Goal: Transaction & Acquisition: Download file/media

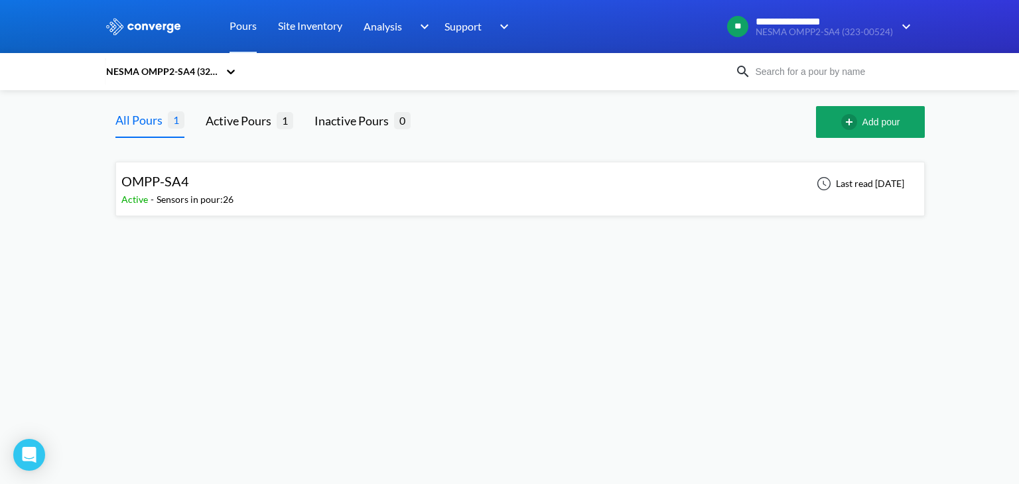
click at [303, 194] on div "OMPP-SA4 Active - Sensors in pour: 26 Last read 10 days ago" at bounding box center [520, 189] width 798 height 42
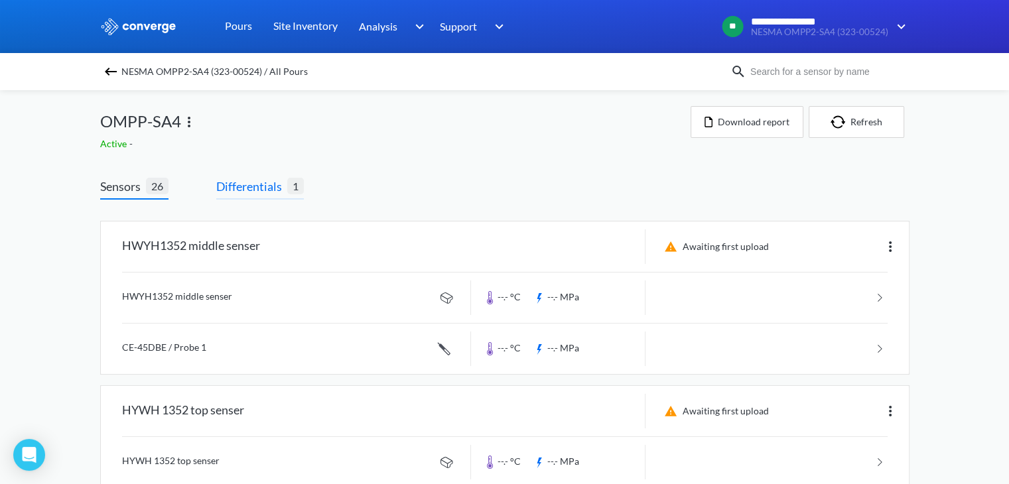
click at [252, 186] on span "Differentials" at bounding box center [251, 186] width 71 height 19
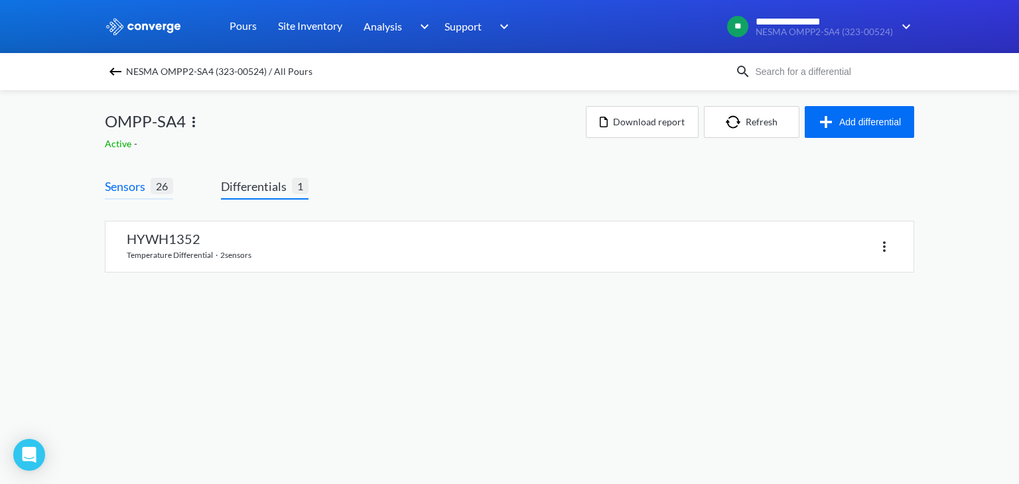
click at [138, 188] on span "Sensors" at bounding box center [128, 186] width 46 height 19
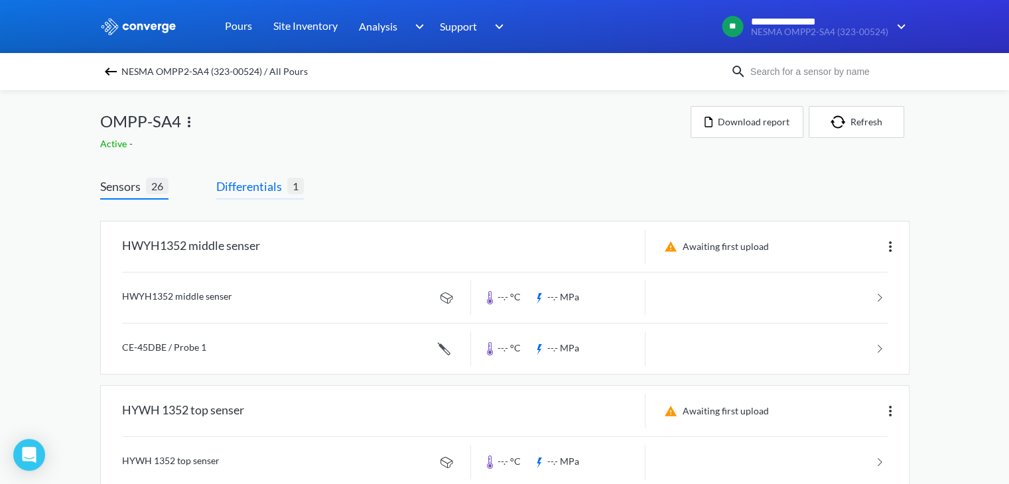
click at [253, 184] on span "Differentials" at bounding box center [251, 186] width 71 height 19
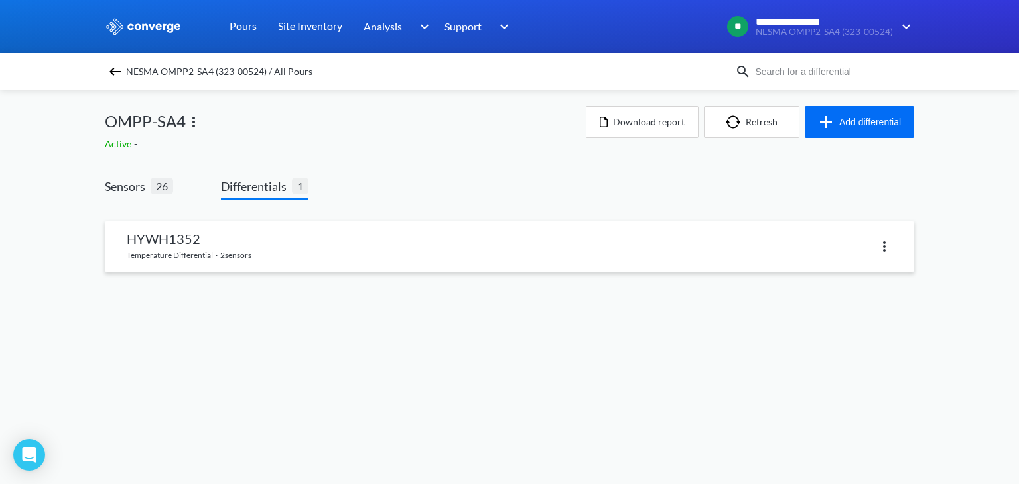
click at [886, 246] on img at bounding box center [885, 247] width 16 height 16
click at [643, 185] on div "Sensors 26 Differentials 1 HYWH1352 temperature differential · 2 sensors Delete" at bounding box center [510, 238] width 810 height 122
click at [316, 254] on link at bounding box center [510, 247] width 808 height 50
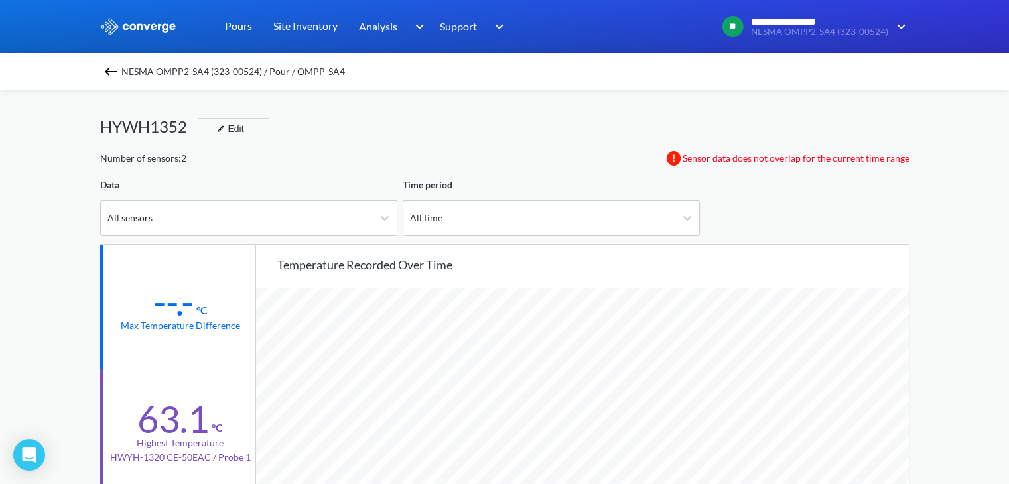
click at [117, 74] on img at bounding box center [111, 72] width 16 height 16
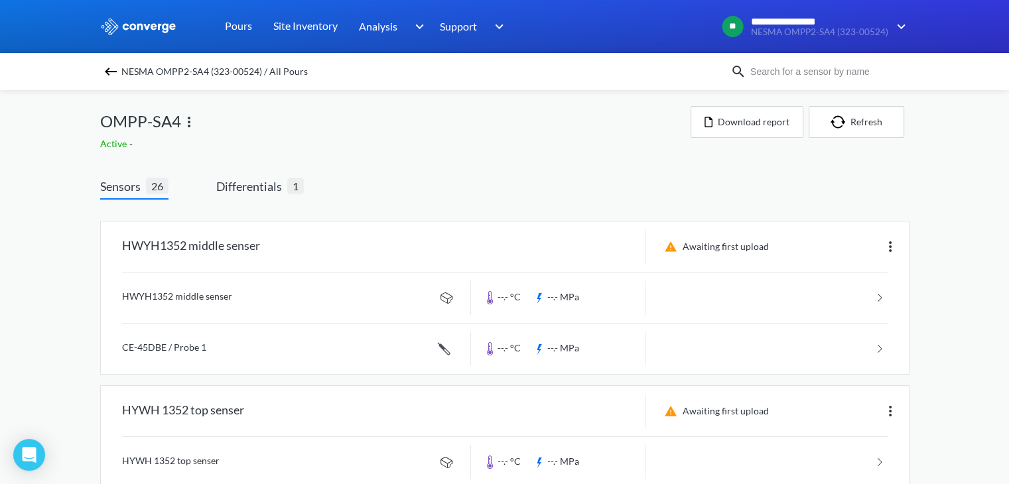
click at [132, 187] on span "Sensors" at bounding box center [123, 186] width 46 height 19
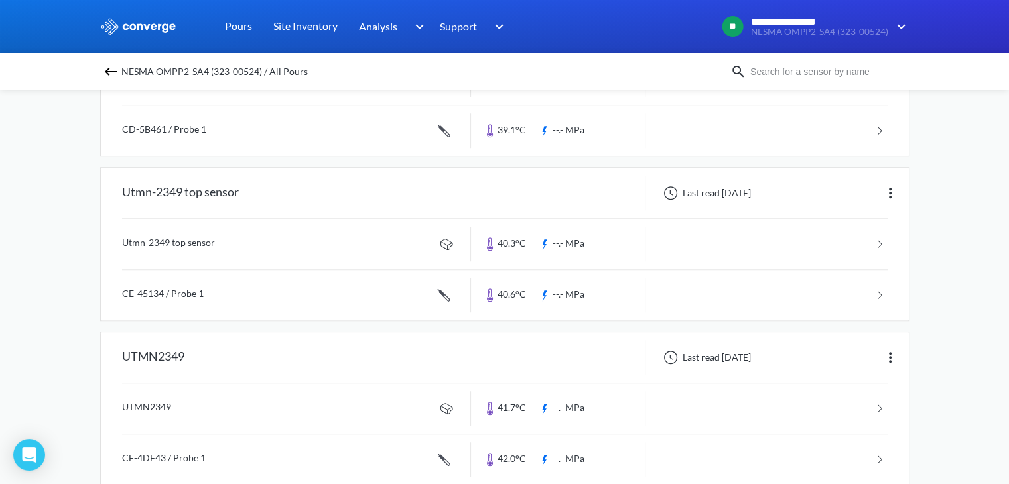
scroll to position [918, 0]
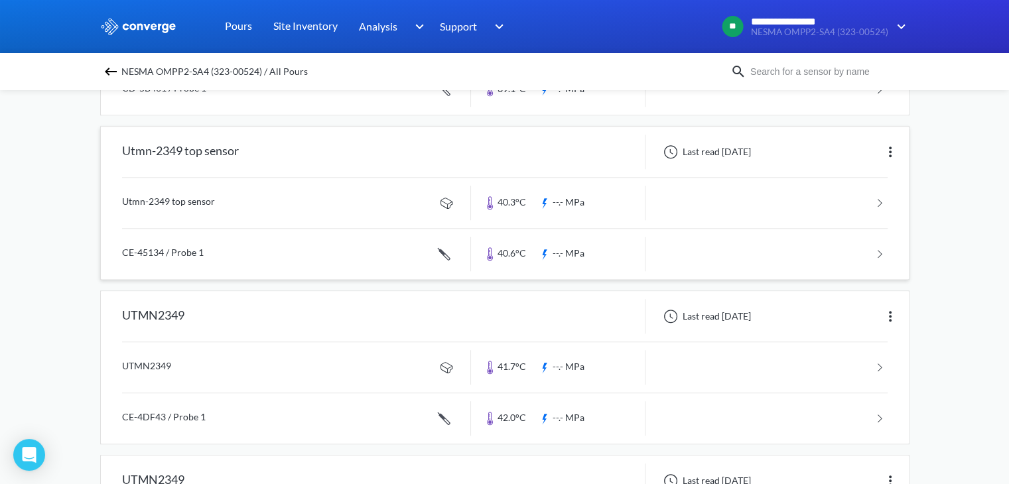
click at [283, 156] on div "Utmn-2349 top sensor" at bounding box center [286, 152] width 370 height 35
click at [368, 255] on link at bounding box center [505, 254] width 766 height 50
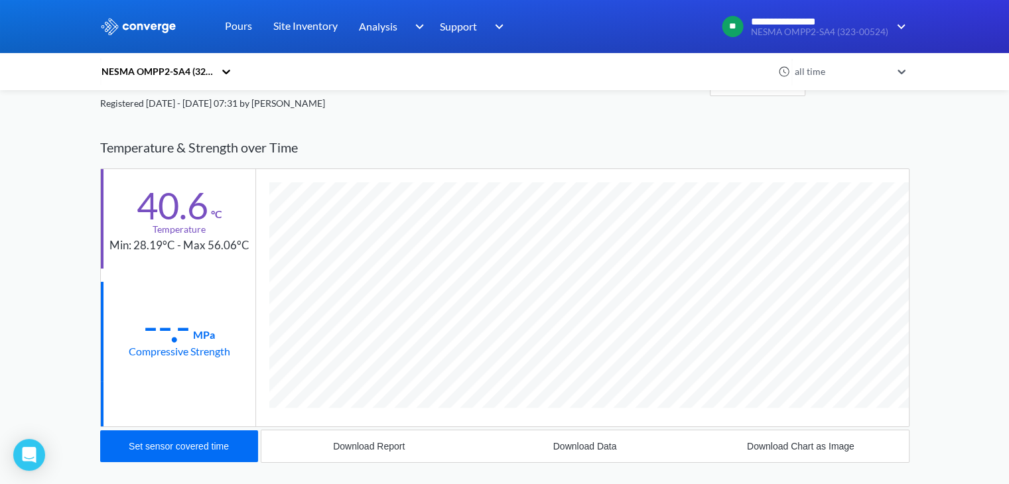
scroll to position [6, 0]
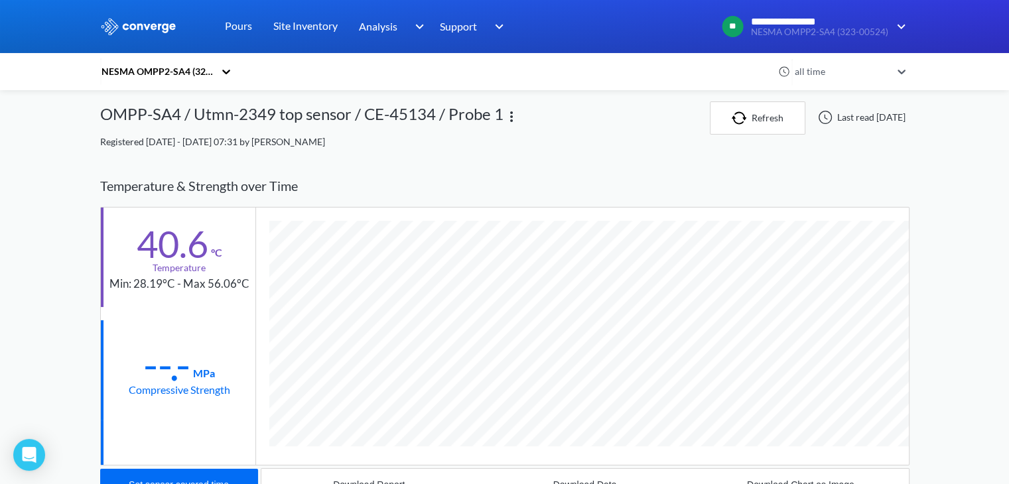
click at [230, 69] on icon at bounding box center [226, 71] width 13 height 13
click at [459, 86] on div "NESMA OMPP2-SA4 (323-00524)" at bounding box center [438, 71] width 676 height 31
click at [902, 74] on icon at bounding box center [901, 71] width 13 height 13
click at [584, 115] on div "OMPP-SA4 / Utmn-2349 top sensor / CE-45134 / Probe 1" at bounding box center [405, 118] width 610 height 33
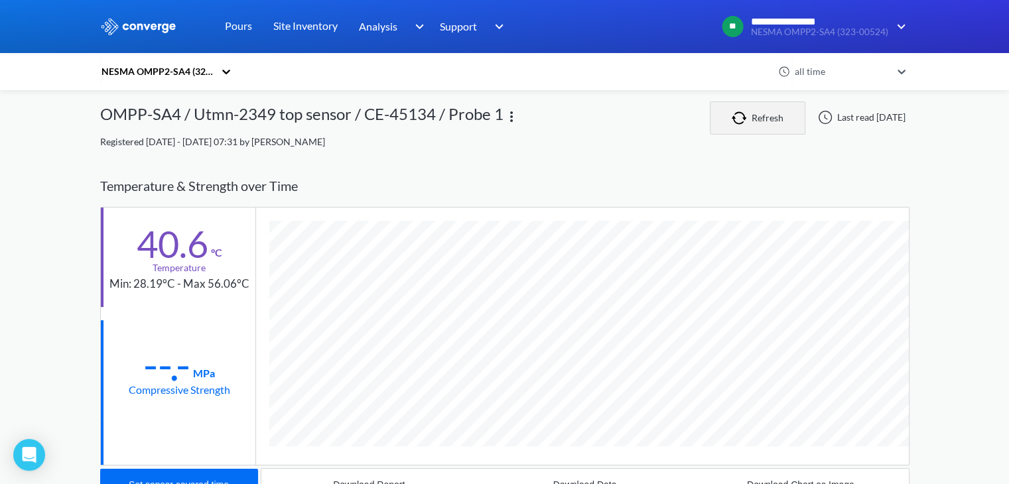
click at [777, 117] on button "Refresh" at bounding box center [758, 118] width 96 height 33
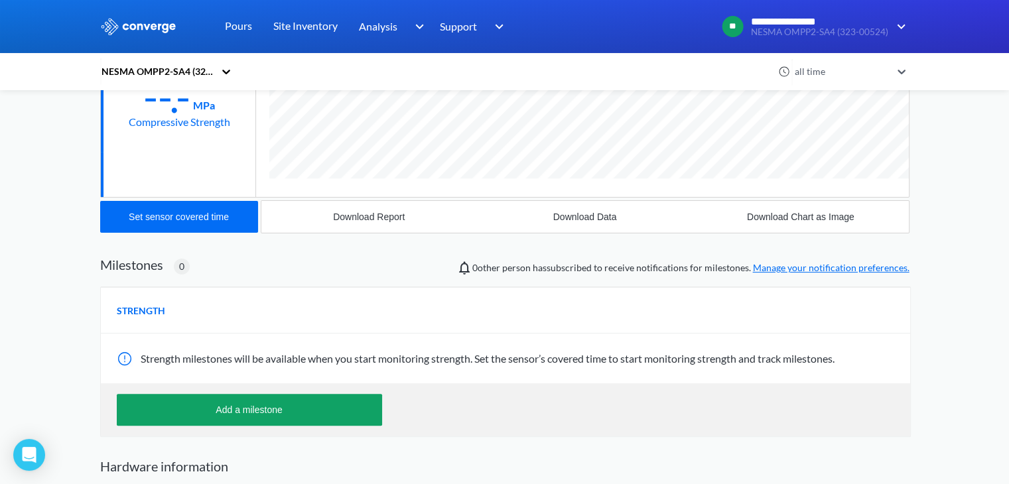
scroll to position [333, 0]
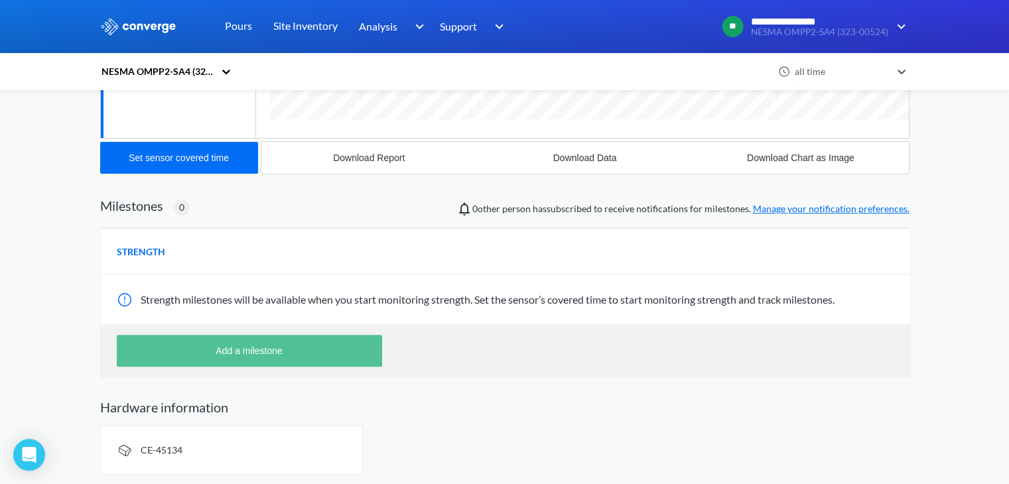
click at [260, 352] on button "Add a milestone" at bounding box center [249, 351] width 265 height 32
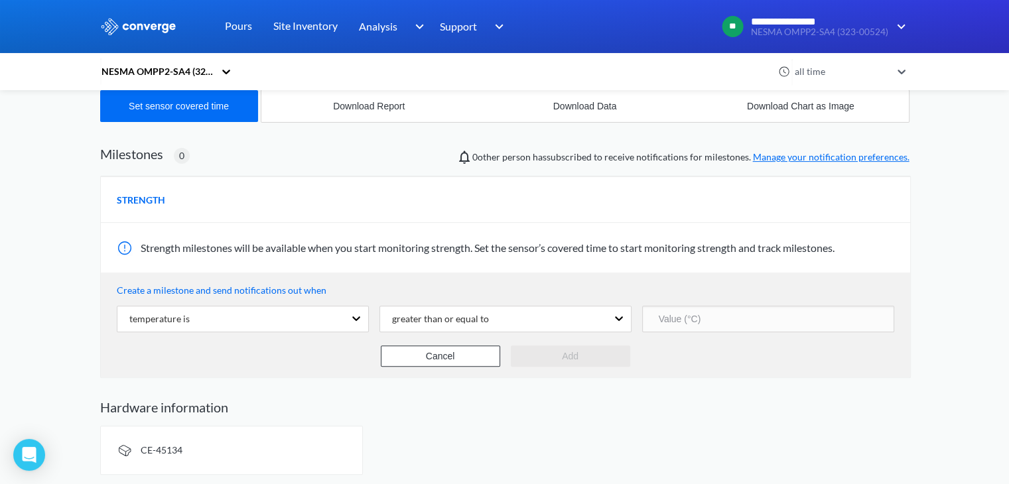
scroll to position [0, 0]
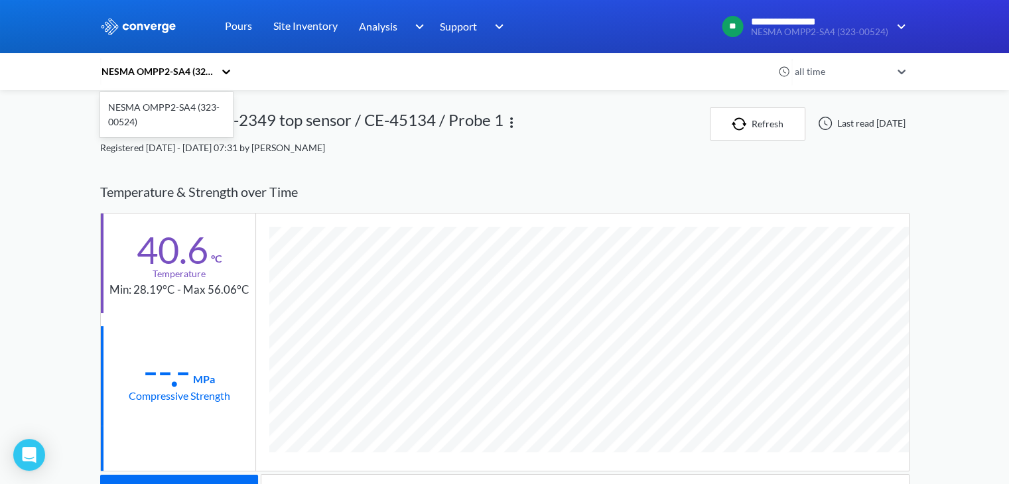
click at [220, 71] on div "NESMA OMPP2-SA4 (323-00524)" at bounding box center [159, 71] width 119 height 31
click at [181, 119] on div "NESMA OMPP2-SA4 (323-00524)" at bounding box center [166, 115] width 133 height 40
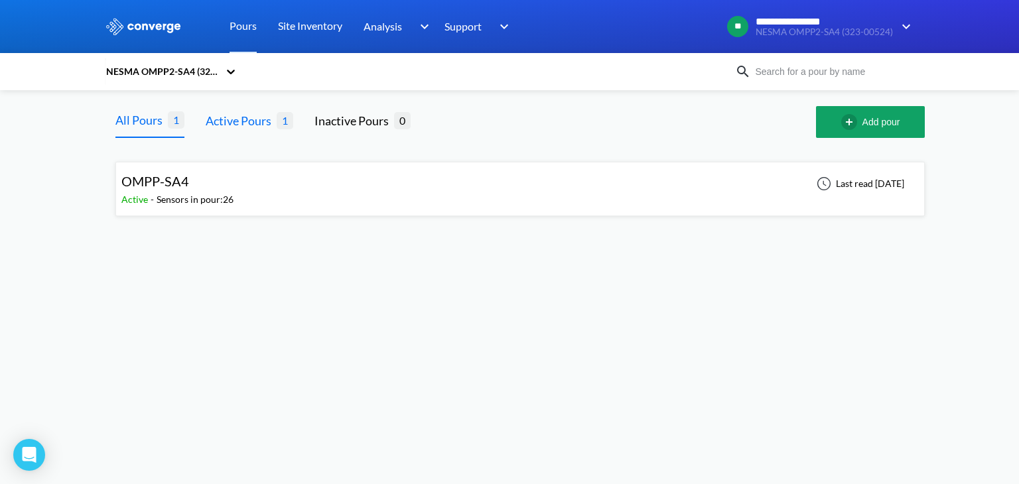
click at [244, 125] on div "Active Pours" at bounding box center [241, 120] width 71 height 19
click at [157, 123] on div "All Pours" at bounding box center [141, 120] width 52 height 19
click at [401, 189] on div "OMPP-SA4 Active - Sensors in pour: 26 Last read 10 days ago" at bounding box center [520, 189] width 798 height 42
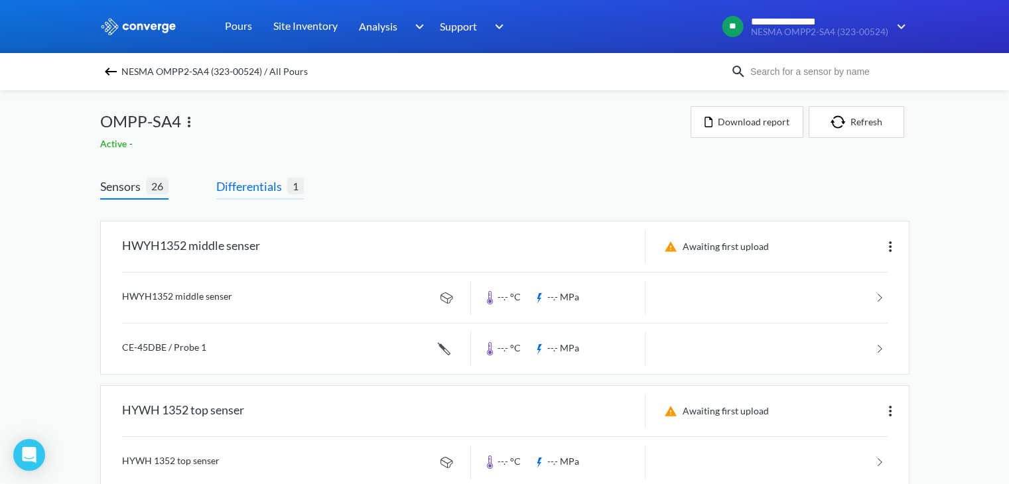
click at [259, 188] on span "Differentials" at bounding box center [251, 186] width 71 height 19
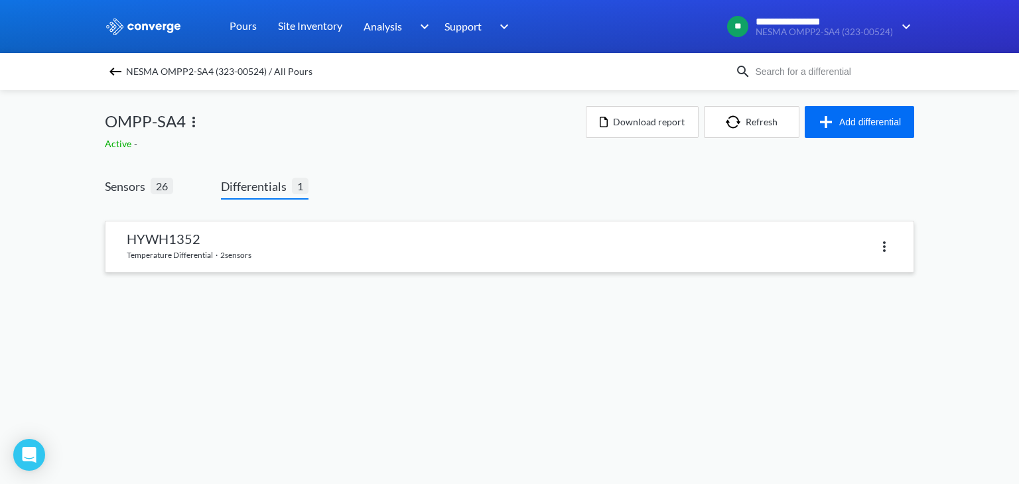
click at [332, 244] on link at bounding box center [510, 247] width 808 height 50
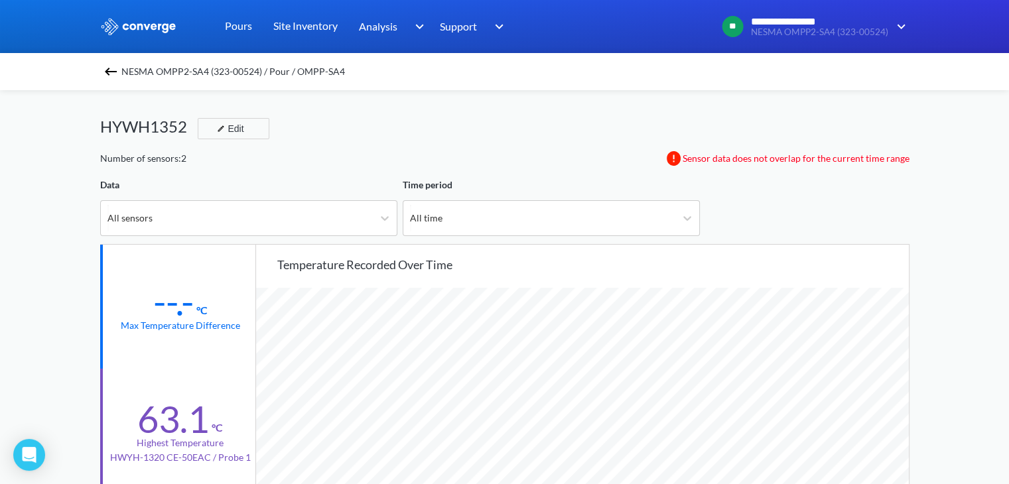
click at [114, 74] on img at bounding box center [111, 72] width 16 height 16
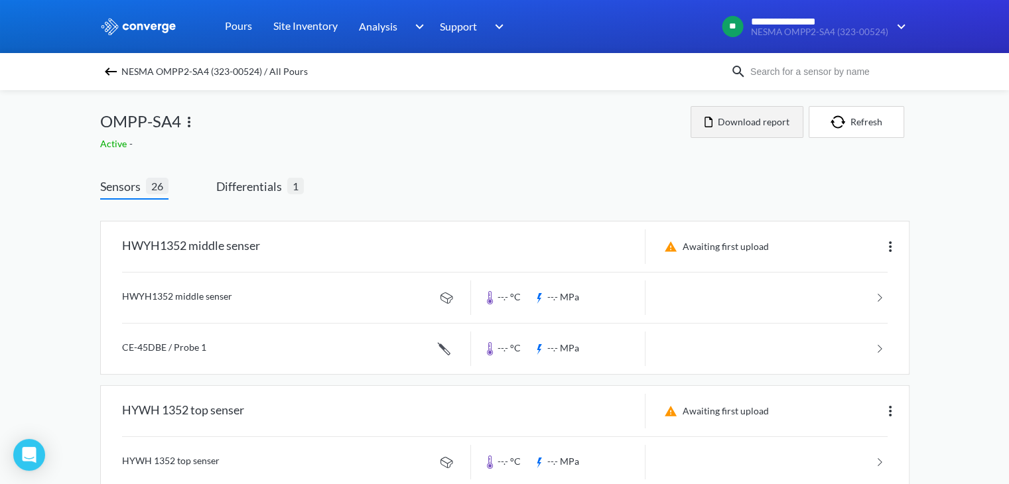
click at [754, 128] on button "Download report" at bounding box center [747, 122] width 113 height 32
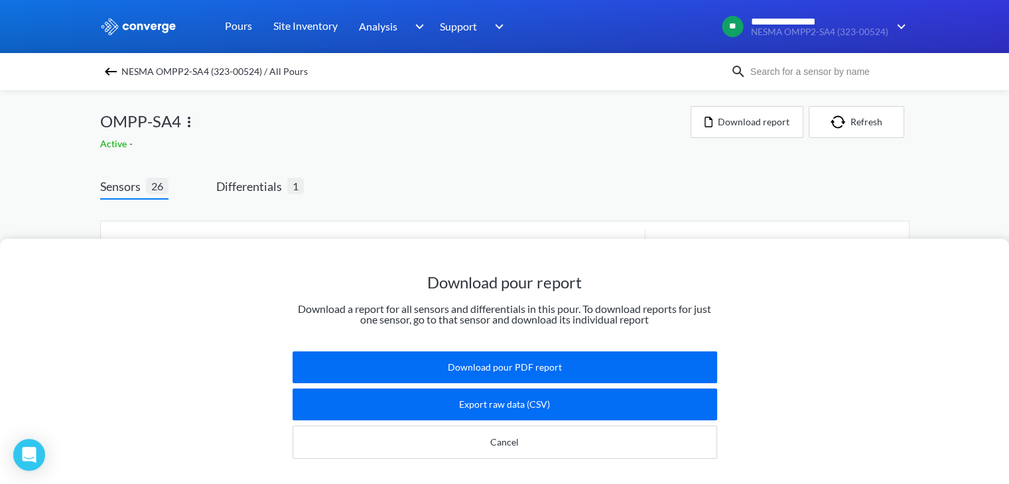
click at [259, 186] on div "Download pour report Download a report for all sensors and differentials in thi…" at bounding box center [504, 242] width 1009 height 484
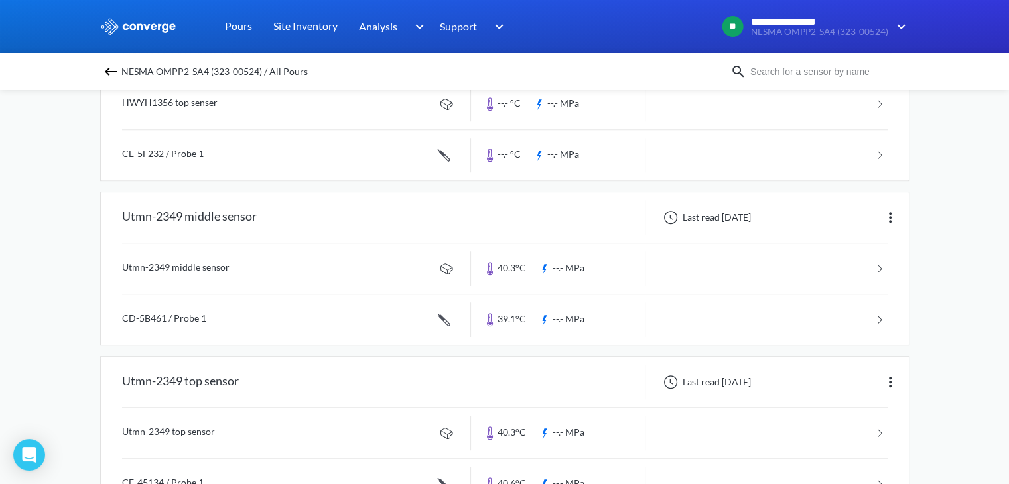
scroll to position [754, 0]
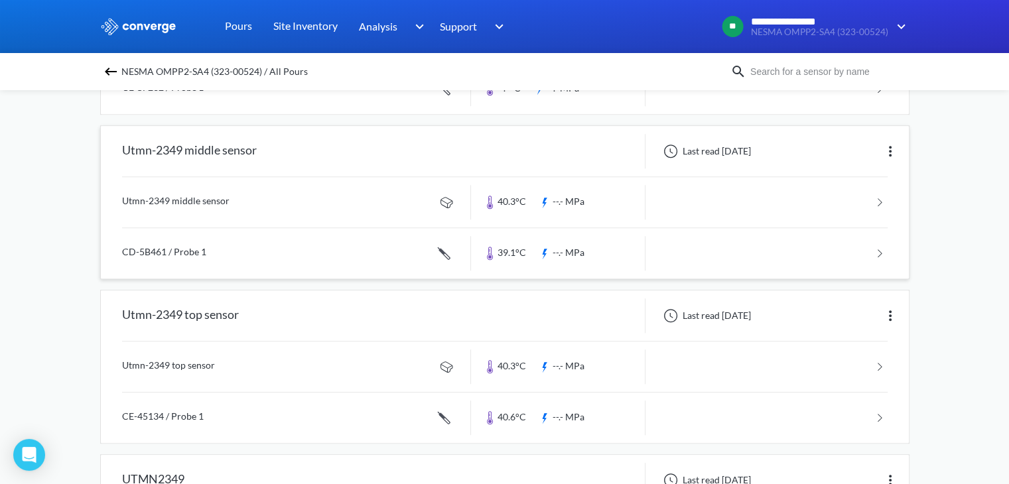
click at [890, 149] on img at bounding box center [891, 151] width 16 height 16
click at [705, 177] on link at bounding box center [505, 202] width 766 height 50
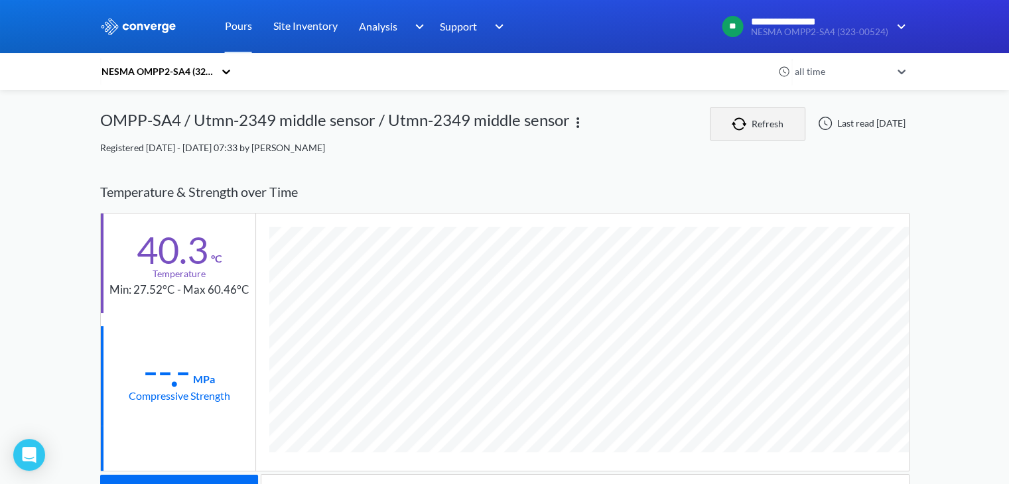
click at [739, 125] on button "Refresh" at bounding box center [758, 123] width 96 height 33
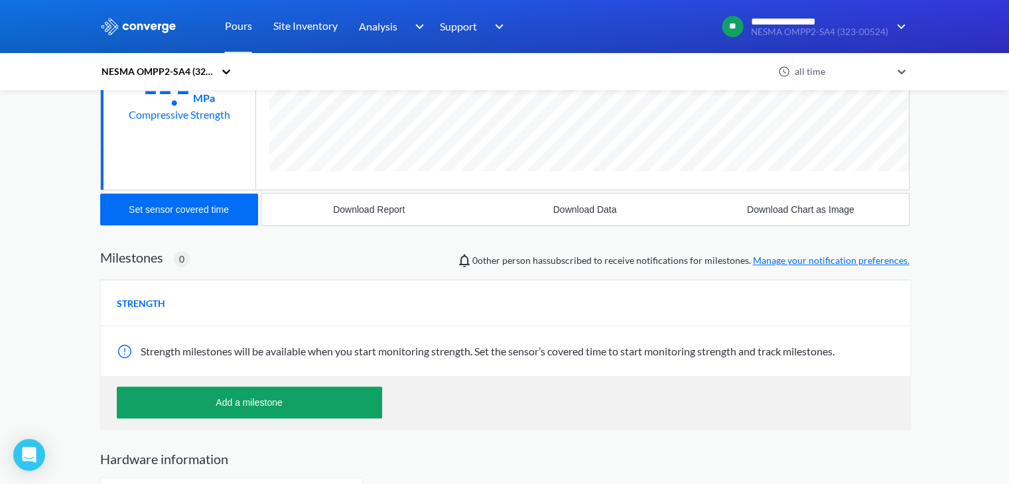
scroll to position [333, 0]
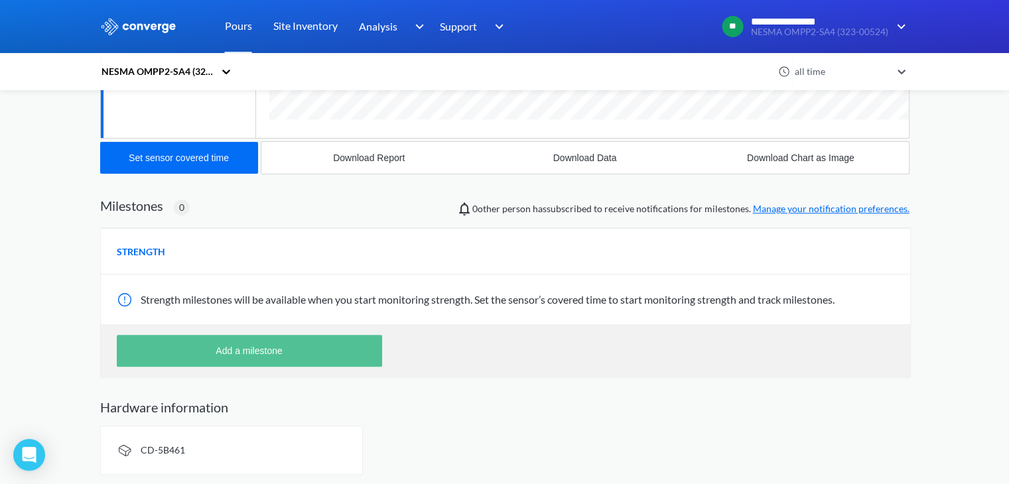
click at [330, 340] on button "Add a milestone" at bounding box center [249, 351] width 265 height 32
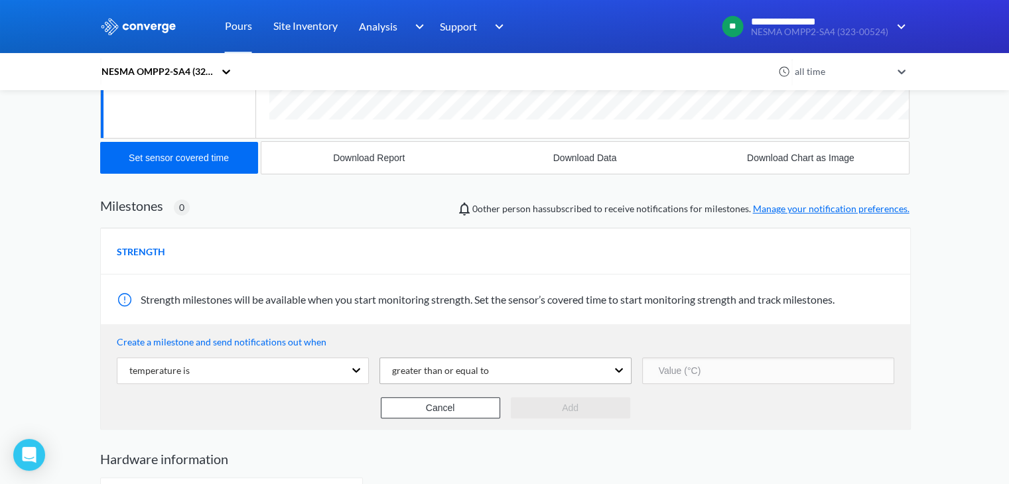
scroll to position [348, 0]
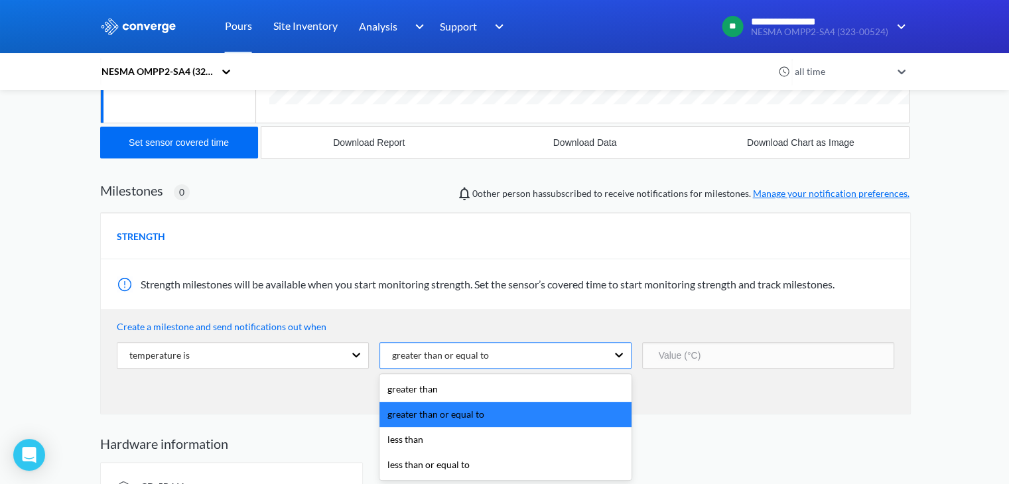
click at [516, 367] on div "greater than or equal to" at bounding box center [493, 355] width 227 height 25
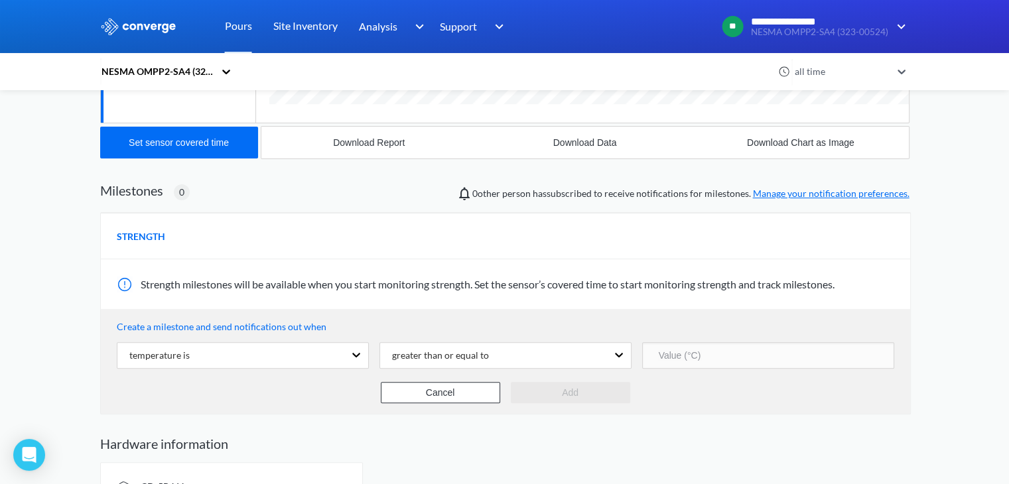
click at [579, 280] on span "Strength milestones will be available when you start monitoring strength. Set t…" at bounding box center [488, 284] width 694 height 13
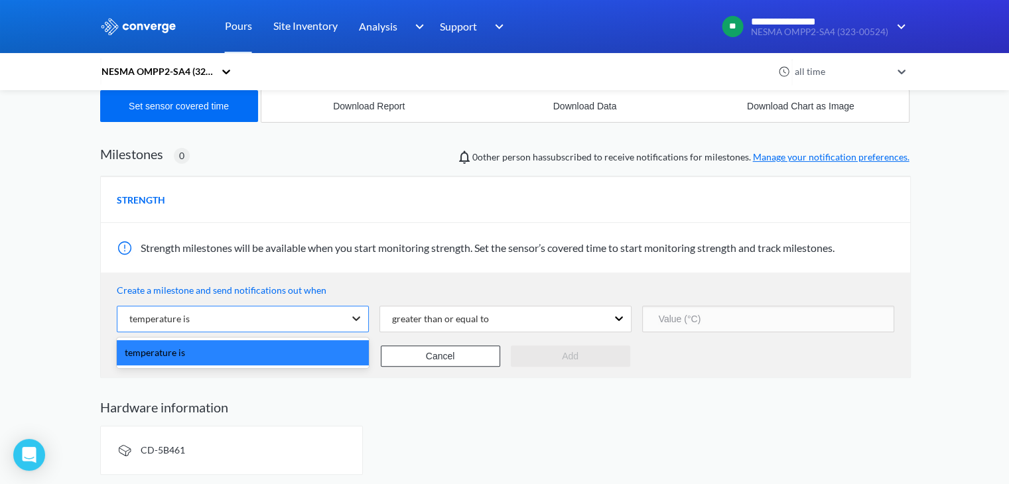
click at [355, 319] on icon at bounding box center [356, 319] width 8 height 5
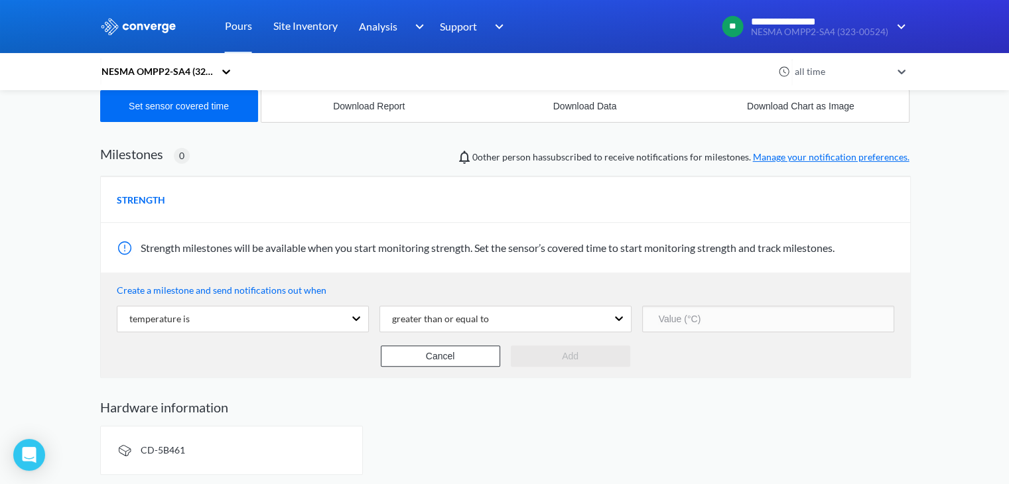
click at [468, 264] on div "Strength milestones will be available when you start monitoring strength. Set t…" at bounding box center [506, 248] width 810 height 50
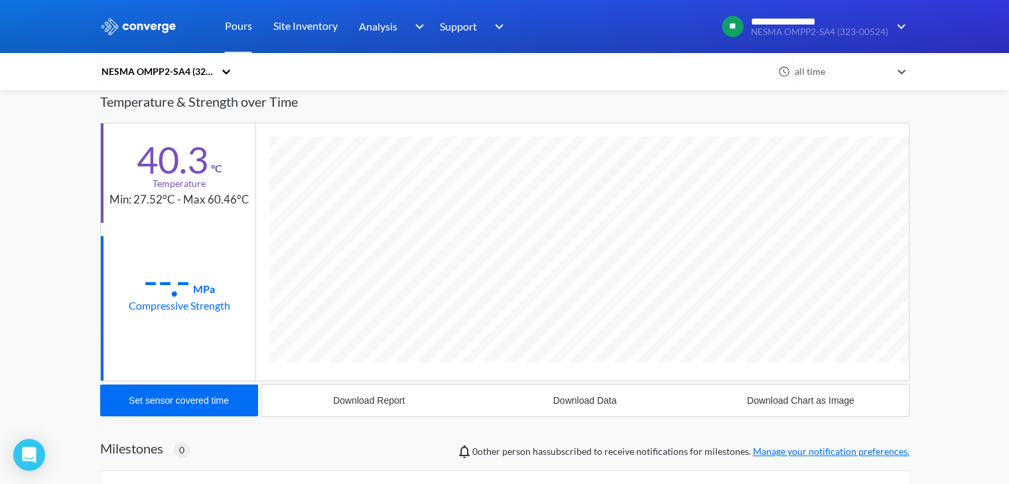
scroll to position [0, 0]
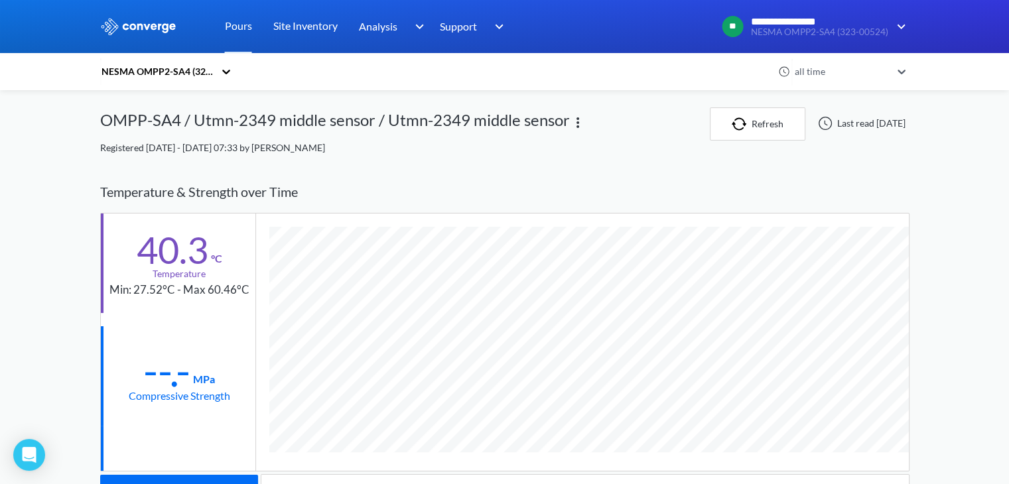
click at [576, 119] on img at bounding box center [578, 123] width 16 height 16
click at [523, 157] on div "NESMA OMPP2-SA4 (323-00524) all time OMPP-SA4 / Utmn-2349 middle sensor / Utmn-…" at bounding box center [505, 483] width 810 height 752
click at [817, 123] on div at bounding box center [825, 123] width 16 height 16
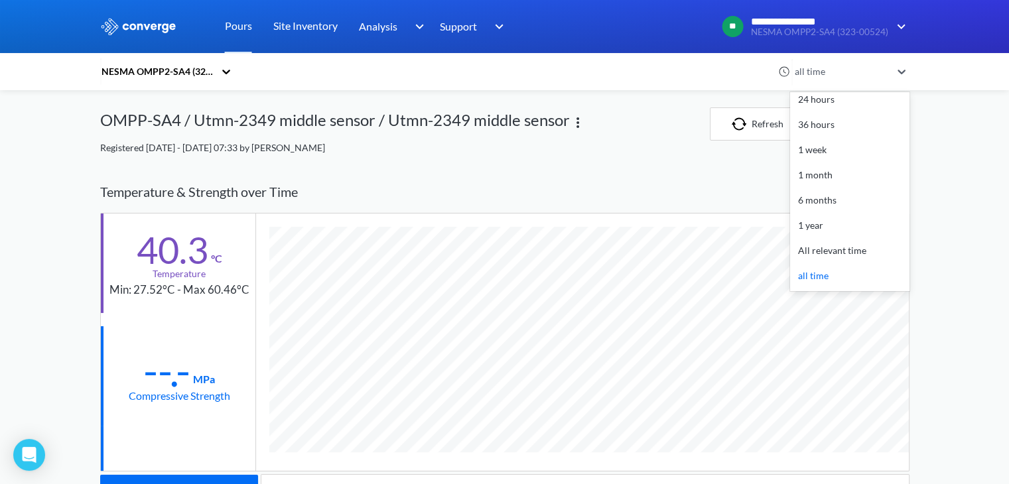
click at [908, 78] on icon at bounding box center [901, 71] width 13 height 13
click at [606, 185] on div "Temperature & Strength over Time" at bounding box center [505, 192] width 810 height 42
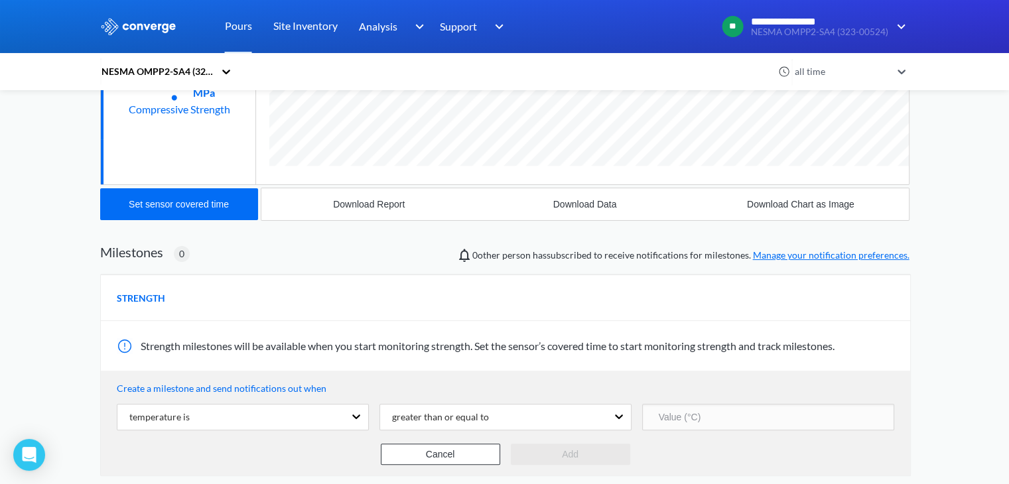
scroll to position [287, 0]
click at [855, 255] on link "Manage your notification preferences." at bounding box center [831, 254] width 157 height 11
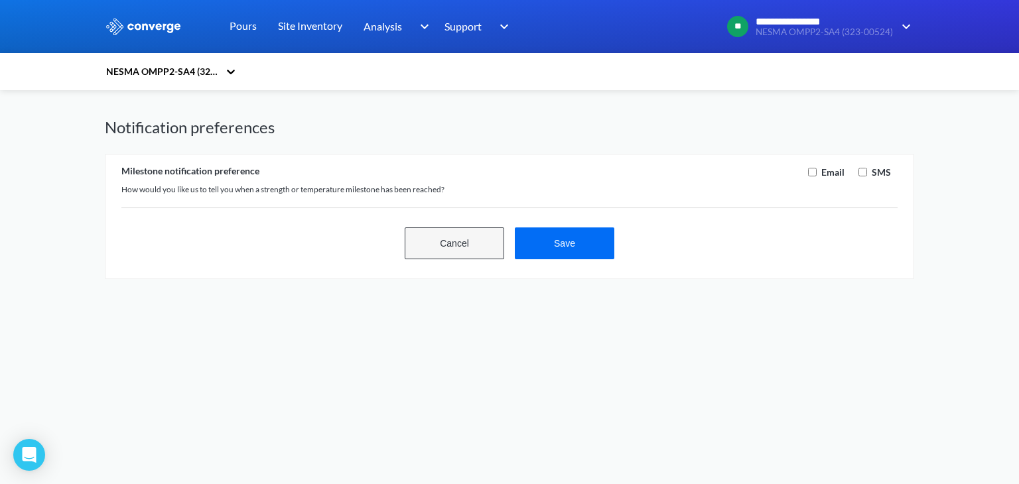
click at [464, 240] on button "Cancel" at bounding box center [455, 244] width 100 height 32
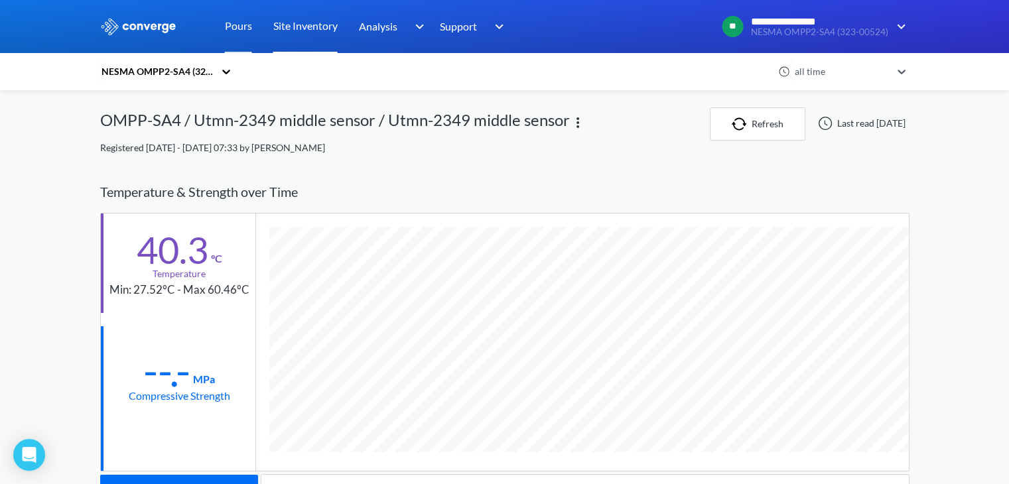
click at [321, 31] on link "Site Inventory" at bounding box center [305, 26] width 64 height 53
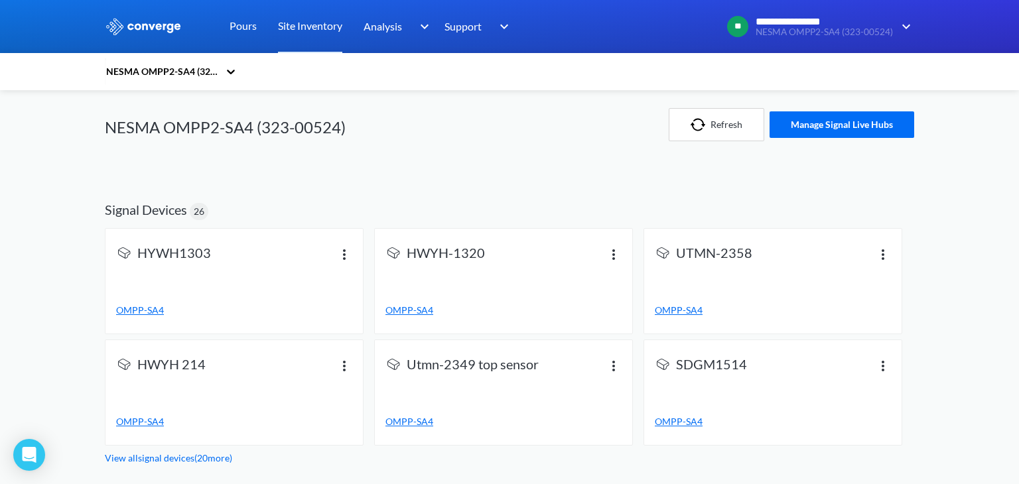
click at [187, 459] on link "View all signal devices ( 20 more)" at bounding box center [168, 458] width 127 height 11
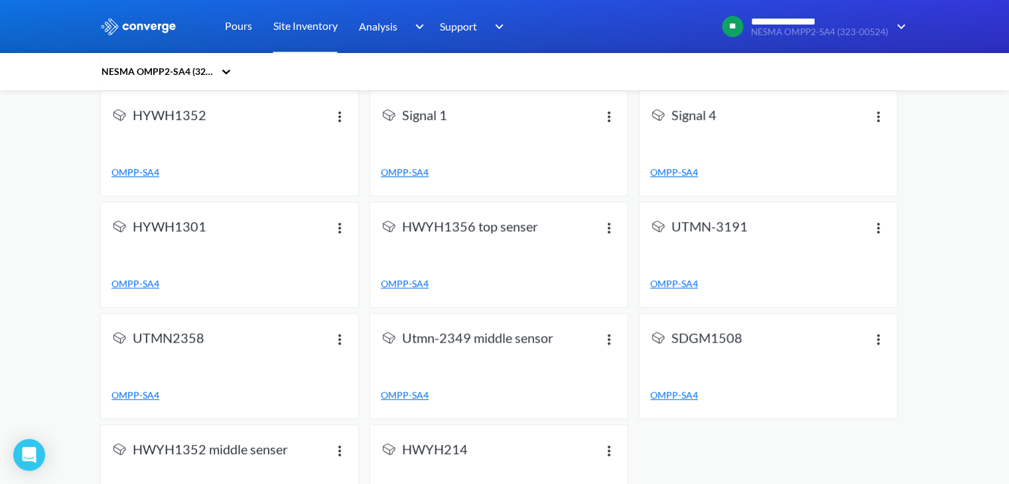
scroll to position [699, 0]
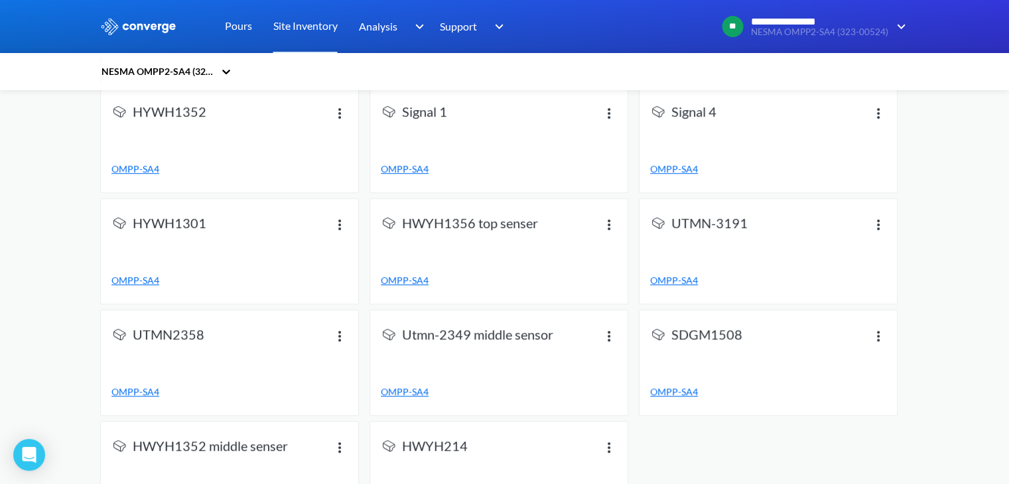
click at [605, 332] on img at bounding box center [609, 336] width 16 height 16
click at [546, 386] on link "OMPP-SA4" at bounding box center [499, 392] width 236 height 15
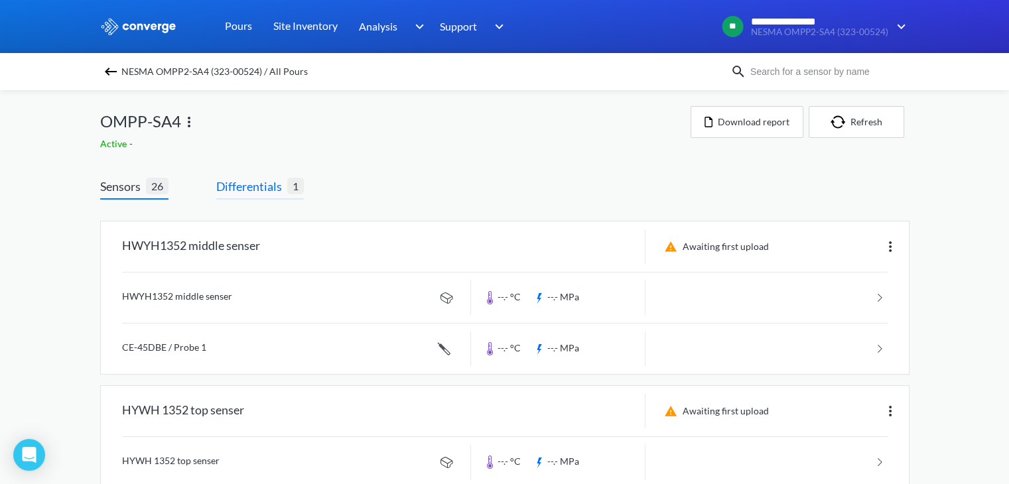
click at [274, 195] on span "Differentials" at bounding box center [251, 186] width 71 height 19
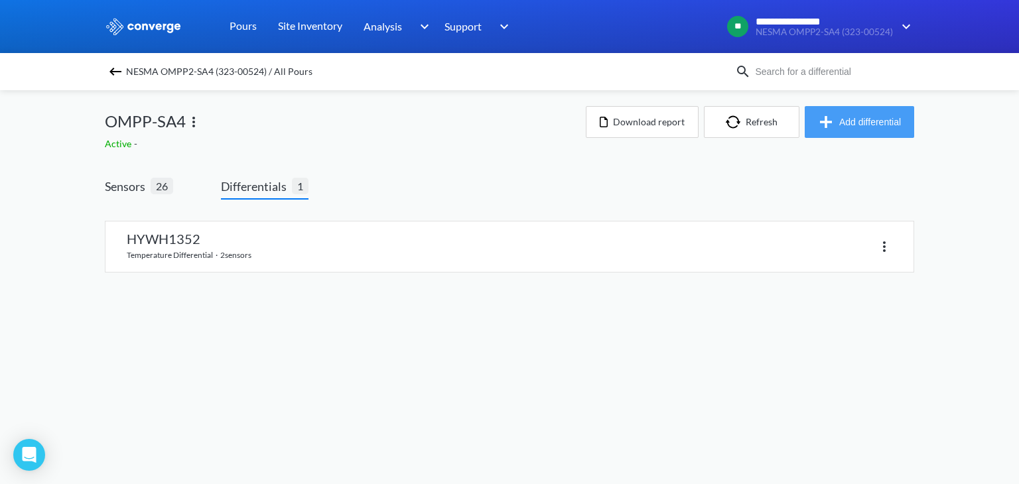
click at [861, 125] on button "Add differential" at bounding box center [859, 122] width 109 height 32
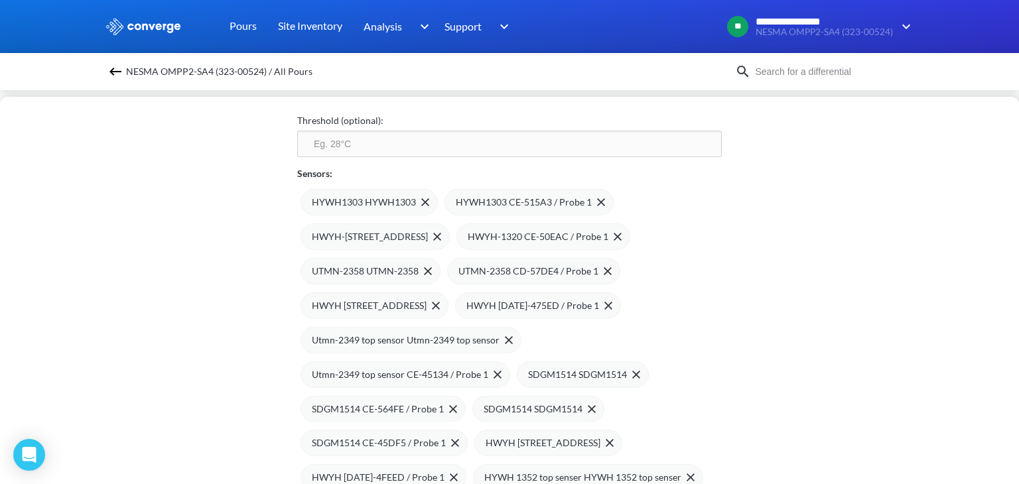
scroll to position [188, 0]
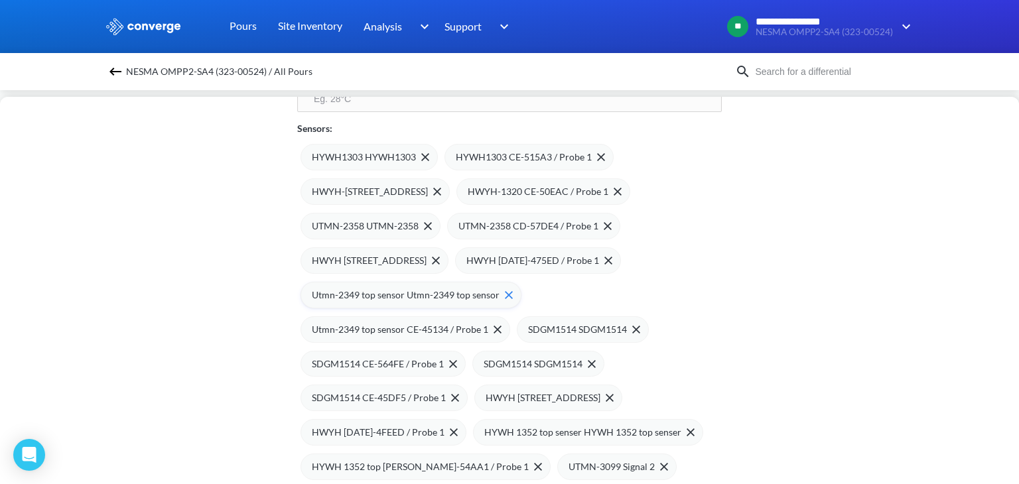
click at [395, 295] on span "Utmn-2349 top sensor Utmn-2349 top sensor" at bounding box center [406, 295] width 188 height 15
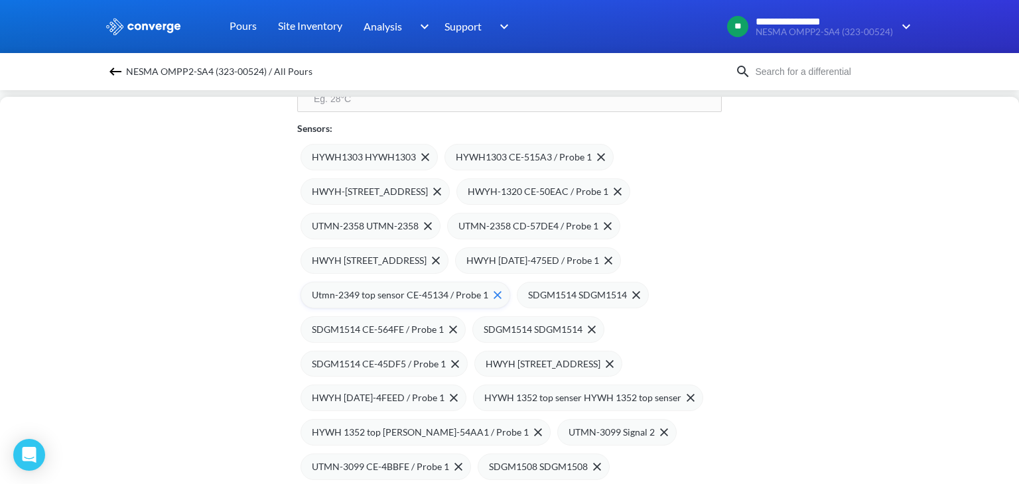
click at [408, 295] on span "Utmn-2349 top sensor CE-45134 / Probe 1" at bounding box center [400, 295] width 177 height 15
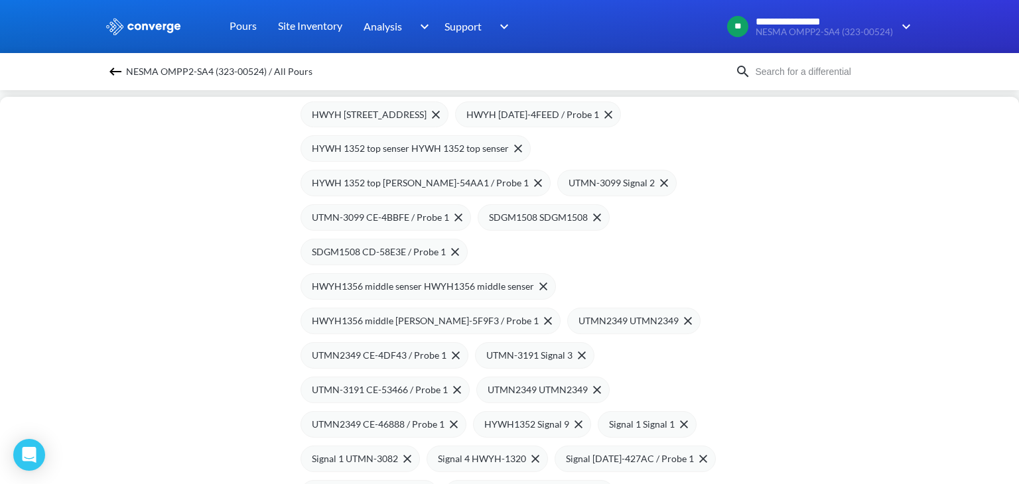
scroll to position [926, 0]
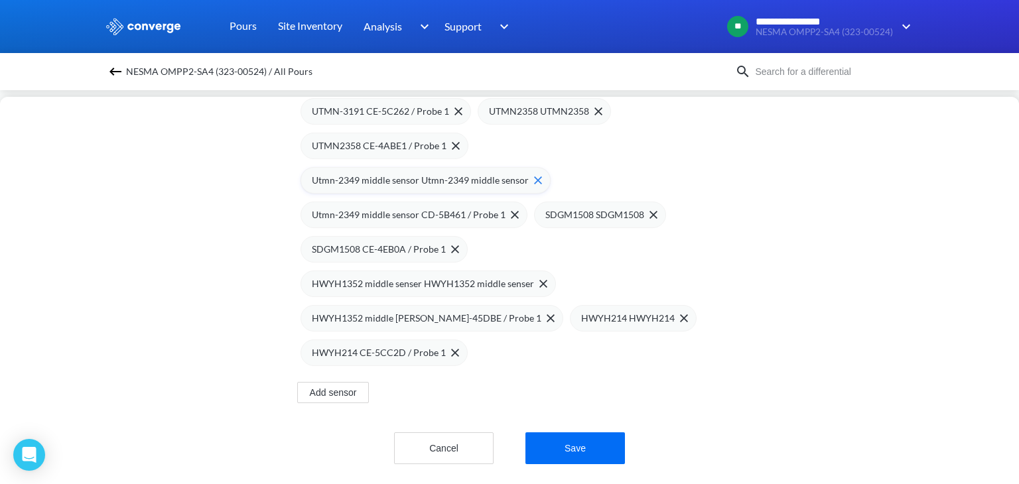
click at [396, 178] on span "Utmn-2349 middle sensor Utmn-2349 middle sensor" at bounding box center [420, 180] width 217 height 15
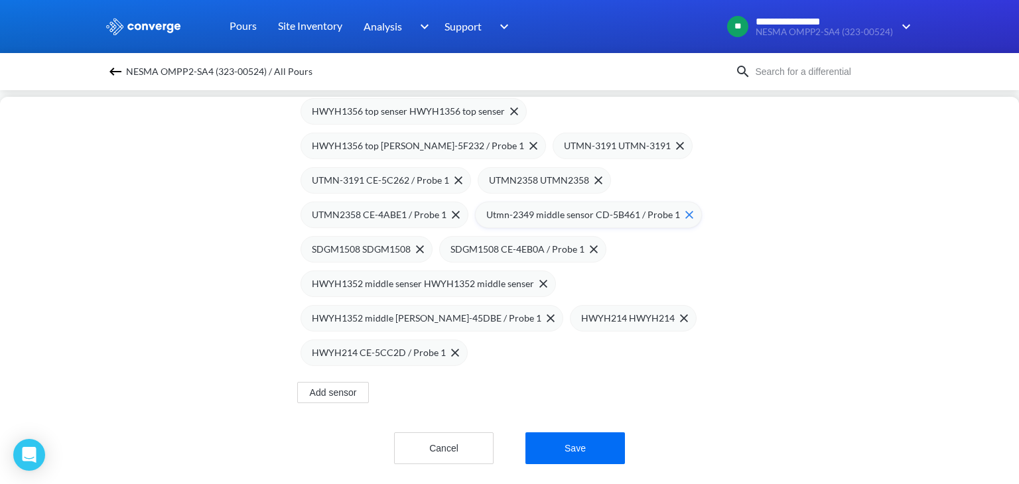
click at [552, 208] on span "Utmn-2349 middle sensor CD-5B461 / Probe 1" at bounding box center [583, 215] width 194 height 15
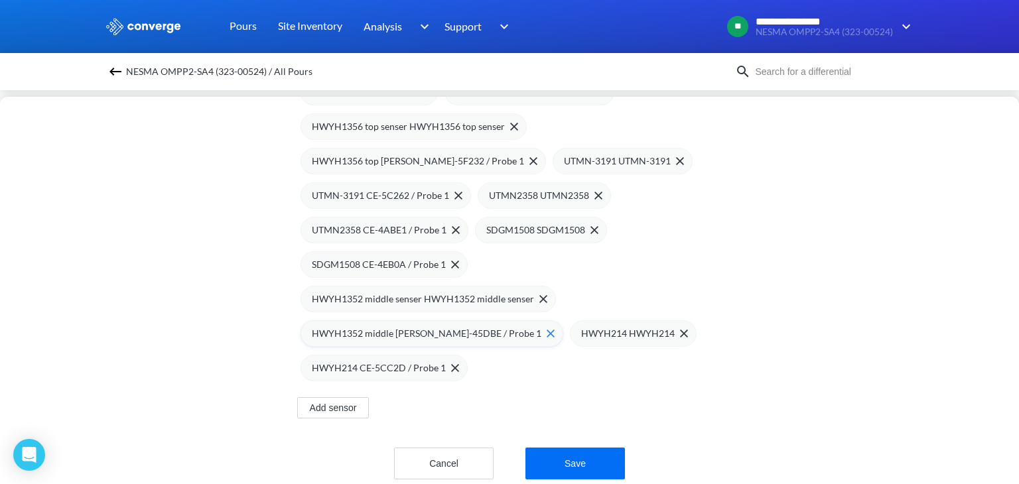
click at [388, 327] on span "HWYH1352 middle [PERSON_NAME]-45DBE / Probe 1" at bounding box center [427, 333] width 230 height 15
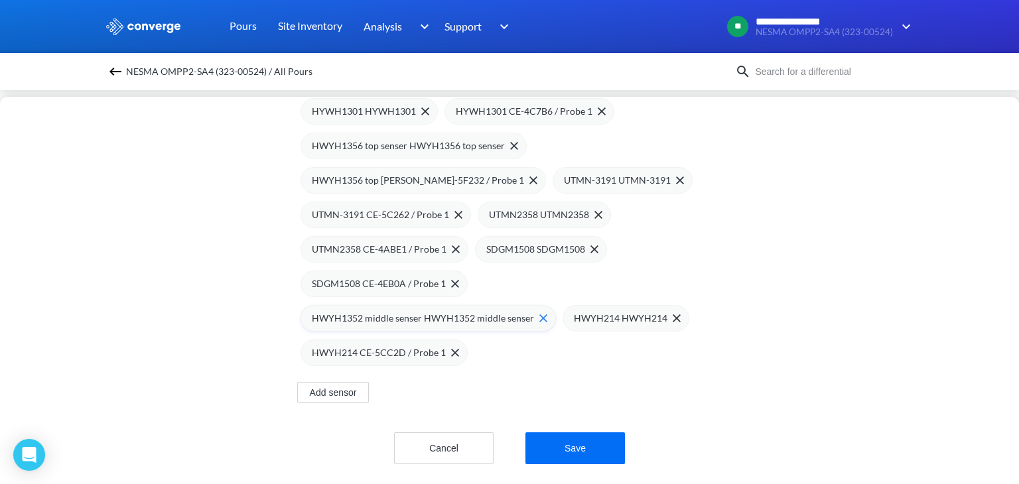
click at [378, 311] on span "HWYH1352 middle senser HWYH1352 middle senser" at bounding box center [423, 318] width 222 height 15
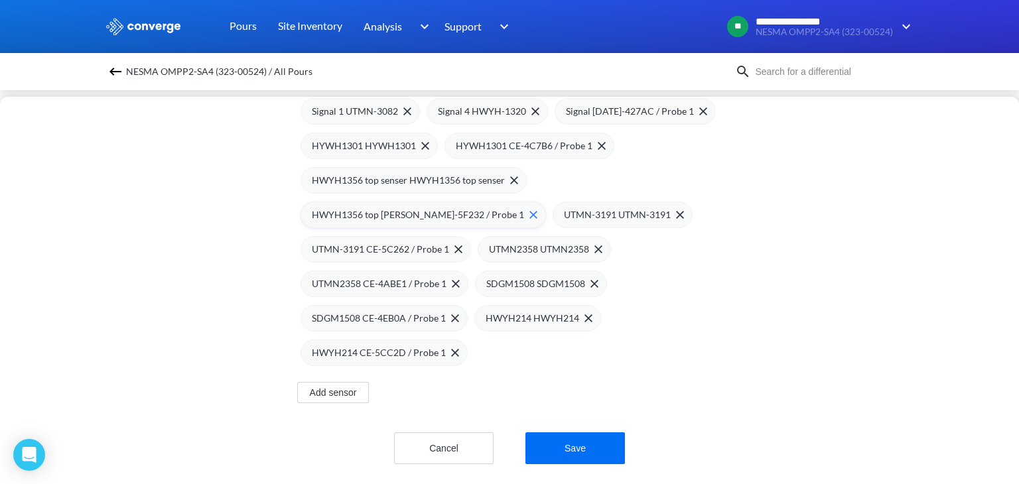
click at [424, 208] on span "HWYH1356 top [PERSON_NAME]-5F232 / Probe 1" at bounding box center [418, 215] width 212 height 15
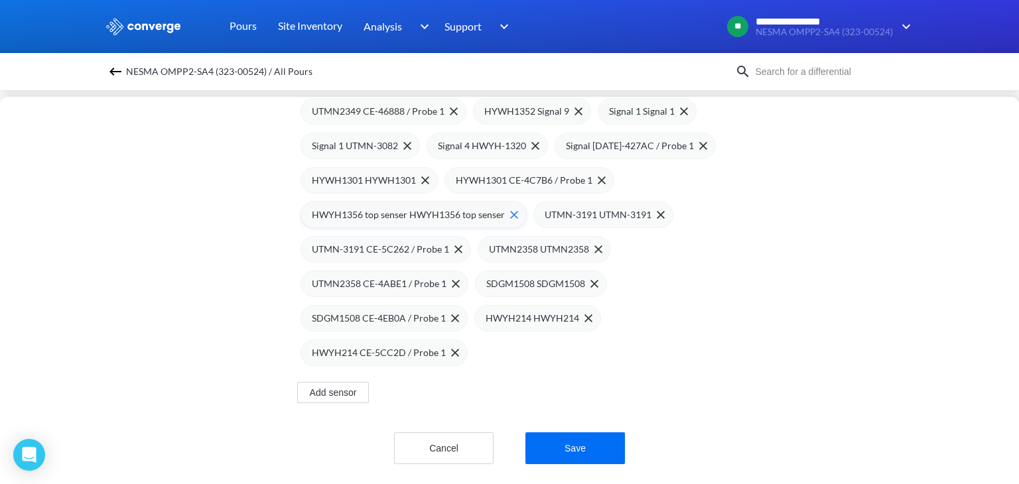
click at [400, 208] on span "HWYH1356 top senser HWYH1356 top senser" at bounding box center [408, 215] width 193 height 15
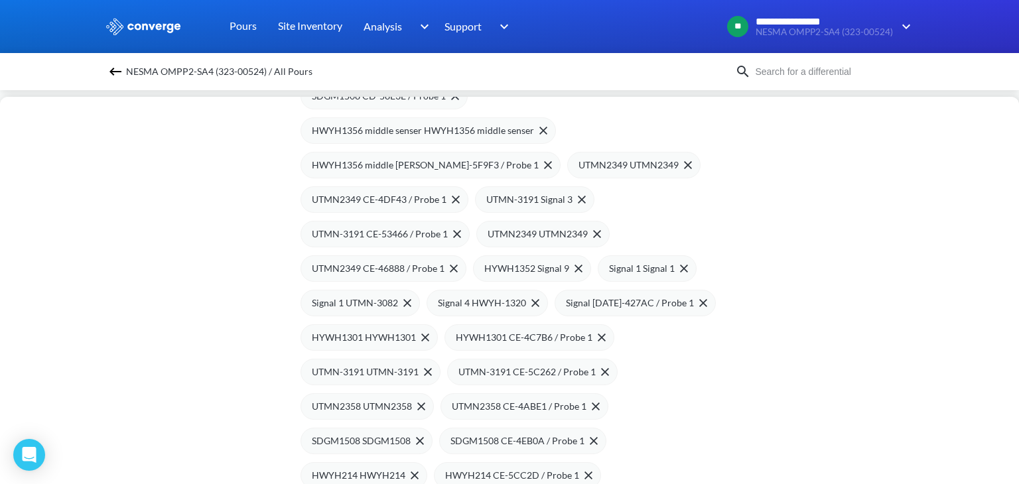
scroll to position [581, 0]
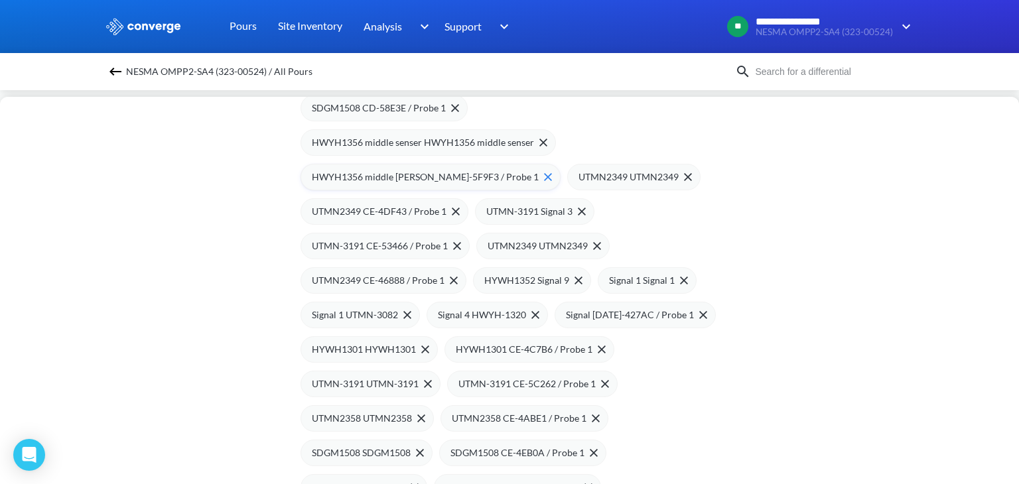
click at [414, 175] on span "HWYH1356 middle [PERSON_NAME]-5F9F3 / Probe 1" at bounding box center [425, 177] width 227 height 15
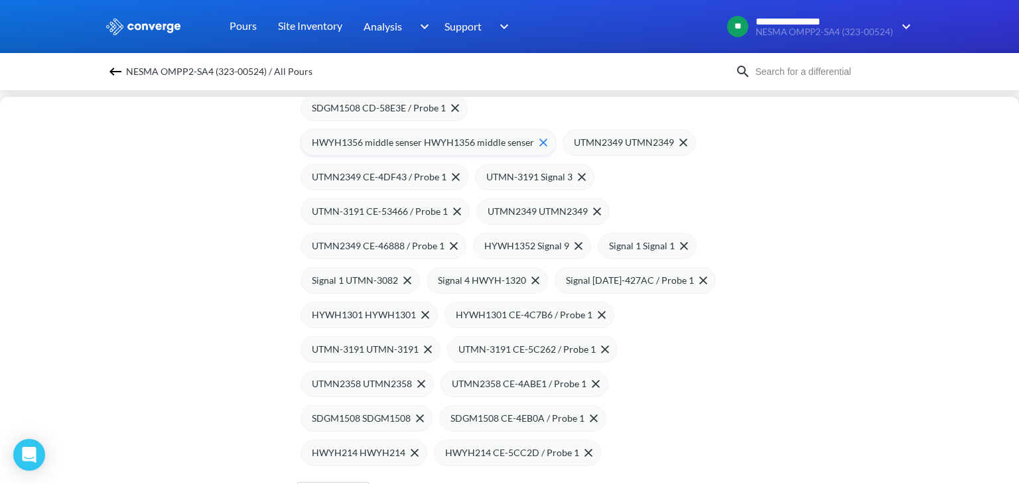
click at [402, 143] on span "HWYH1356 middle senser HWYH1356 middle senser" at bounding box center [423, 142] width 222 height 15
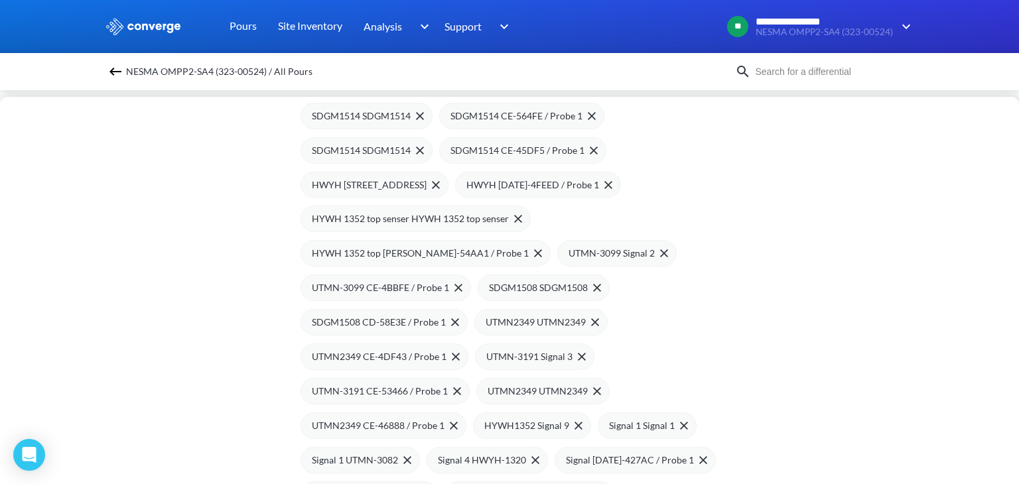
scroll to position [358, 0]
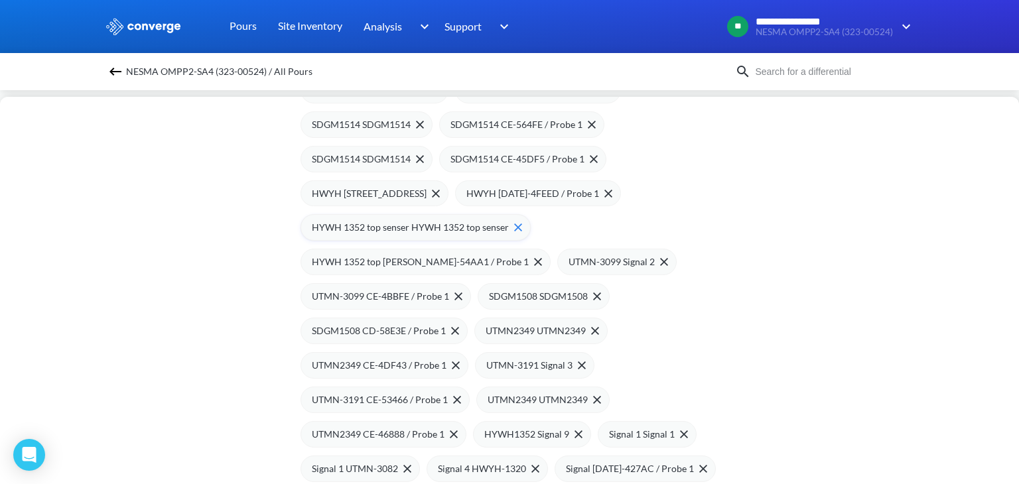
click at [427, 224] on span "HYWH 1352 top senser HYWH 1352 top senser" at bounding box center [410, 227] width 197 height 15
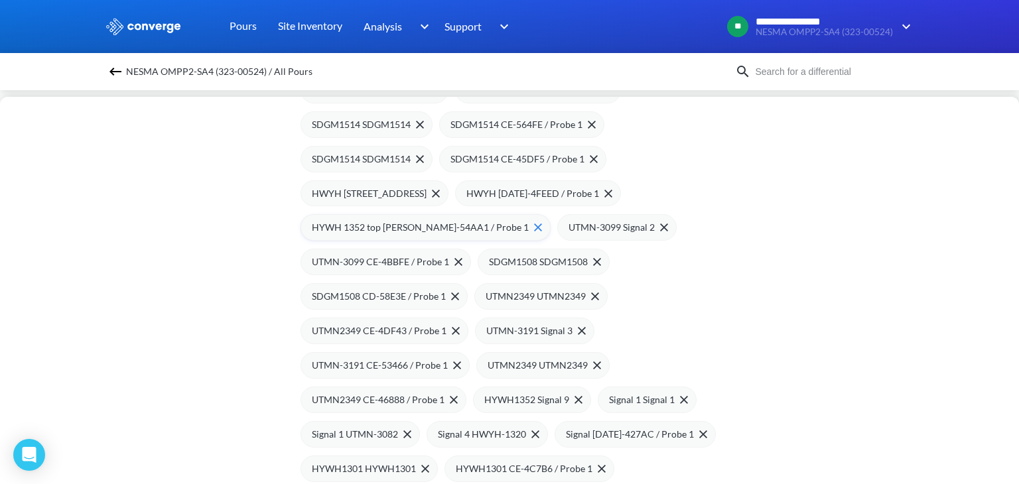
click at [401, 224] on span "HYWH 1352 top [PERSON_NAME]-54AA1 / Probe 1" at bounding box center [420, 227] width 217 height 15
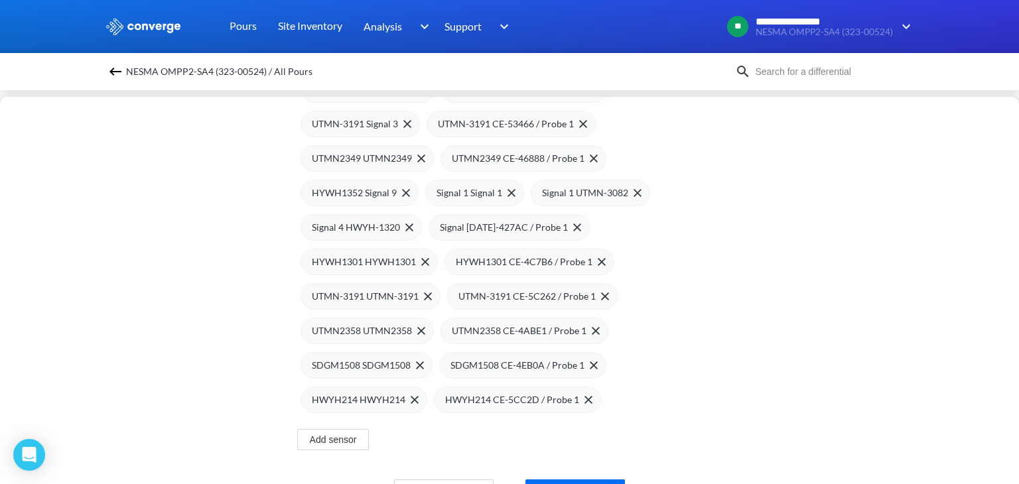
scroll to position [618, 0]
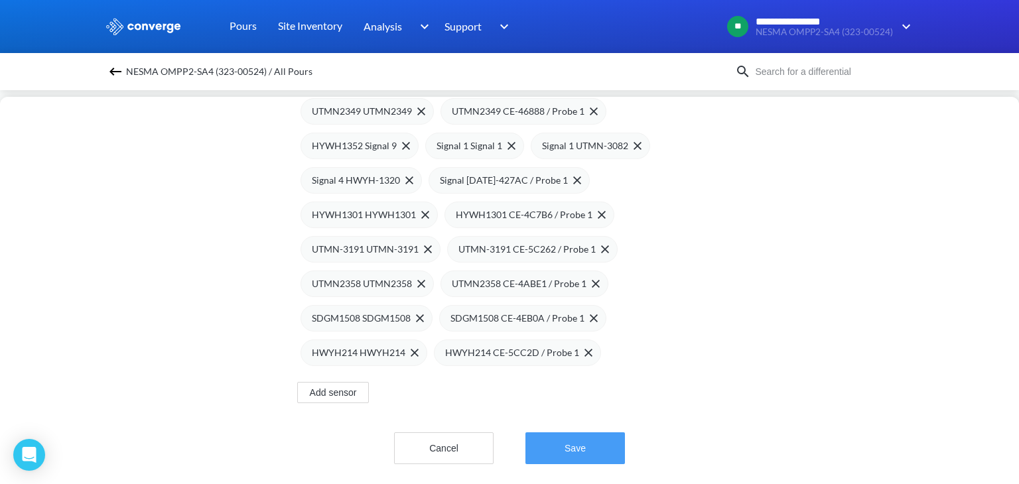
click at [579, 436] on button "Save" at bounding box center [576, 449] width 100 height 32
click at [567, 449] on button "Save" at bounding box center [576, 449] width 100 height 32
click at [565, 436] on button "Save" at bounding box center [576, 449] width 100 height 32
click at [584, 435] on button "Save" at bounding box center [576, 449] width 100 height 32
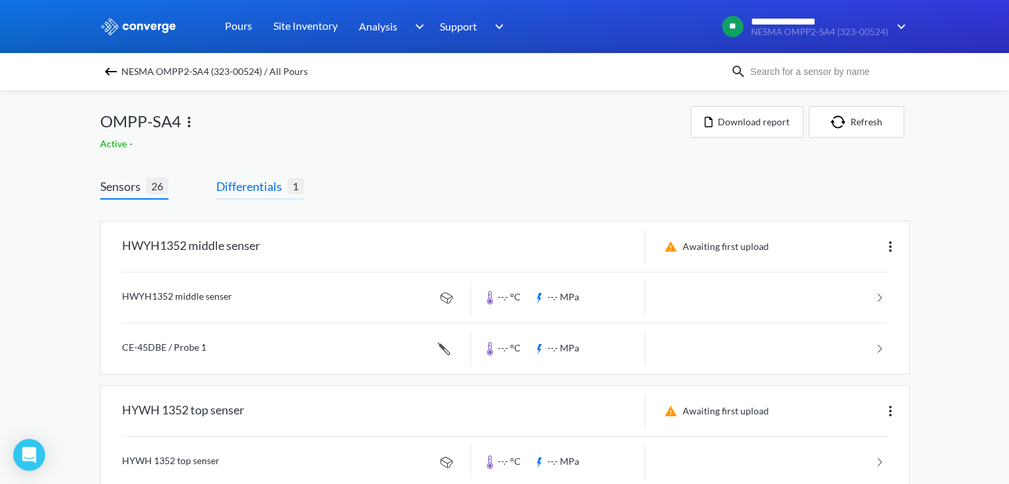
click at [254, 191] on span "Differentials" at bounding box center [251, 186] width 71 height 19
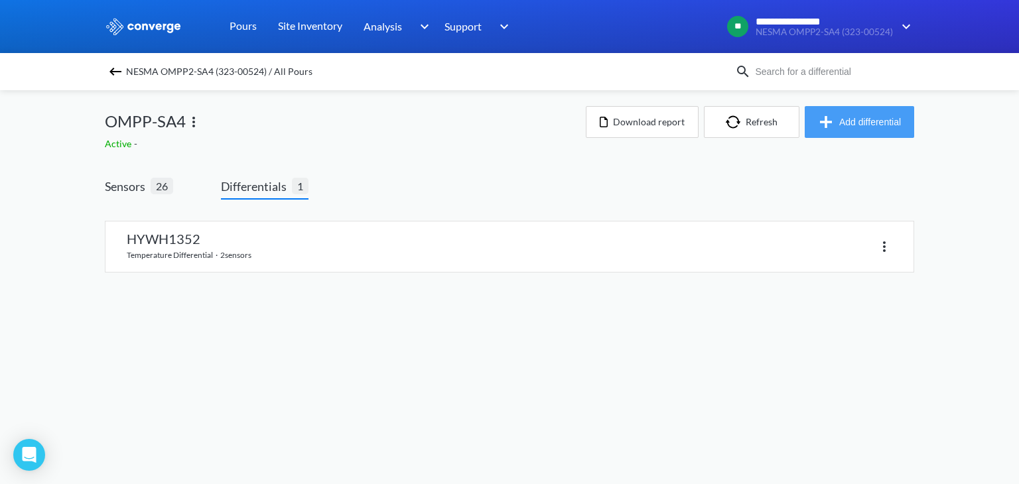
click at [863, 127] on button "Add differential" at bounding box center [859, 122] width 109 height 32
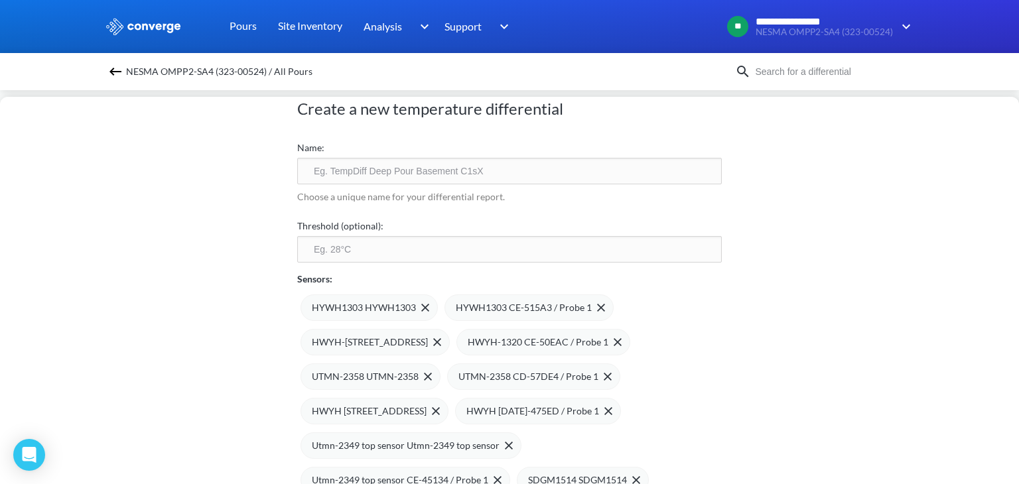
scroll to position [17, 0]
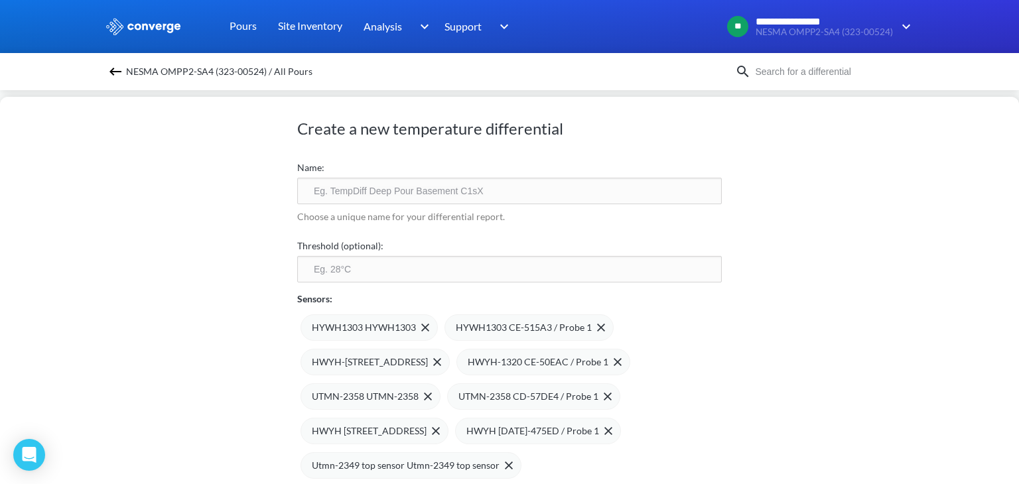
click at [483, 194] on input "text" at bounding box center [509, 191] width 425 height 27
type input "H"
type input "UTMN-2349"
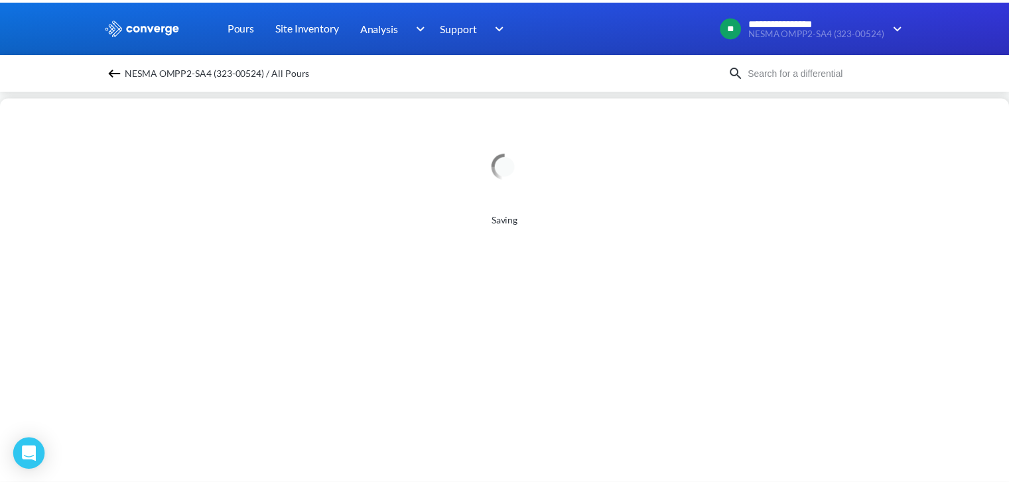
scroll to position [0, 0]
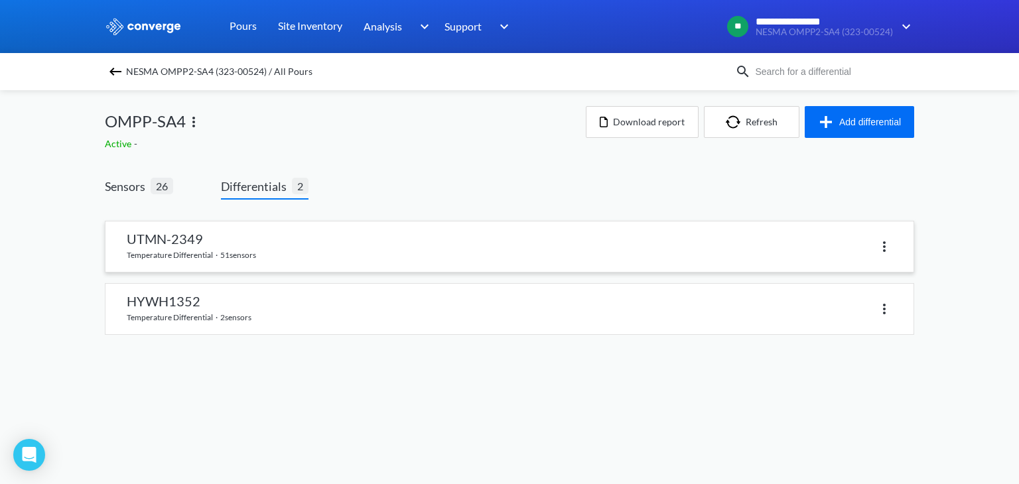
click at [309, 244] on link at bounding box center [510, 247] width 808 height 50
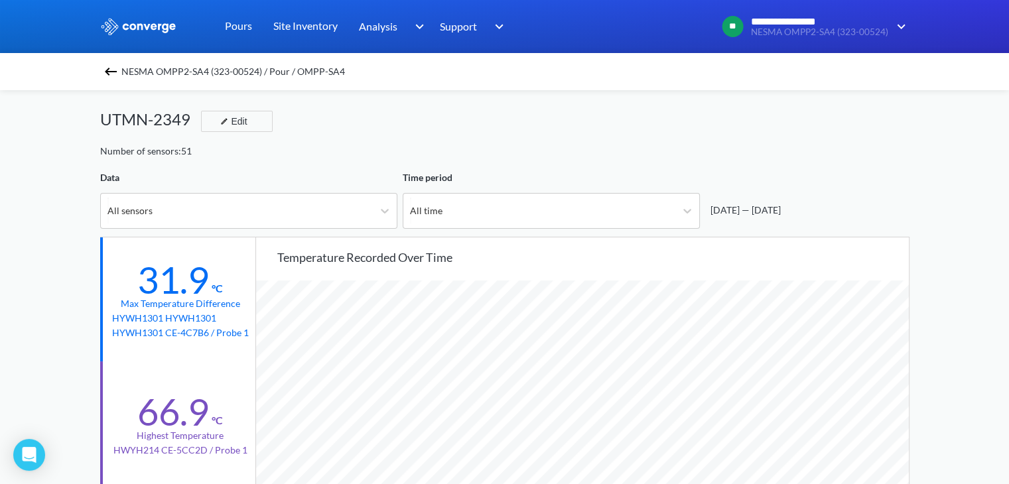
scroll to position [3, 0]
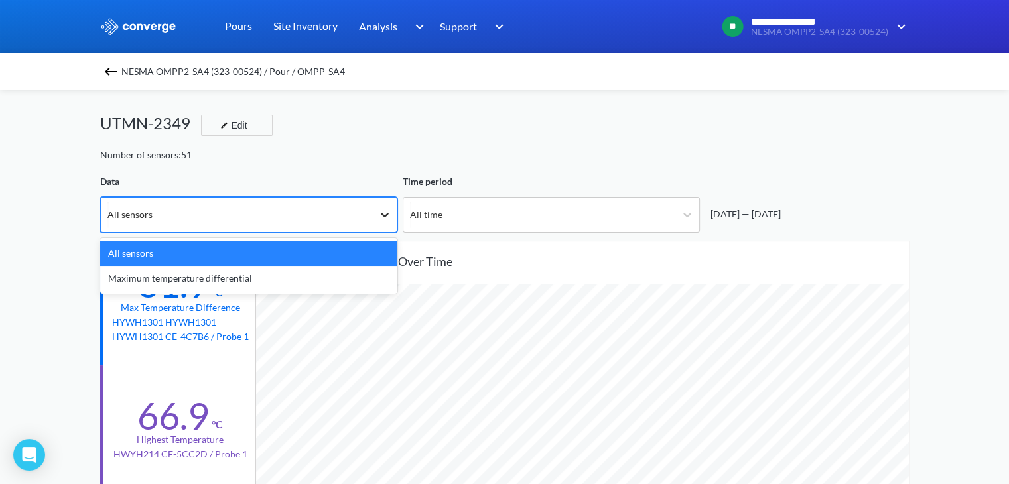
click at [385, 213] on icon at bounding box center [384, 214] width 13 height 13
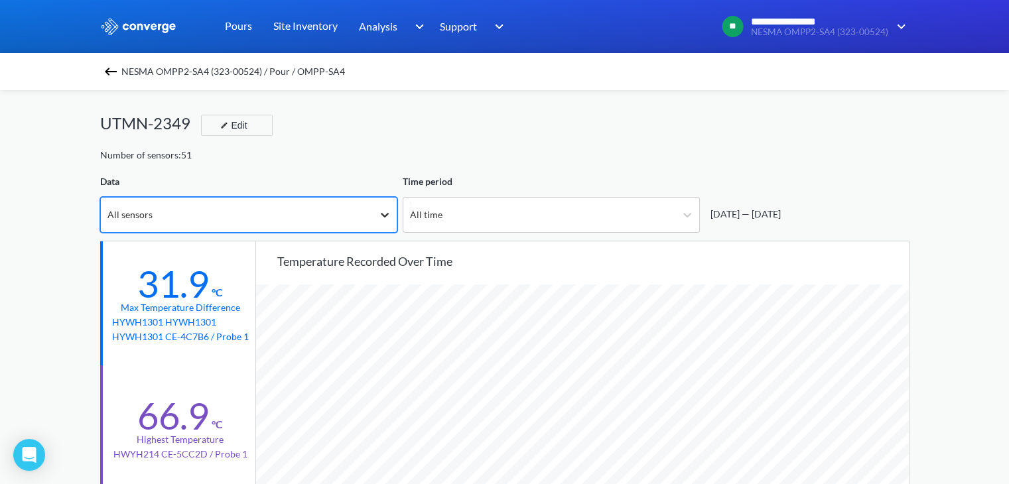
click at [385, 213] on icon at bounding box center [384, 214] width 13 height 13
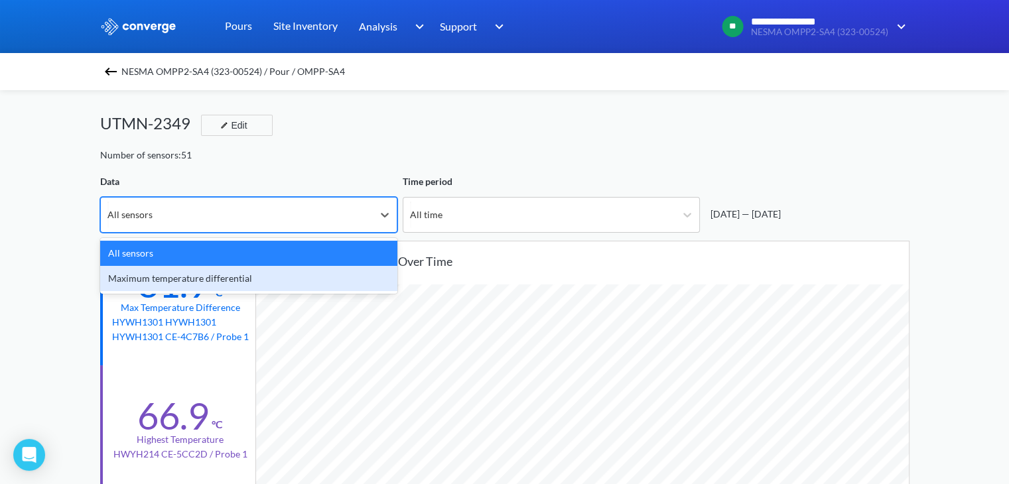
click at [303, 282] on div "Maximum temperature differential" at bounding box center [248, 278] width 297 height 25
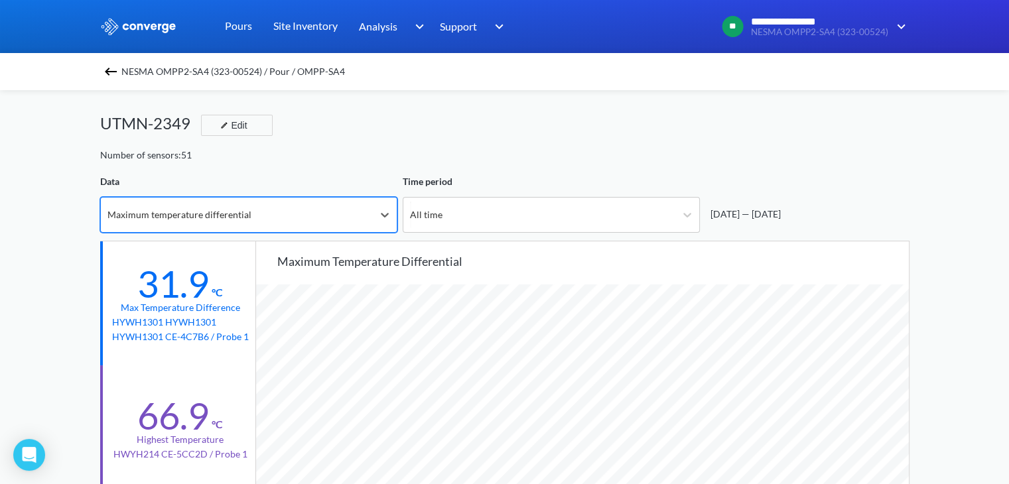
scroll to position [1111, 1009]
click at [386, 216] on icon at bounding box center [384, 214] width 13 height 13
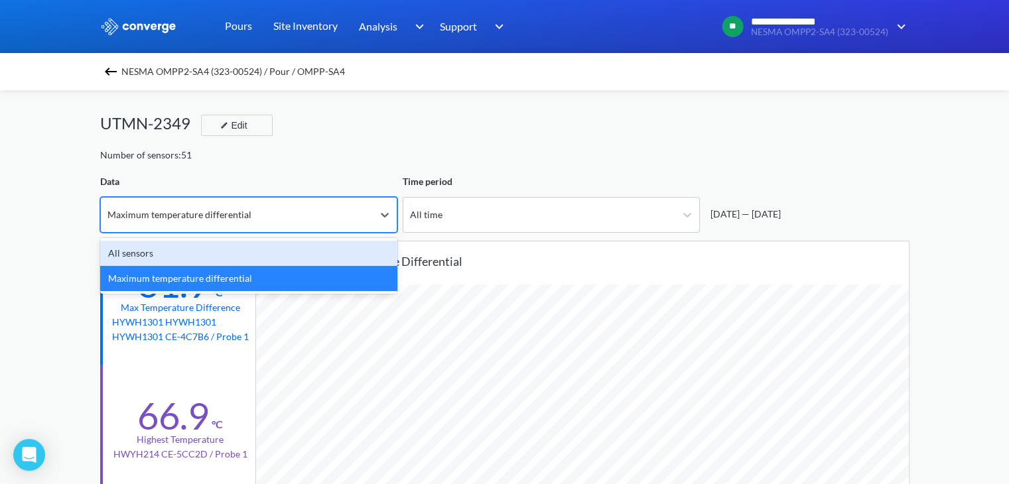
click at [321, 252] on div "All sensors" at bounding box center [248, 253] width 297 height 25
click at [621, 213] on div "All time" at bounding box center [539, 215] width 272 height 35
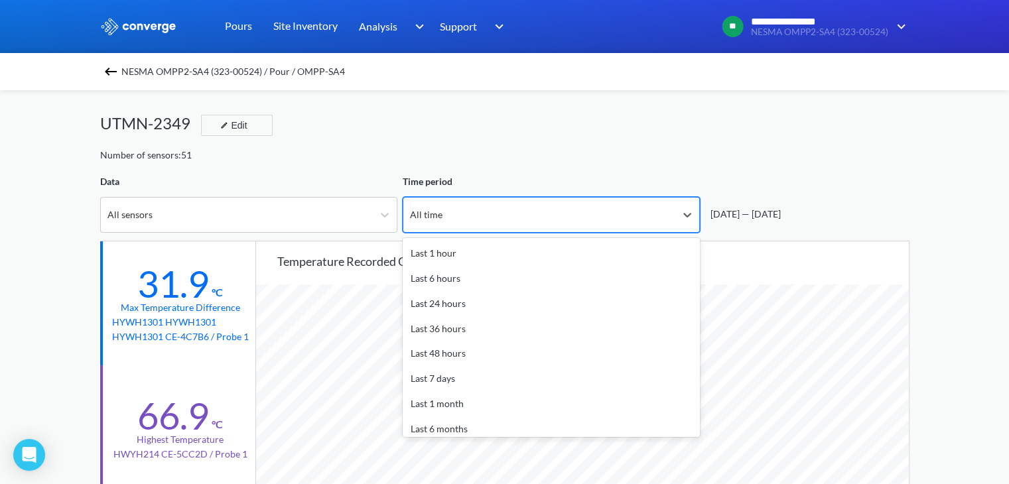
click at [596, 218] on div "All time" at bounding box center [539, 215] width 272 height 35
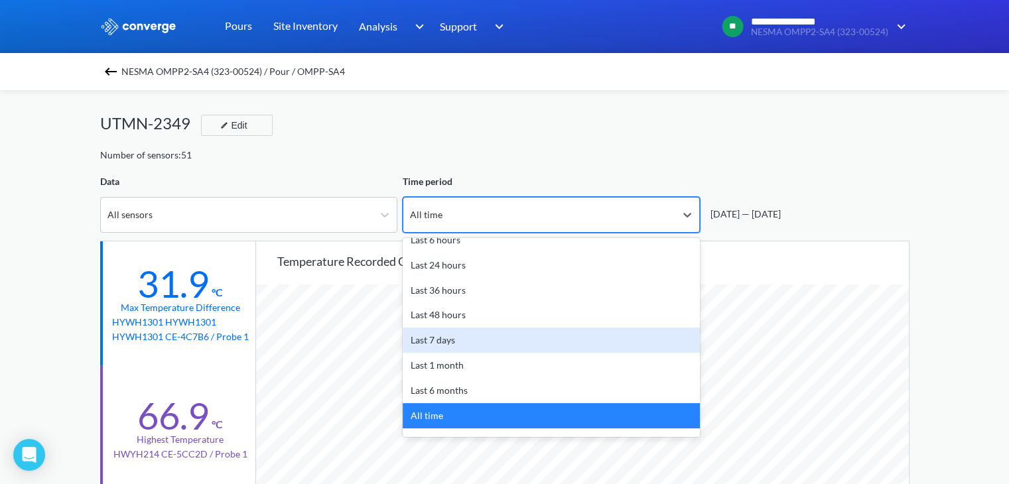
scroll to position [0, 0]
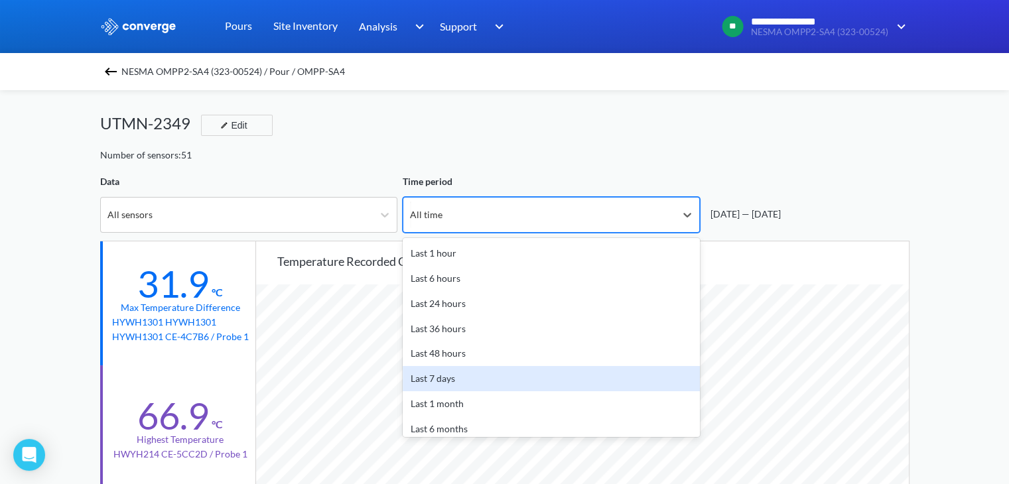
click at [496, 375] on div "Last 7 days" at bounding box center [551, 378] width 297 height 25
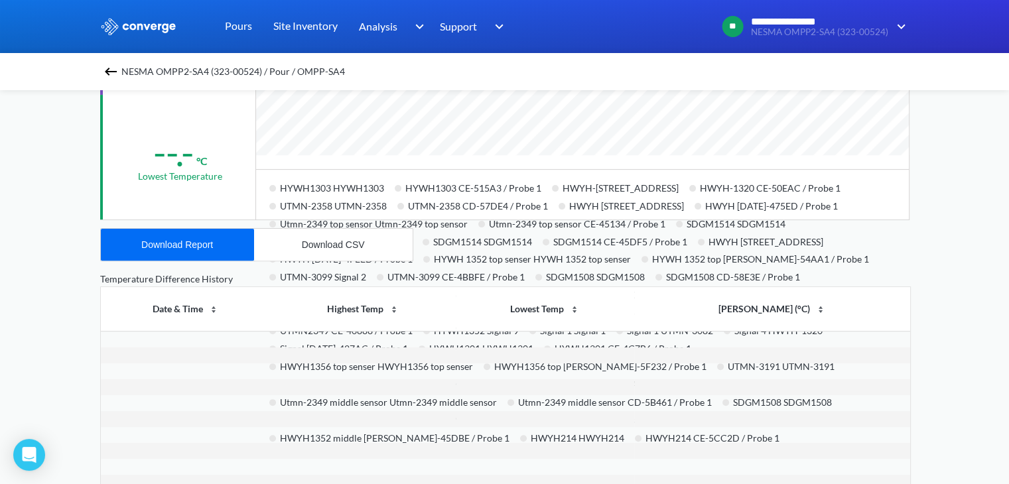
click at [354, 404] on td at bounding box center [363, 403] width 185 height 16
click at [270, 401] on td at bounding box center [186, 403] width 170 height 16
click at [272, 224] on span at bounding box center [272, 224] width 7 height 7
click at [431, 227] on div "Utmn-2349 top sensor Utmn-2349 top sensor" at bounding box center [373, 223] width 209 height 18
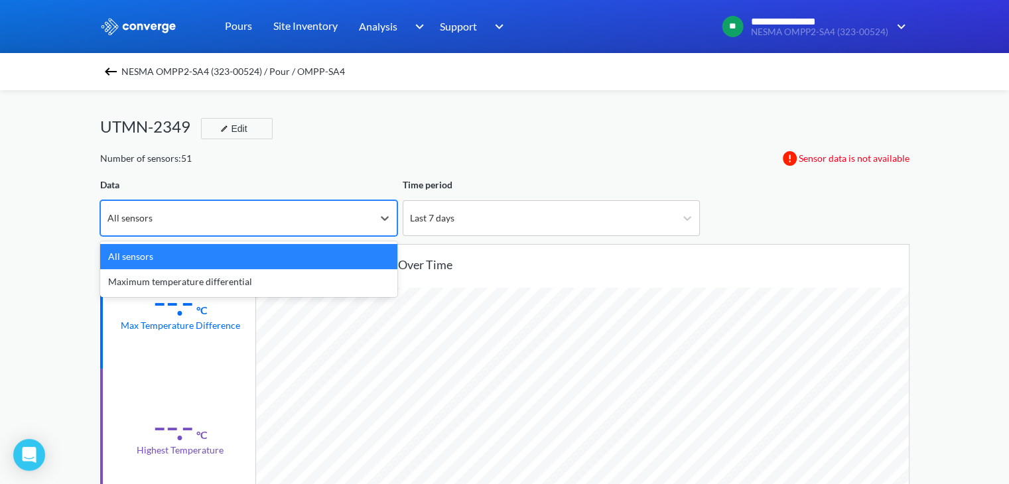
click at [344, 220] on div "All sensors" at bounding box center [237, 218] width 272 height 35
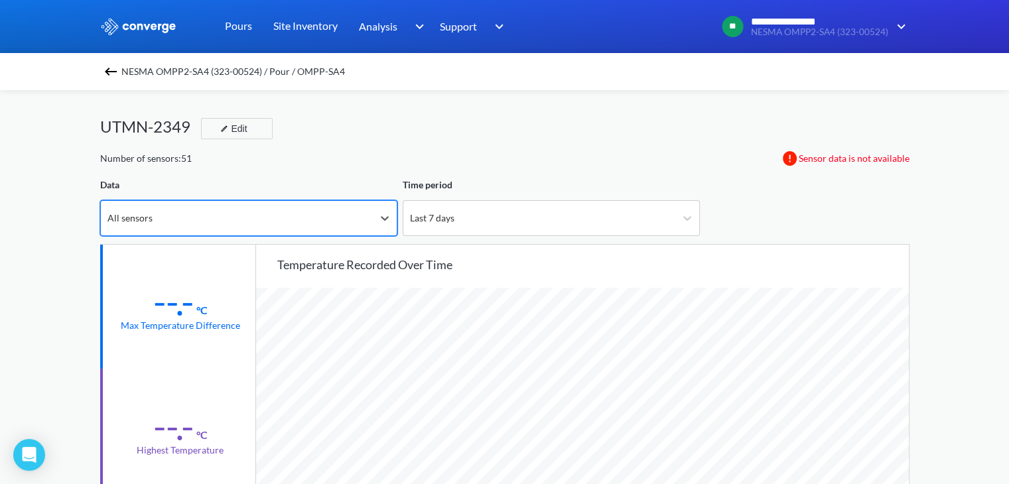
click at [344, 220] on div "All sensors" at bounding box center [237, 218] width 272 height 35
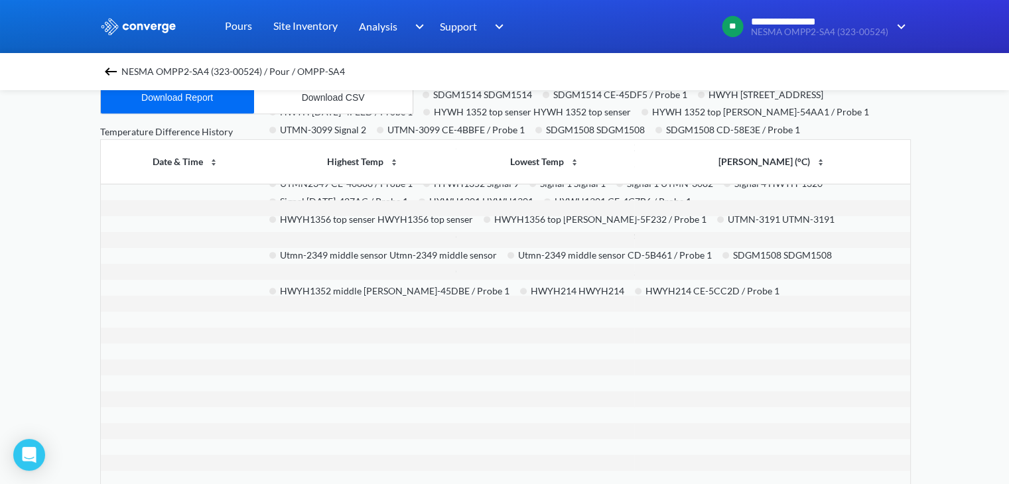
scroll to position [558, 0]
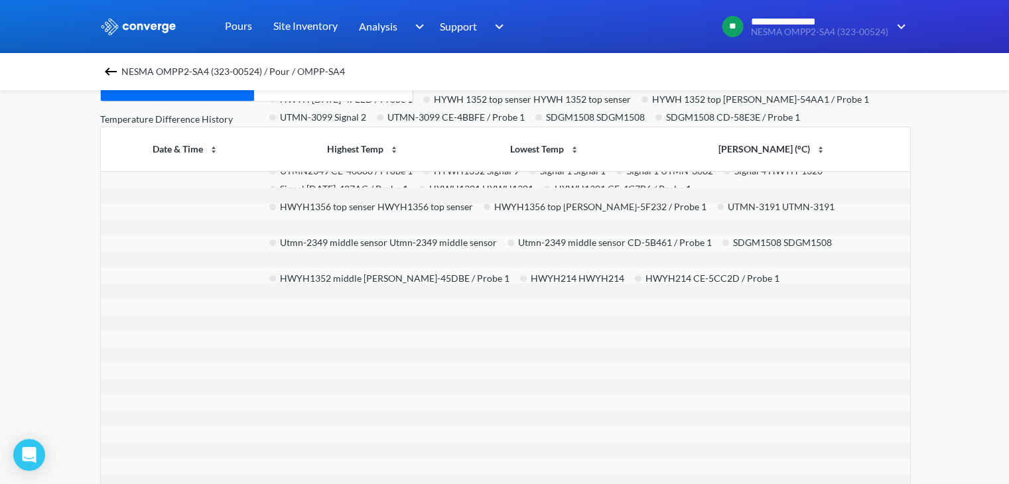
click at [751, 245] on td at bounding box center [771, 244] width 275 height 16
click at [669, 230] on td at bounding box center [771, 228] width 275 height 16
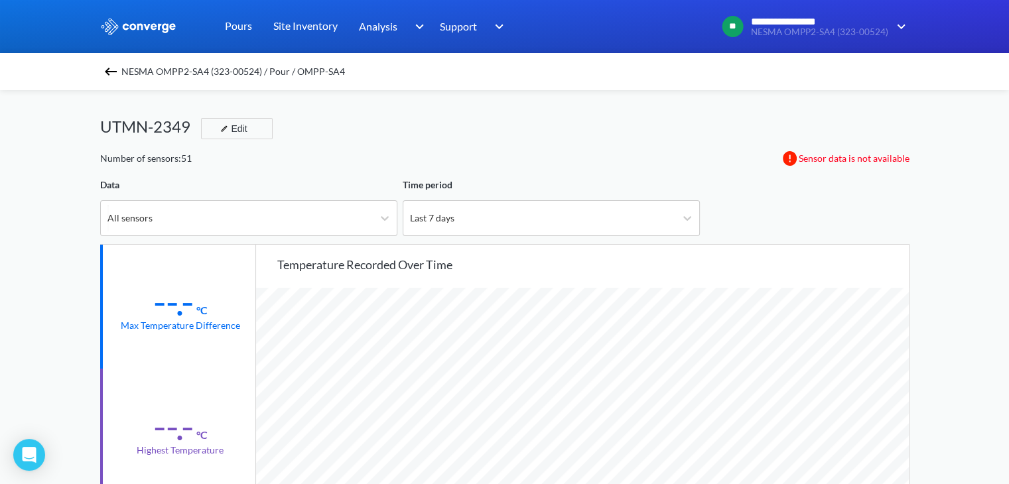
click at [117, 72] on img at bounding box center [111, 72] width 16 height 16
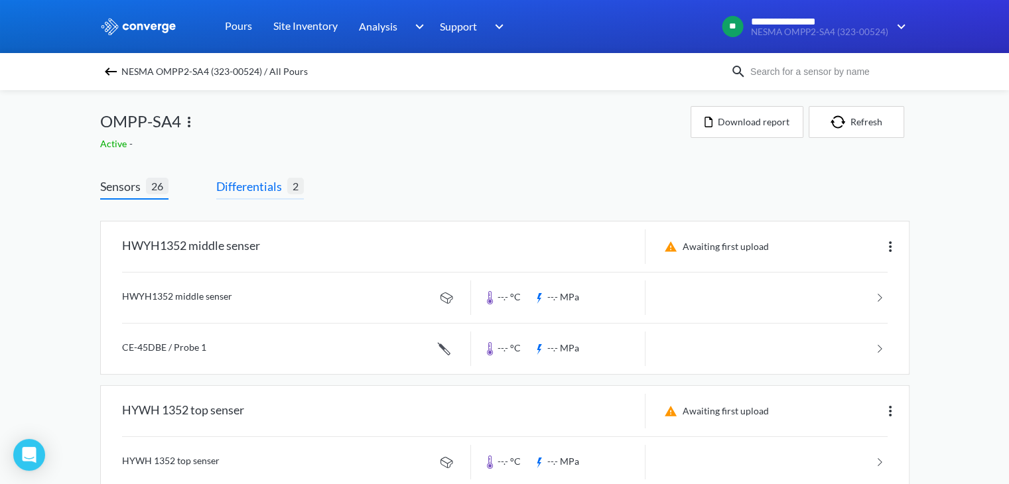
click at [234, 190] on span "Differentials" at bounding box center [251, 186] width 71 height 19
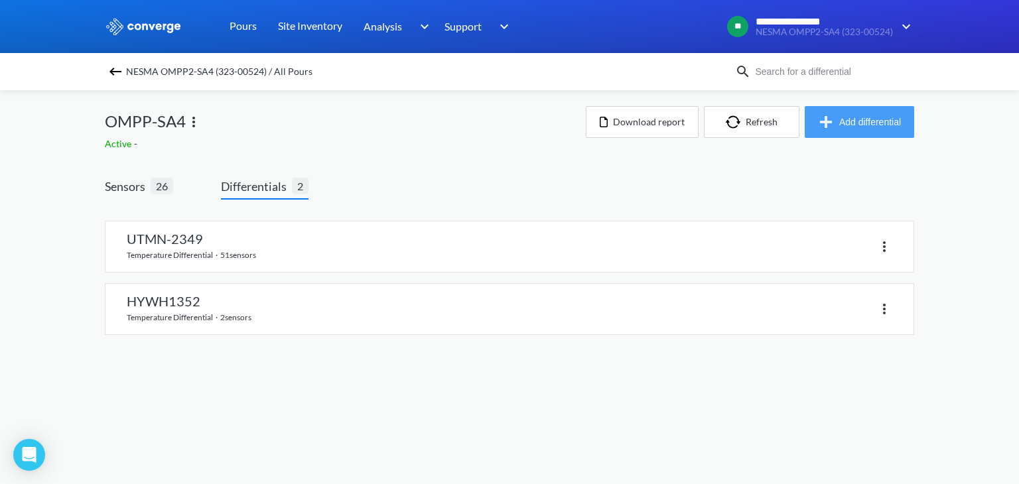
click at [873, 122] on button "Add differential" at bounding box center [859, 122] width 109 height 32
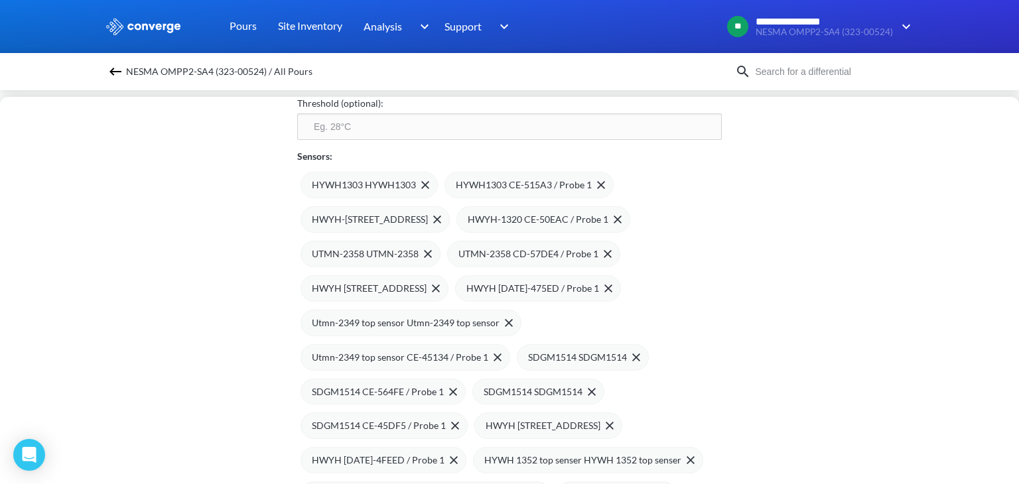
scroll to position [199, 0]
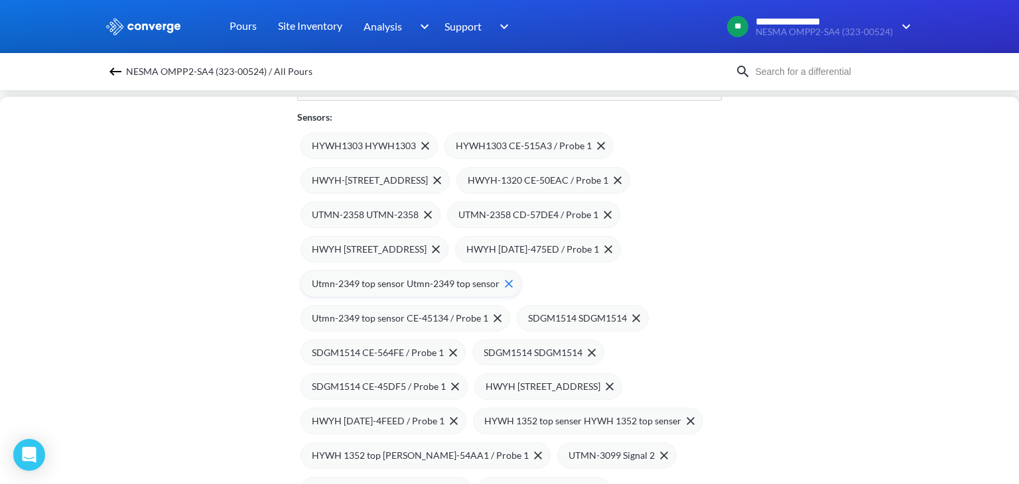
click at [396, 282] on span "Utmn-2349 top sensor Utmn-2349 top sensor" at bounding box center [406, 284] width 188 height 15
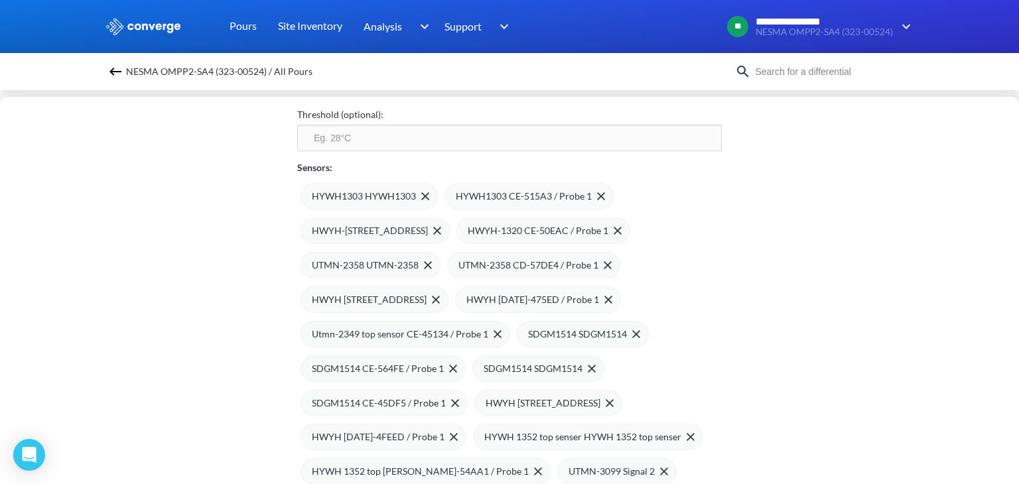
scroll to position [155, 0]
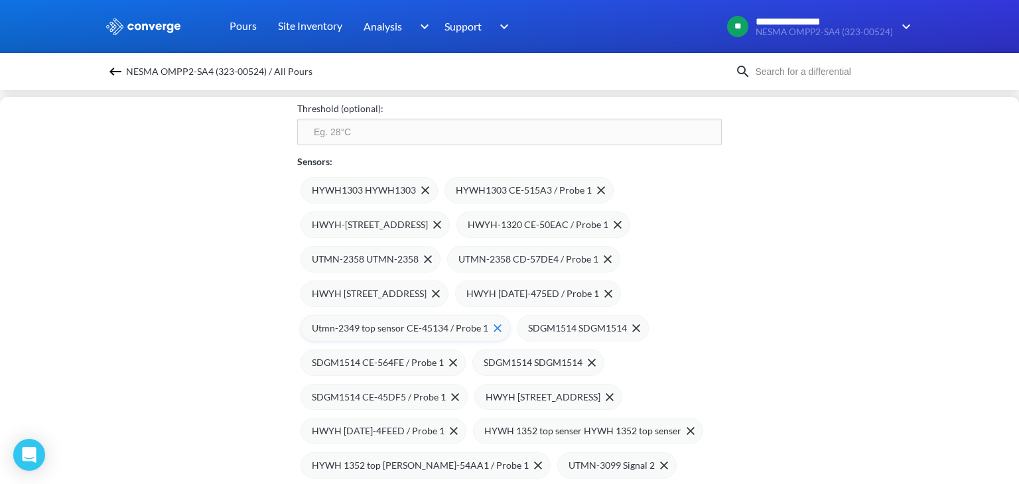
click at [422, 328] on span "Utmn-2349 top sensor CE-45134 / Probe 1" at bounding box center [400, 328] width 177 height 15
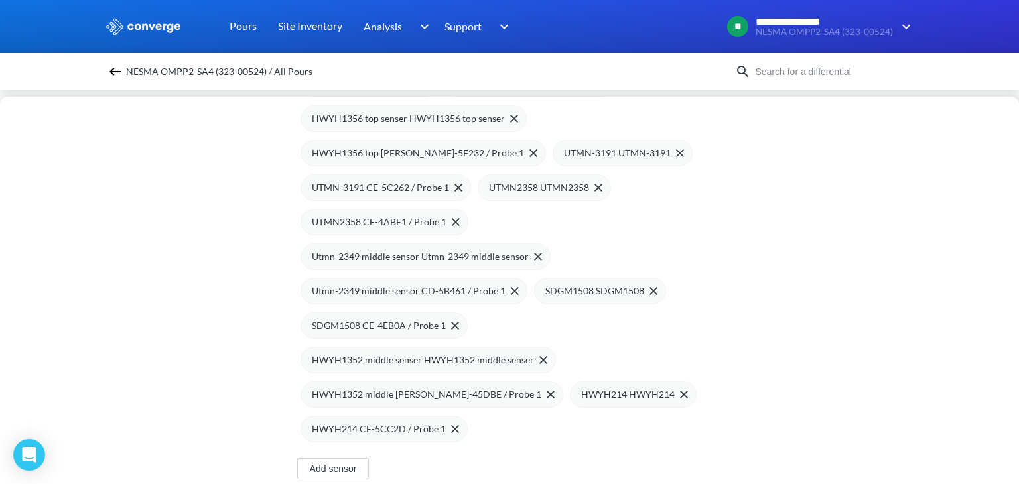
scroll to position [851, 0]
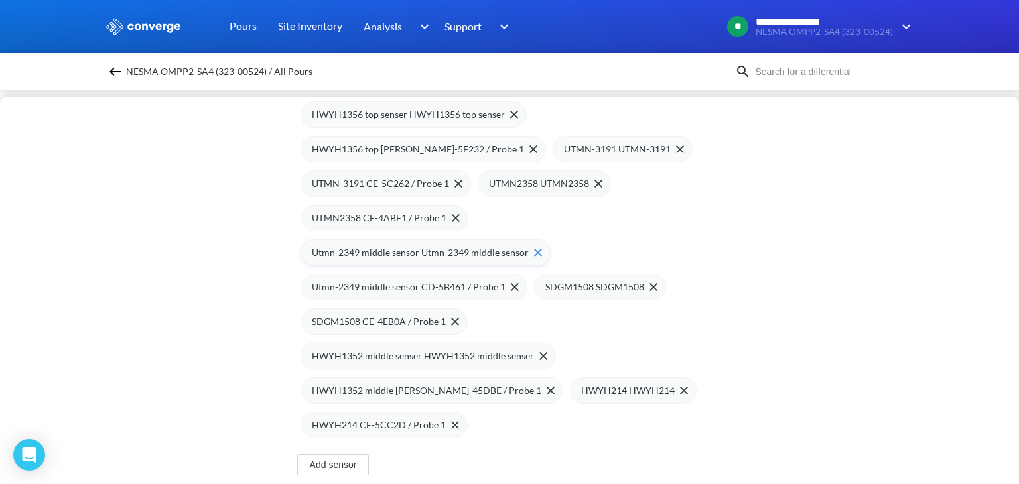
click at [463, 246] on span "Utmn-2349 middle sensor Utmn-2349 middle sensor" at bounding box center [420, 253] width 217 height 15
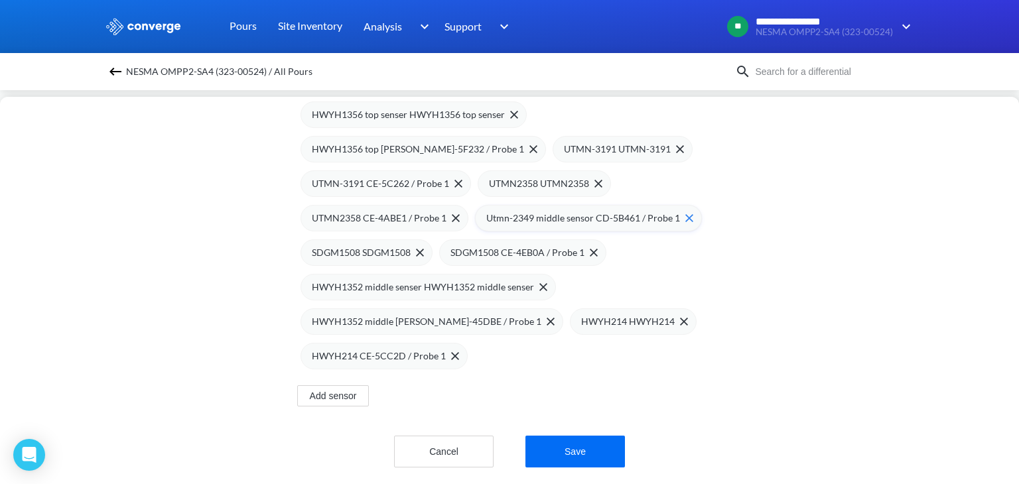
click at [544, 216] on span "Utmn-2349 middle sensor CD-5B461 / Probe 1" at bounding box center [583, 218] width 194 height 15
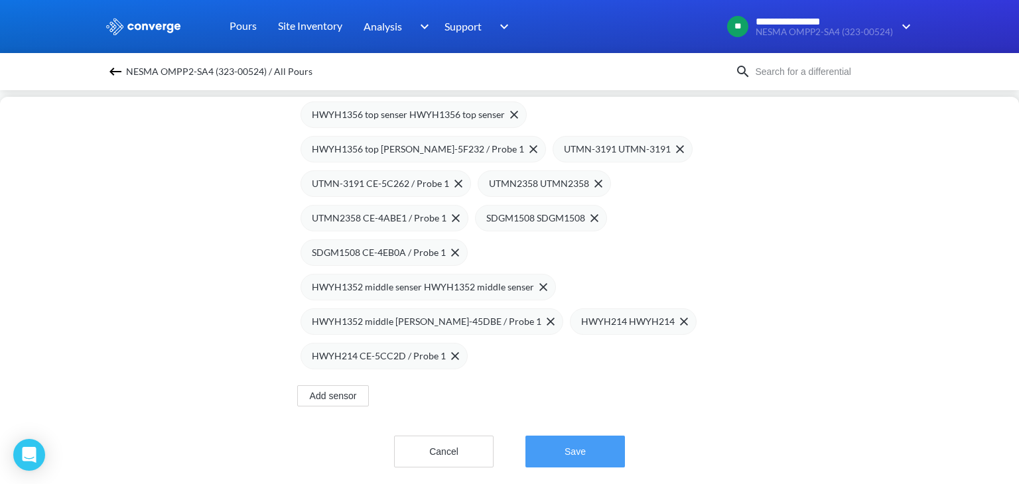
click at [574, 455] on button "Save" at bounding box center [576, 452] width 100 height 32
click at [526, 436] on button "Save" at bounding box center [576, 452] width 100 height 32
click at [563, 449] on button "Save" at bounding box center [576, 452] width 100 height 32
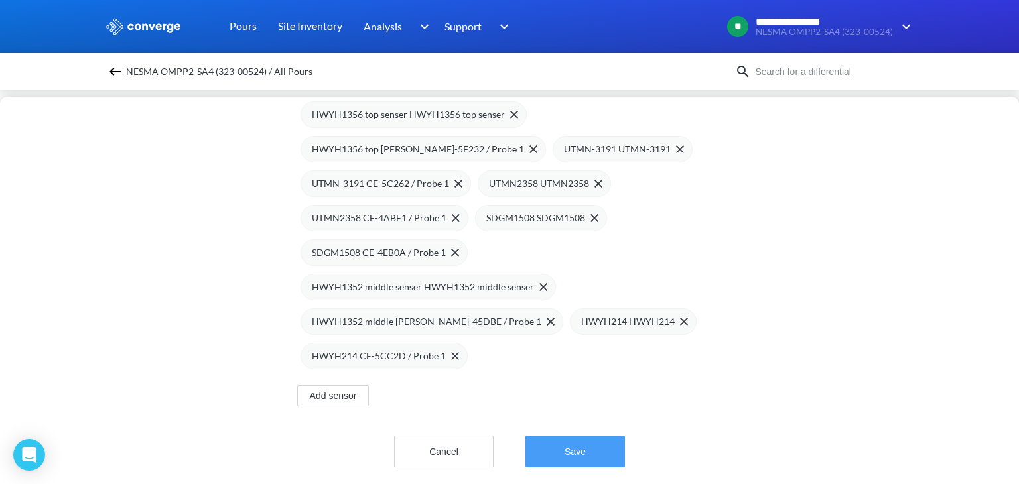
click at [571, 439] on button "Save" at bounding box center [576, 452] width 100 height 32
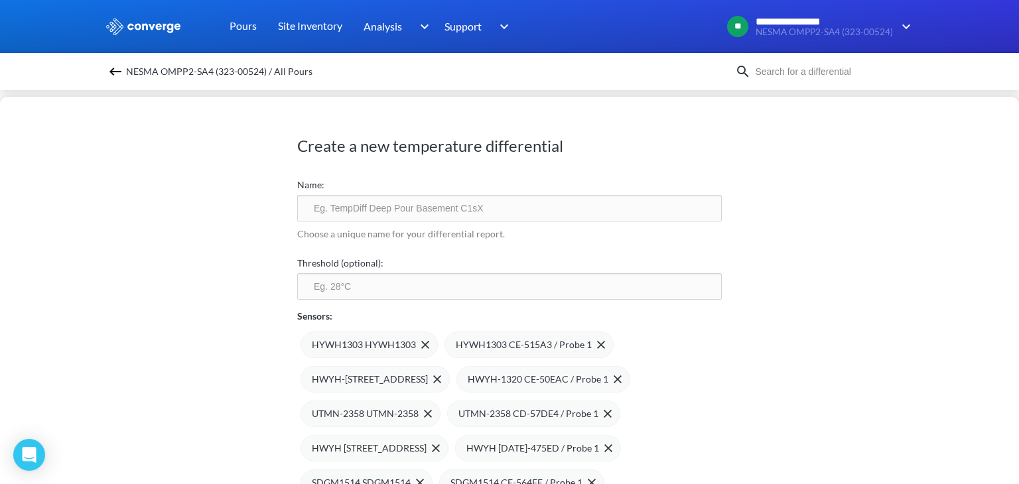
scroll to position [857, 0]
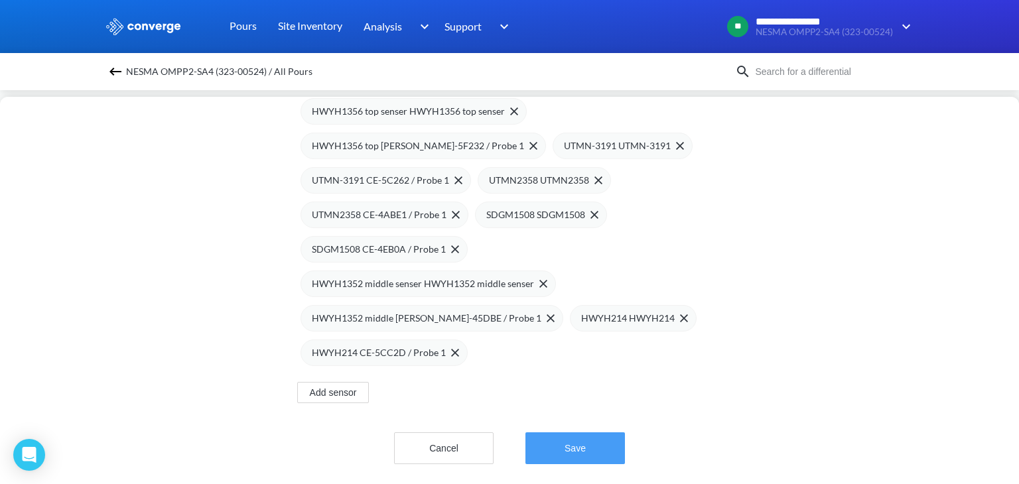
click at [571, 433] on button "Save" at bounding box center [576, 449] width 100 height 32
click at [565, 439] on button "Save" at bounding box center [576, 449] width 100 height 32
click at [526, 433] on button "Save" at bounding box center [576, 449] width 100 height 32
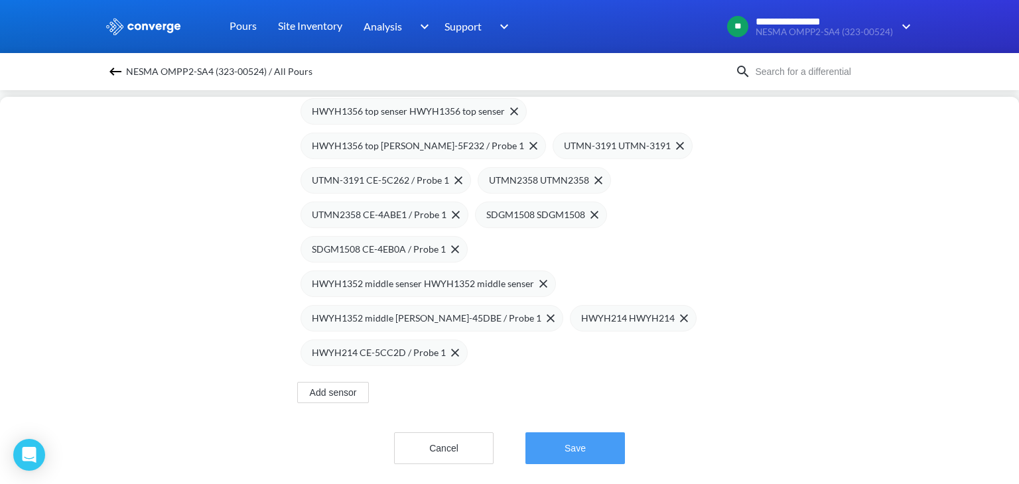
click at [526, 433] on button "Save" at bounding box center [576, 449] width 100 height 32
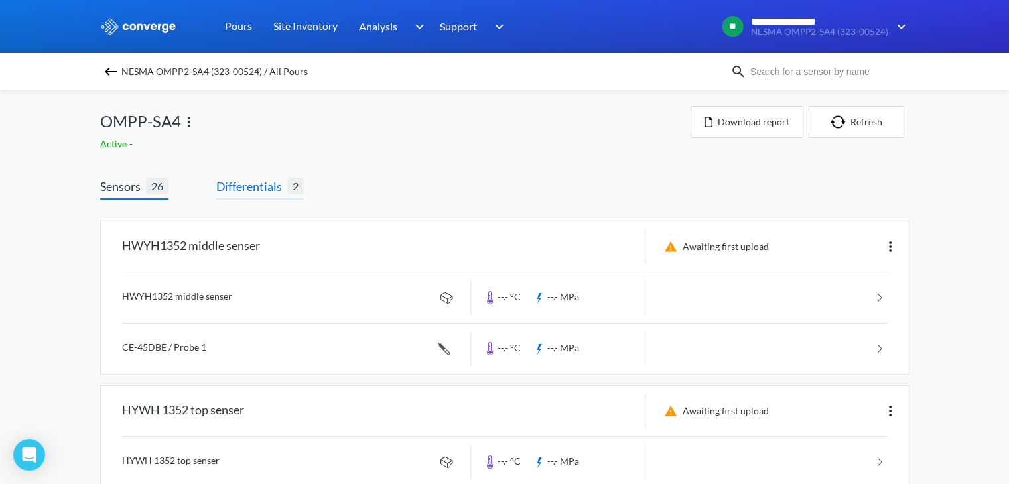
click at [248, 191] on span "Differentials" at bounding box center [251, 186] width 71 height 19
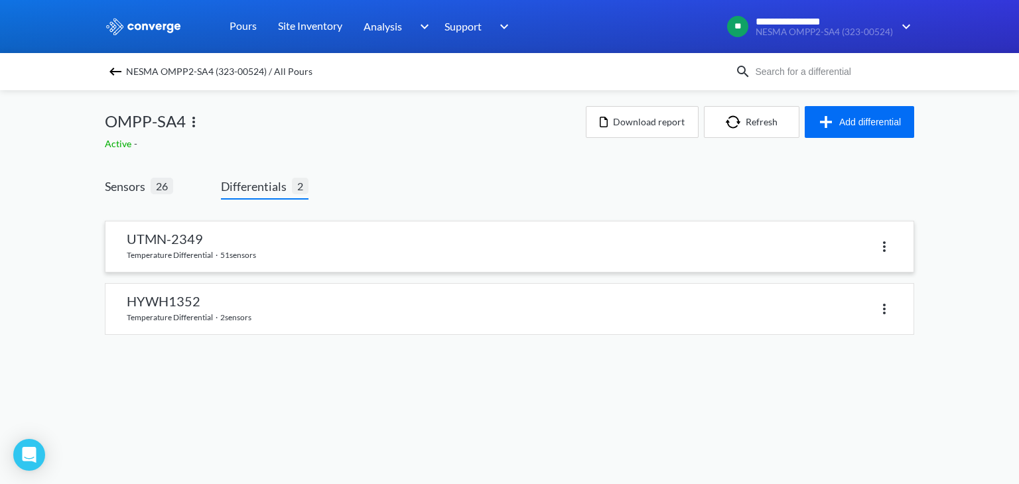
click at [884, 251] on img at bounding box center [885, 247] width 16 height 16
click at [845, 249] on div "Delete" at bounding box center [850, 246] width 85 height 25
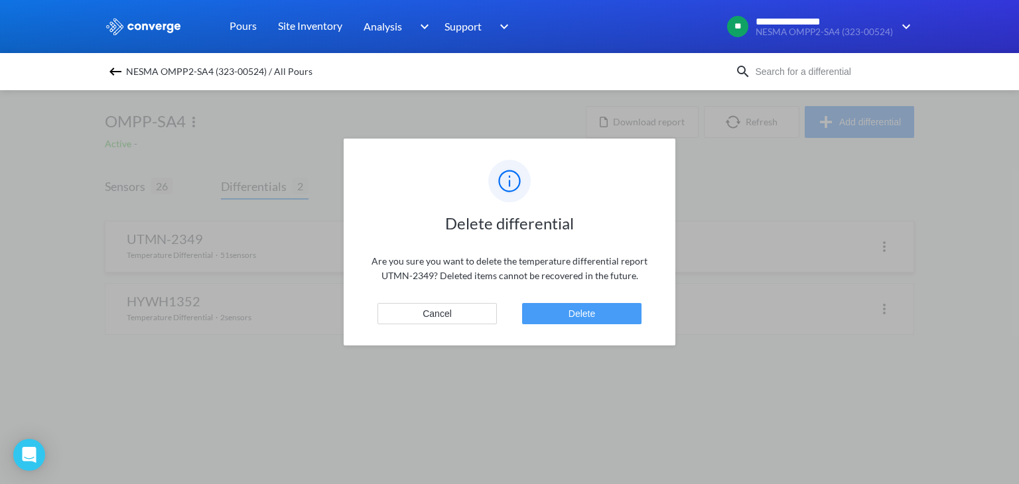
click at [587, 313] on button "Delete" at bounding box center [581, 313] width 119 height 21
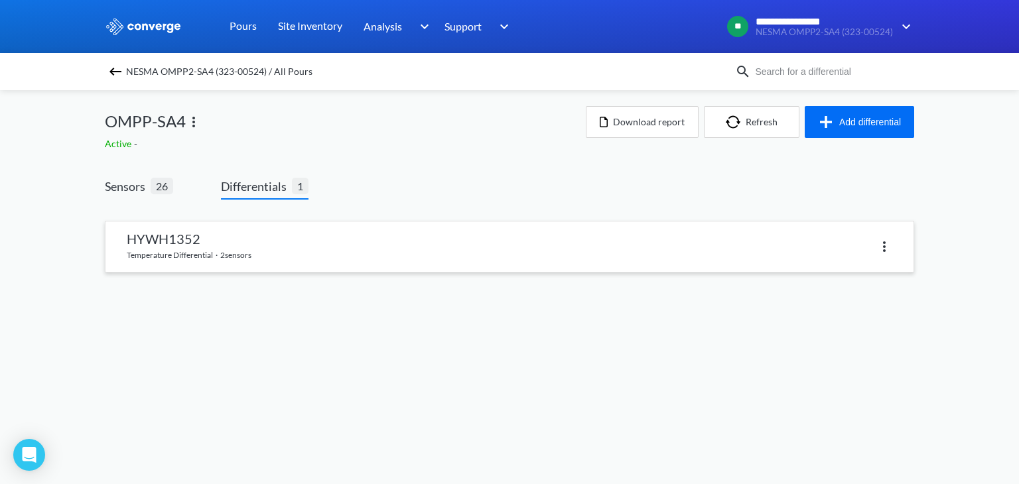
click at [744, 254] on div at bounding box center [701, 246] width 383 height 19
click at [500, 252] on link at bounding box center [510, 247] width 808 height 50
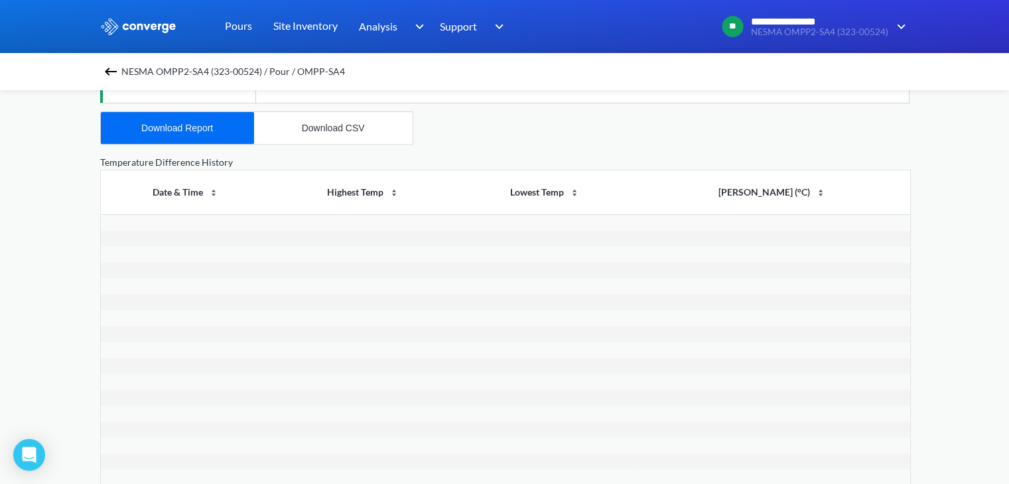
scroll to position [204, 0]
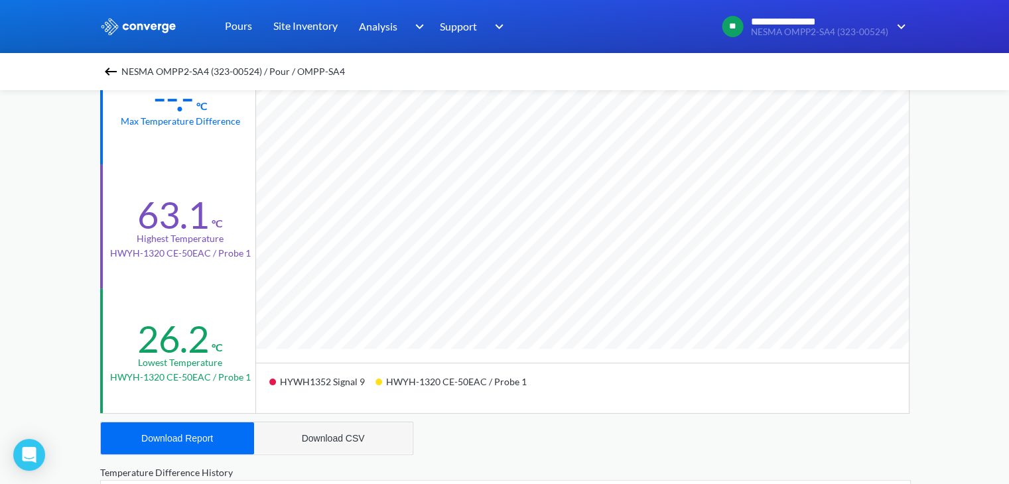
click at [325, 444] on button "Download CSV" at bounding box center [333, 439] width 159 height 32
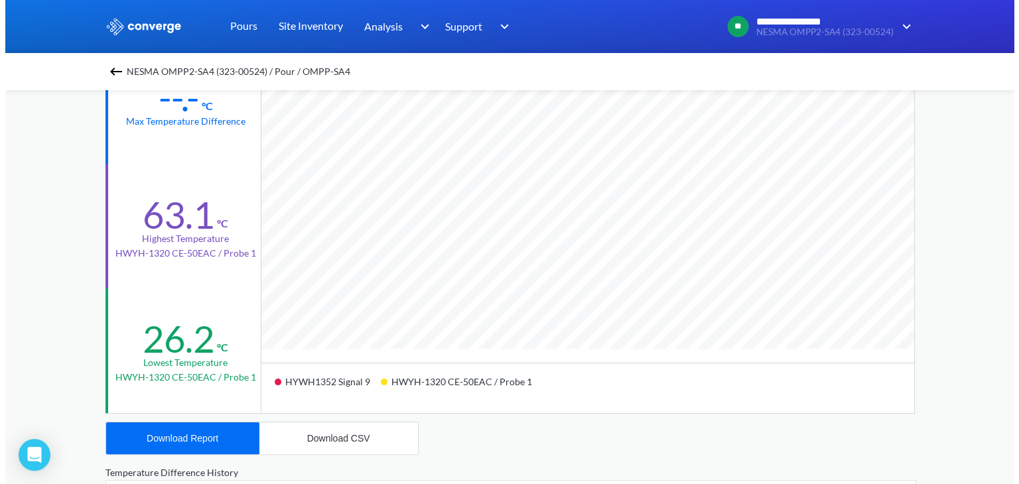
scroll to position [0, 0]
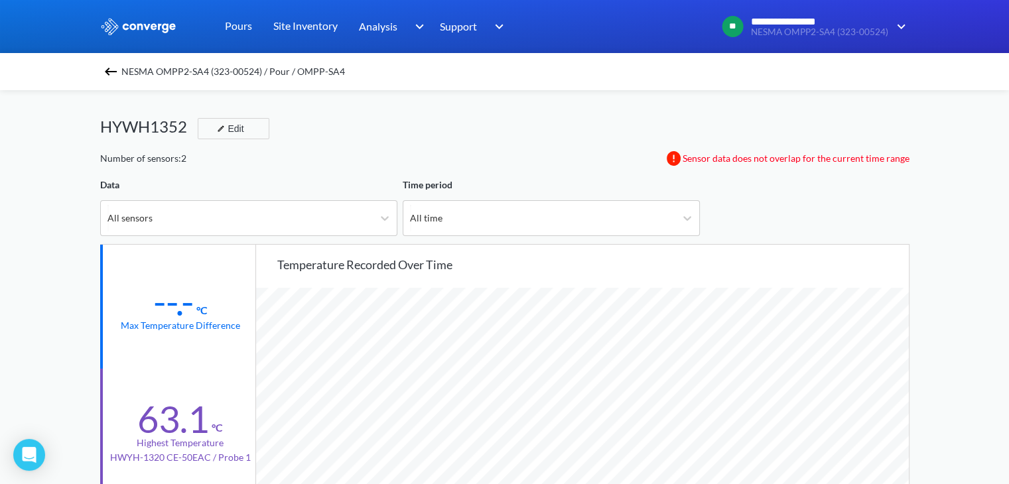
click at [112, 70] on img at bounding box center [111, 72] width 16 height 16
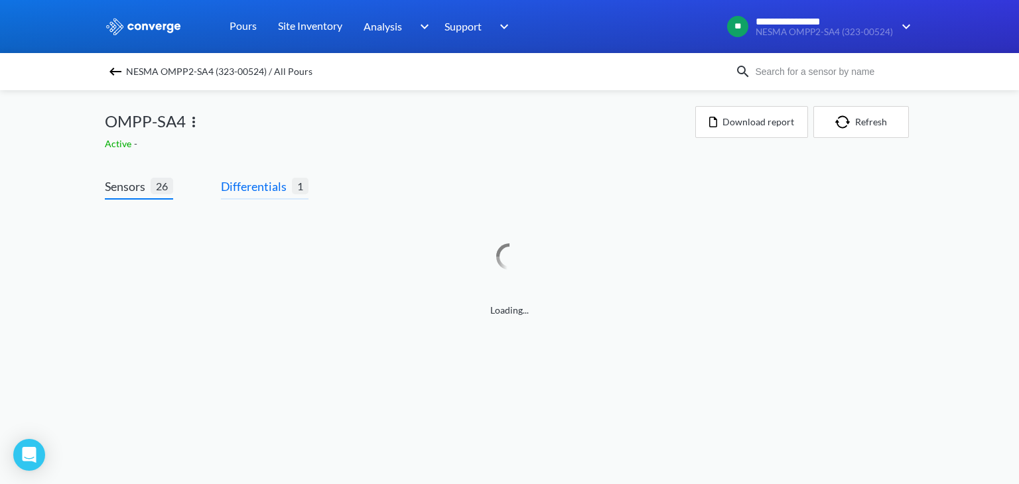
click at [280, 188] on span "Differentials" at bounding box center [256, 186] width 71 height 19
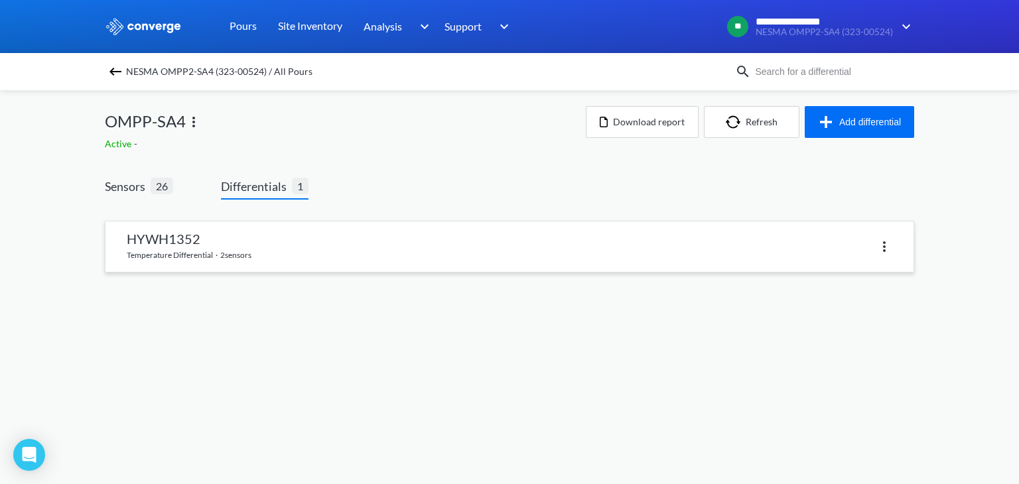
click at [891, 252] on img at bounding box center [885, 247] width 16 height 16
click at [855, 250] on div "Delete" at bounding box center [850, 246] width 85 height 25
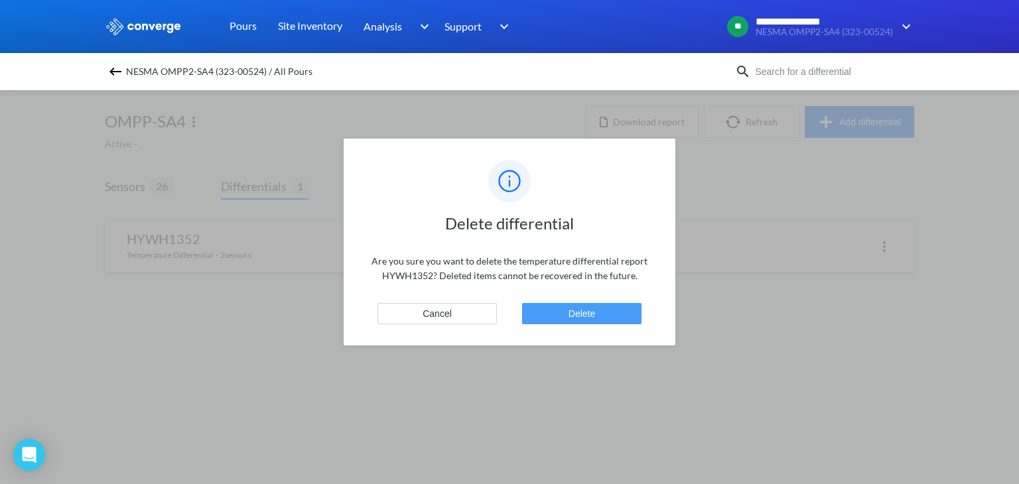
click at [551, 314] on button "Delete" at bounding box center [581, 313] width 119 height 21
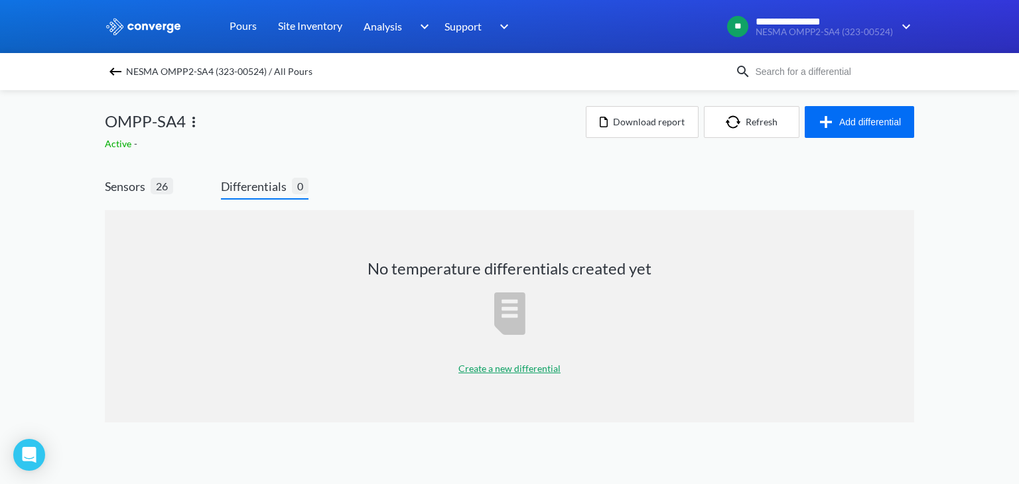
click at [514, 368] on p "Create a new differential" at bounding box center [510, 369] width 102 height 15
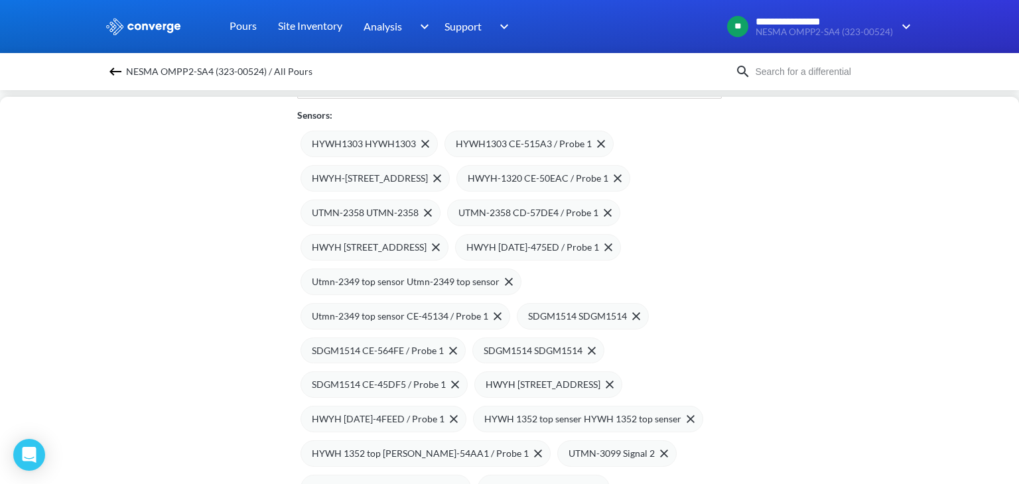
scroll to position [205, 0]
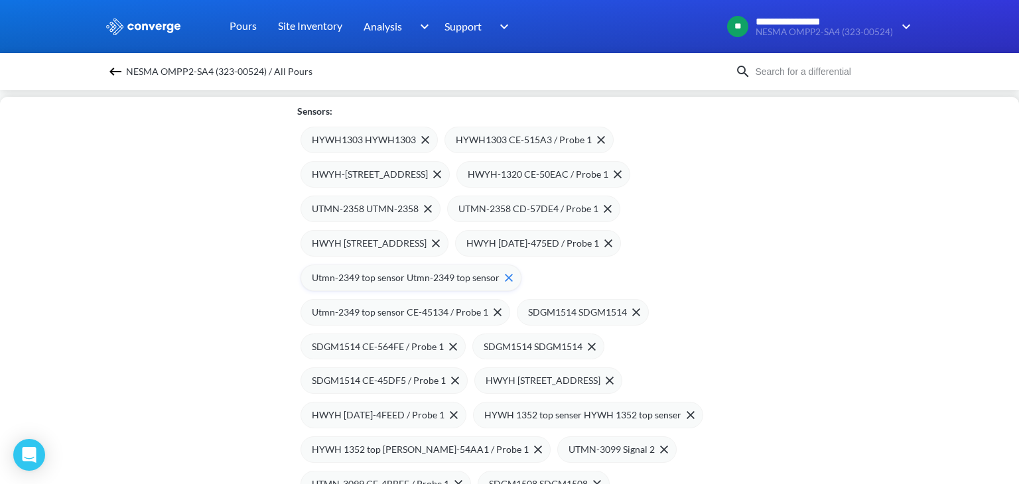
click at [418, 271] on span "Utmn-2349 top sensor Utmn-2349 top sensor" at bounding box center [406, 278] width 188 height 15
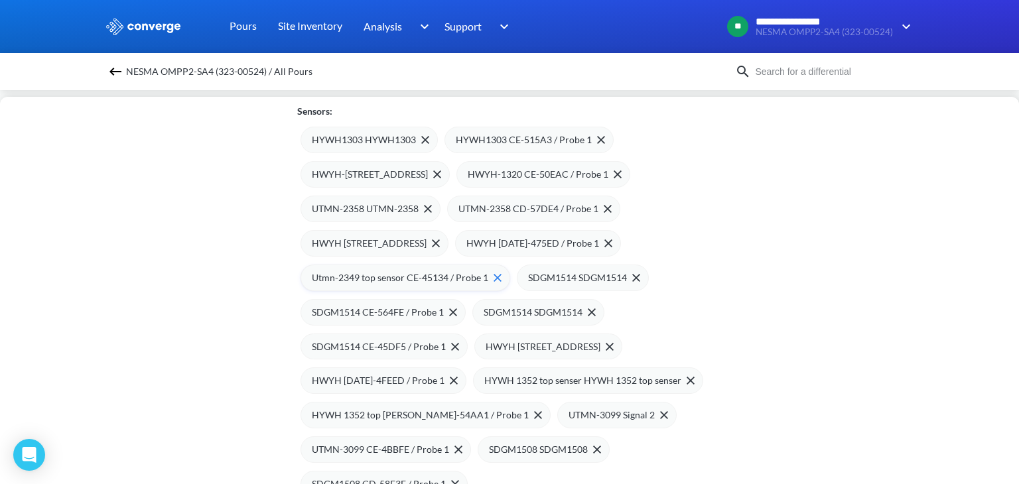
click at [399, 277] on span "Utmn-2349 top sensor CE-45134 / Probe 1" at bounding box center [400, 278] width 177 height 15
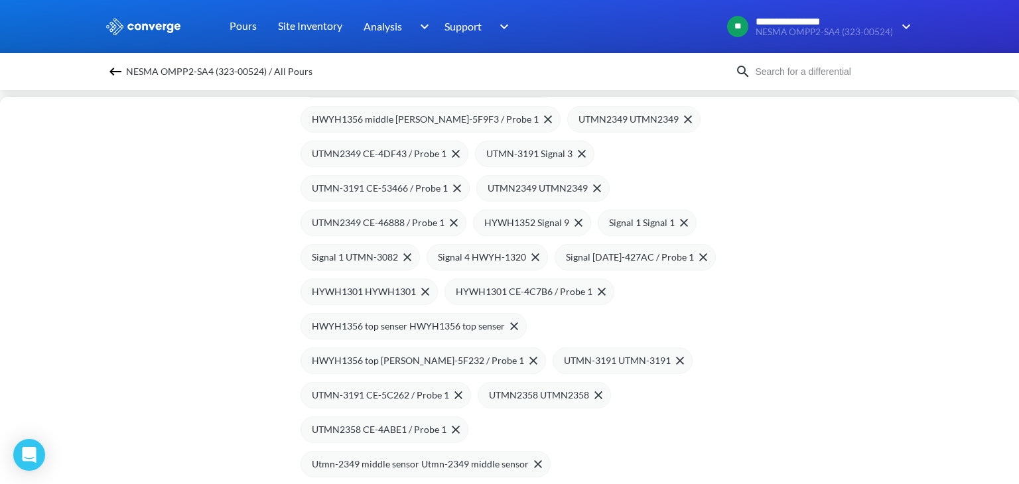
scroll to position [926, 0]
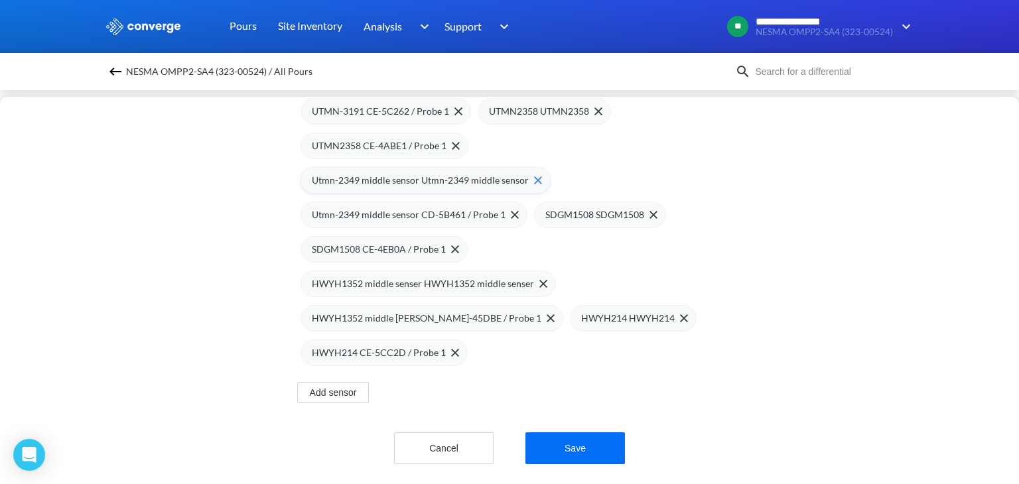
click at [394, 176] on span "Utmn-2349 middle sensor Utmn-2349 middle sensor" at bounding box center [420, 180] width 217 height 15
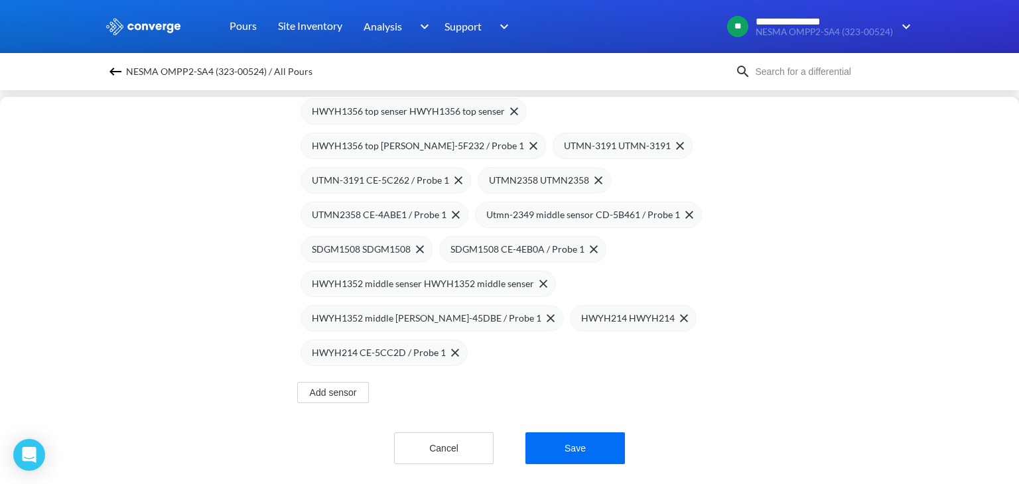
scroll to position [857, 0]
click at [565, 208] on span "Utmn-2349 middle sensor CD-5B461 / Probe 1" at bounding box center [583, 215] width 194 height 15
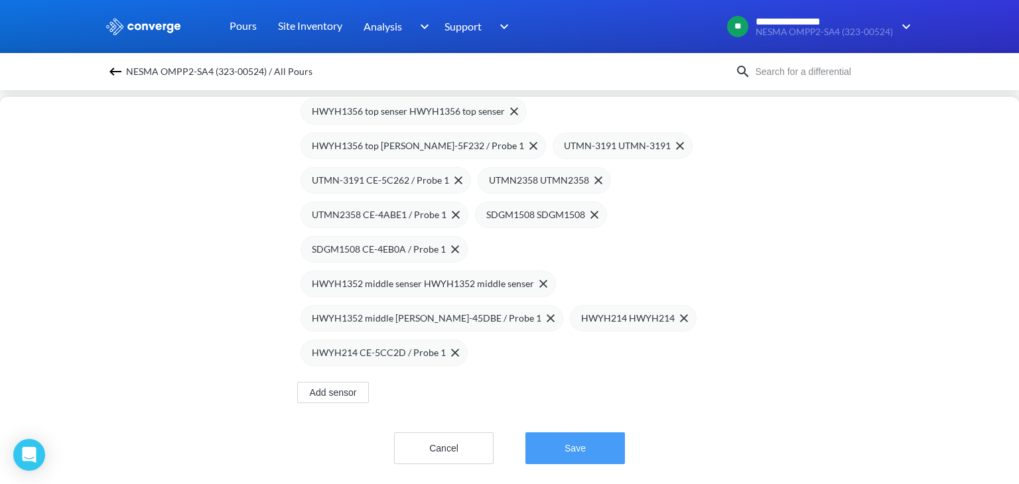
click at [564, 445] on button "Save" at bounding box center [576, 449] width 100 height 32
click at [526, 433] on button "Save" at bounding box center [576, 449] width 100 height 32
click at [585, 437] on button "Save" at bounding box center [576, 449] width 100 height 32
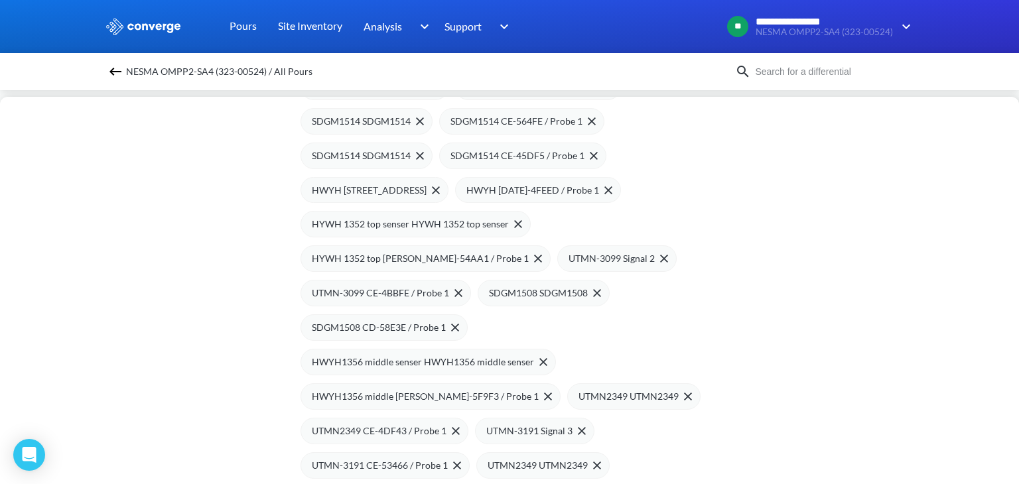
scroll to position [0, 0]
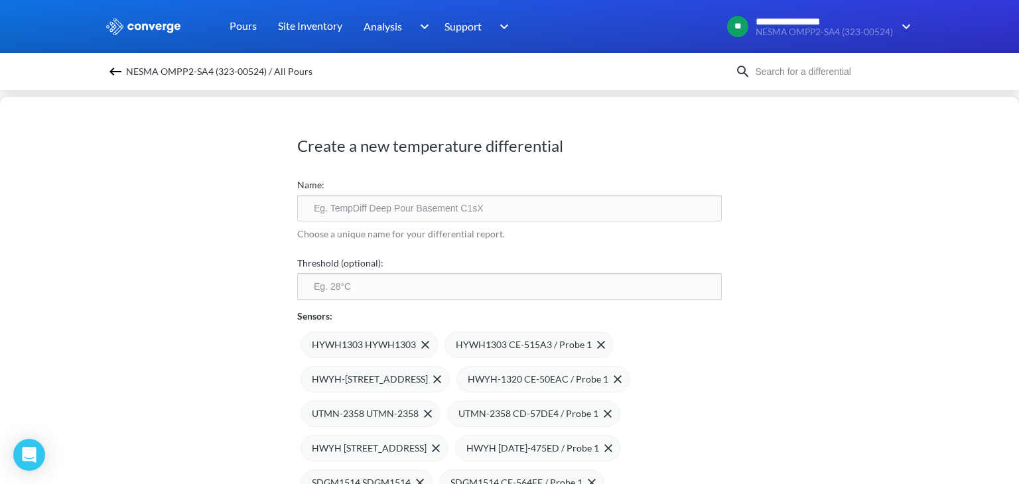
click at [394, 208] on input "text" at bounding box center [509, 208] width 425 height 27
type input "HWYH-1352"
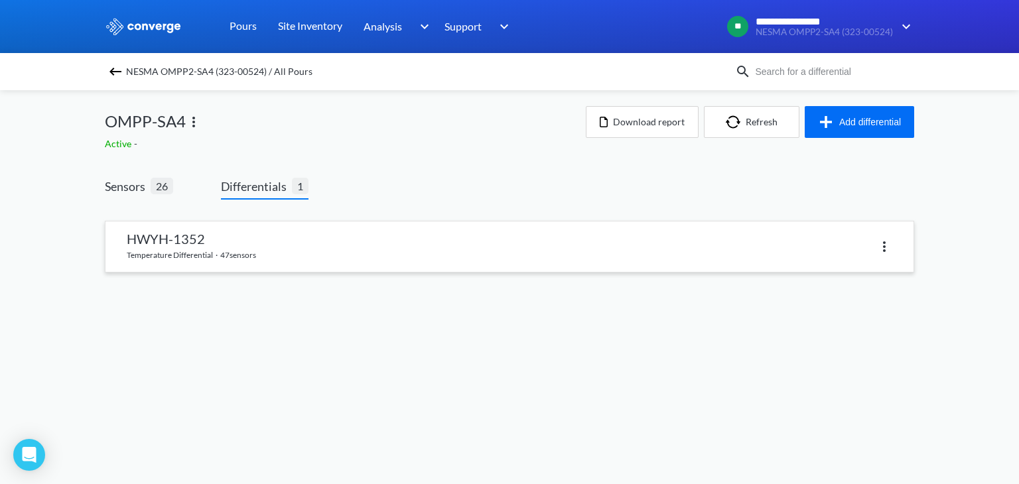
click at [885, 250] on img at bounding box center [885, 247] width 16 height 16
click at [836, 242] on div "Delete" at bounding box center [850, 246] width 85 height 25
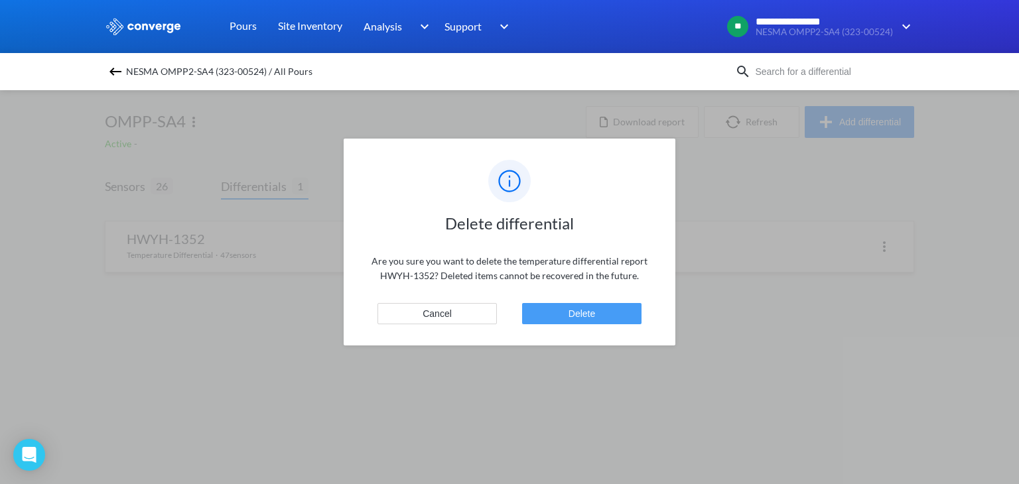
click at [580, 309] on button "Delete" at bounding box center [581, 313] width 119 height 21
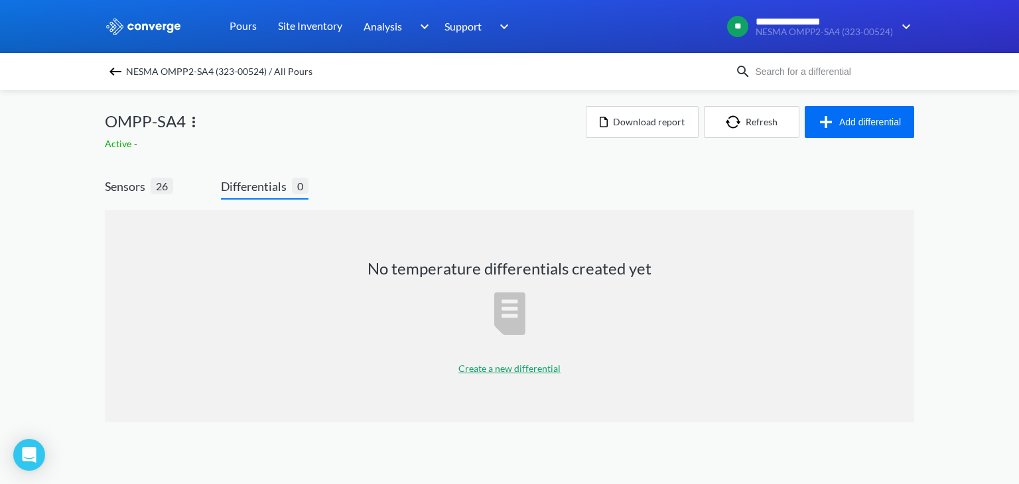
click at [255, 186] on span "Differentials" at bounding box center [256, 186] width 71 height 19
click at [861, 125] on button "Add differential" at bounding box center [859, 122] width 109 height 32
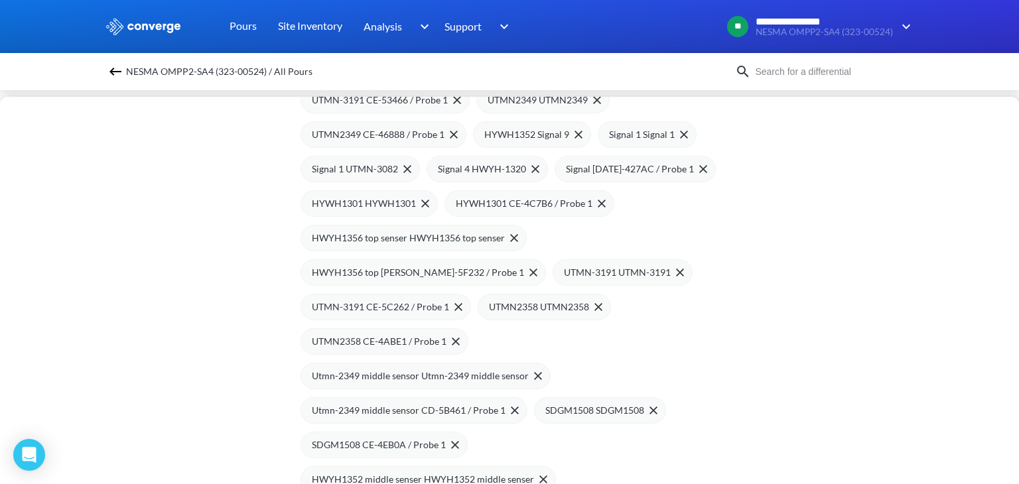
scroll to position [922, 0]
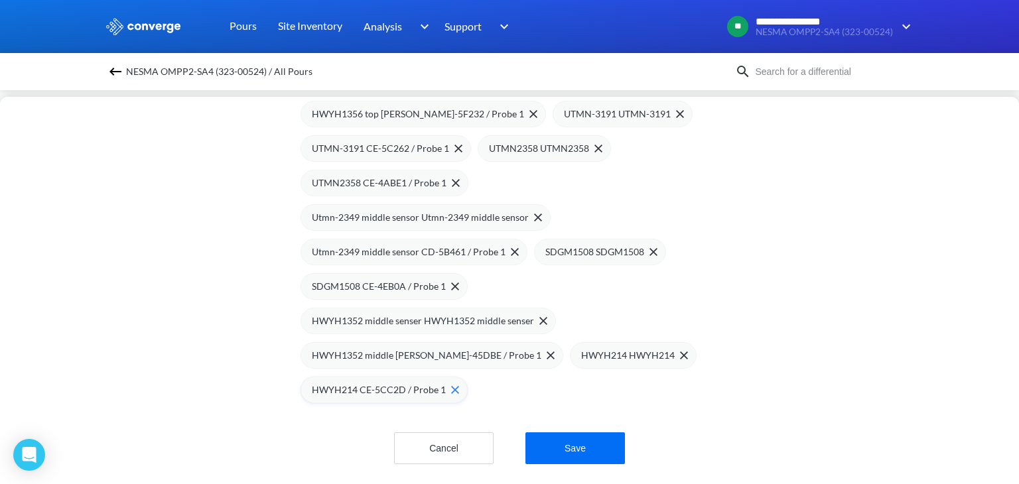
click at [451, 386] on img at bounding box center [455, 390] width 8 height 8
click at [680, 350] on img at bounding box center [684, 354] width 8 height 8
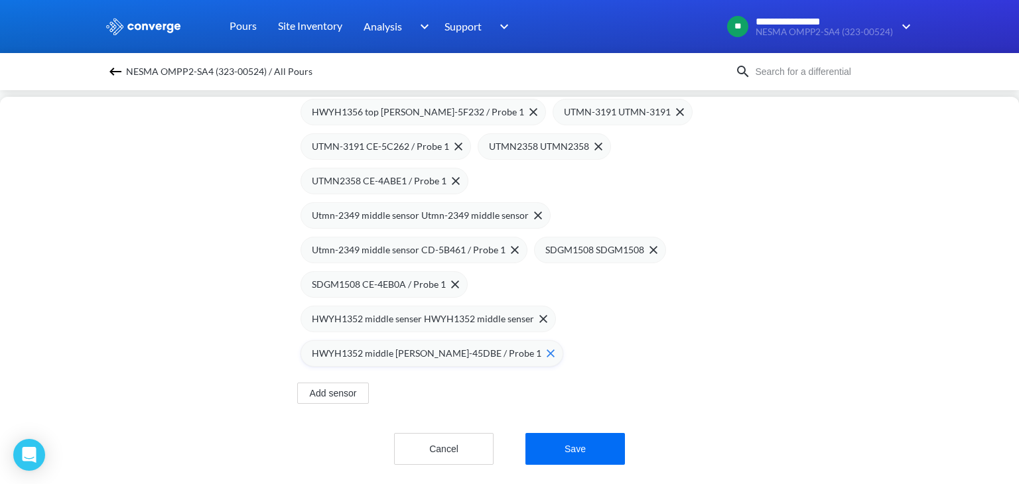
click at [547, 350] on img at bounding box center [551, 354] width 8 height 8
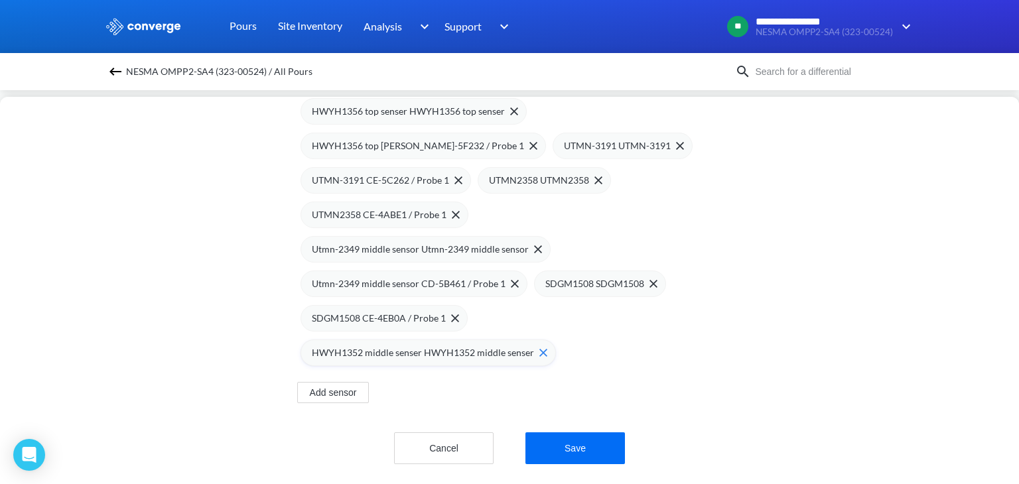
click at [539, 349] on img at bounding box center [543, 353] width 8 height 8
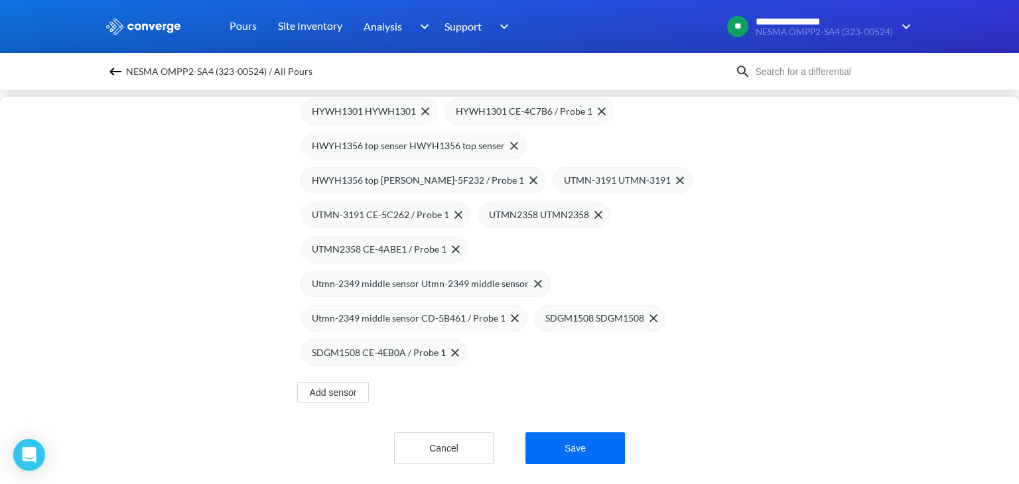
scroll to position [857, 0]
click at [451, 349] on img at bounding box center [455, 353] width 8 height 8
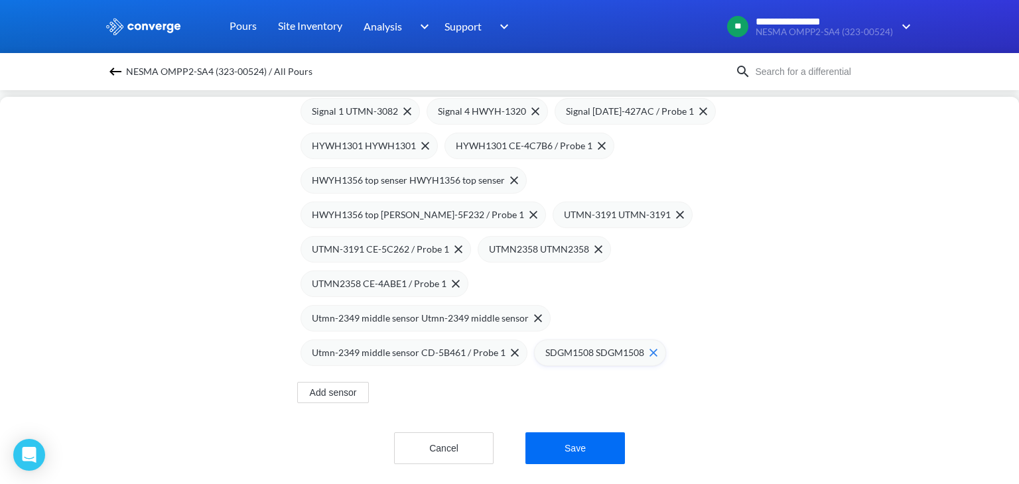
click at [650, 349] on img at bounding box center [654, 353] width 8 height 8
click at [447, 280] on span at bounding box center [453, 284] width 13 height 8
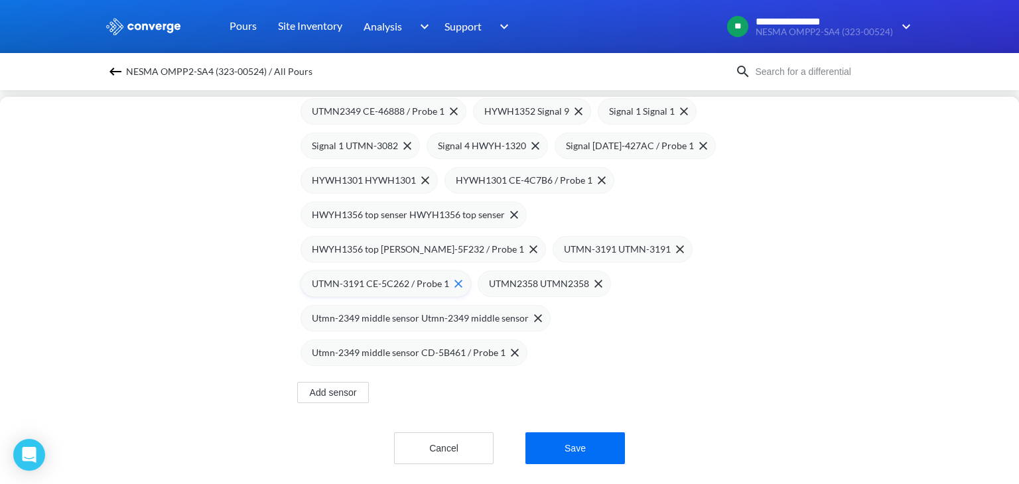
click at [451, 277] on div "UTMN-3191 CE-5C262 / Probe 1" at bounding box center [387, 284] width 151 height 15
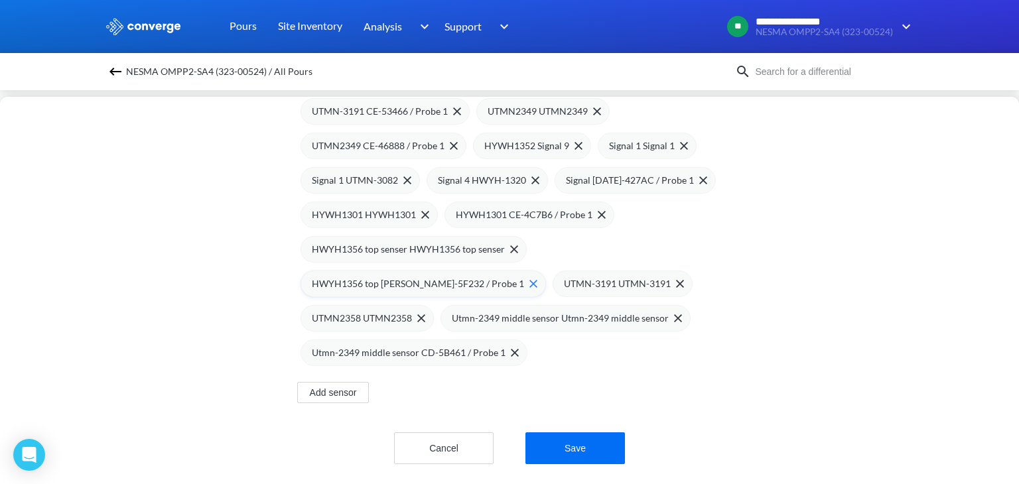
click at [530, 280] on img at bounding box center [534, 284] width 8 height 8
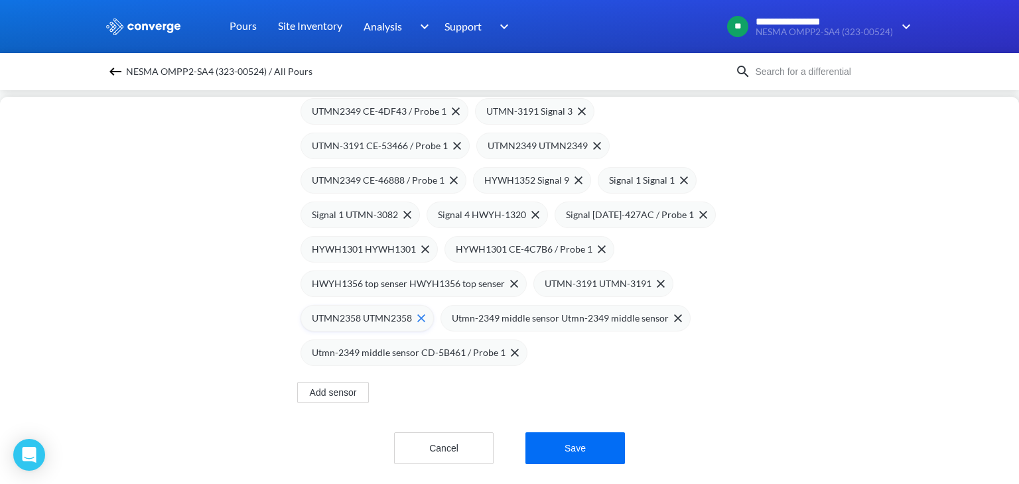
click at [417, 315] on img at bounding box center [421, 319] width 8 height 8
click at [657, 280] on img at bounding box center [661, 284] width 8 height 8
click at [510, 280] on img at bounding box center [514, 284] width 8 height 8
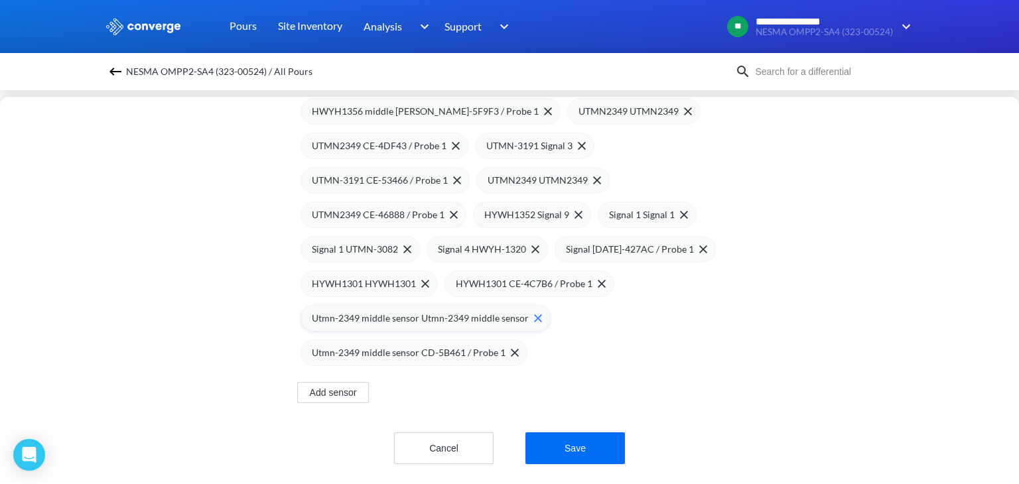
click at [534, 307] on div "Utmn-2349 middle sensor Utmn-2349 middle sensor" at bounding box center [426, 318] width 250 height 27
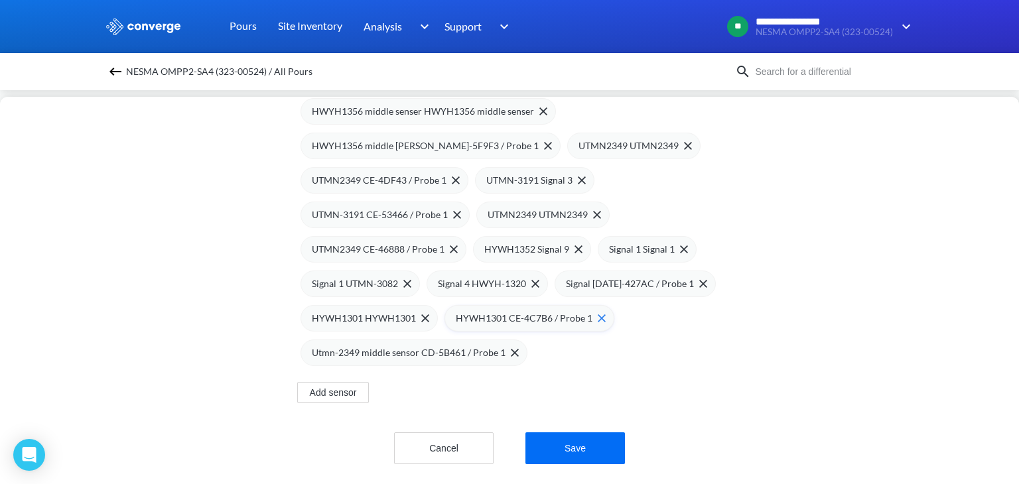
click at [593, 315] on span at bounding box center [599, 319] width 13 height 8
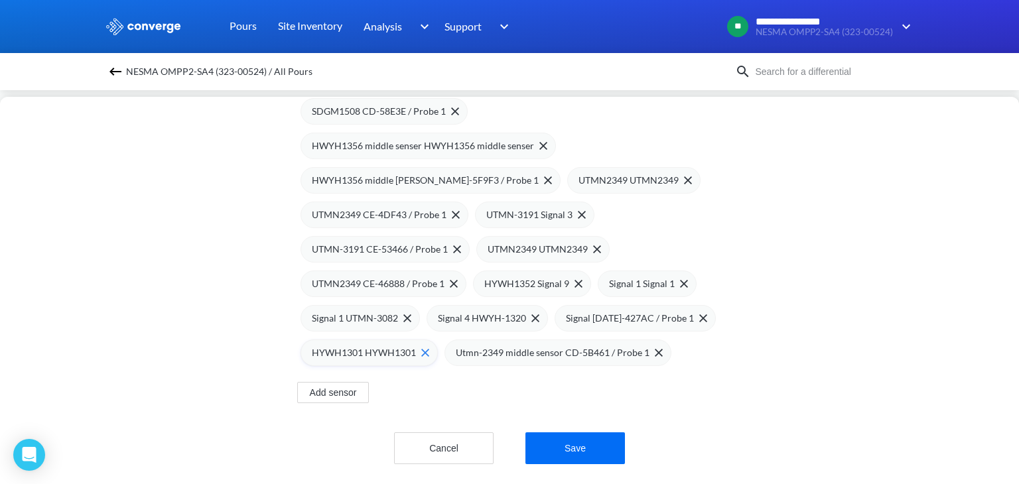
click at [421, 349] on img at bounding box center [425, 353] width 8 height 8
click at [531, 315] on img at bounding box center [535, 319] width 8 height 8
click at [452, 211] on img at bounding box center [456, 215] width 8 height 8
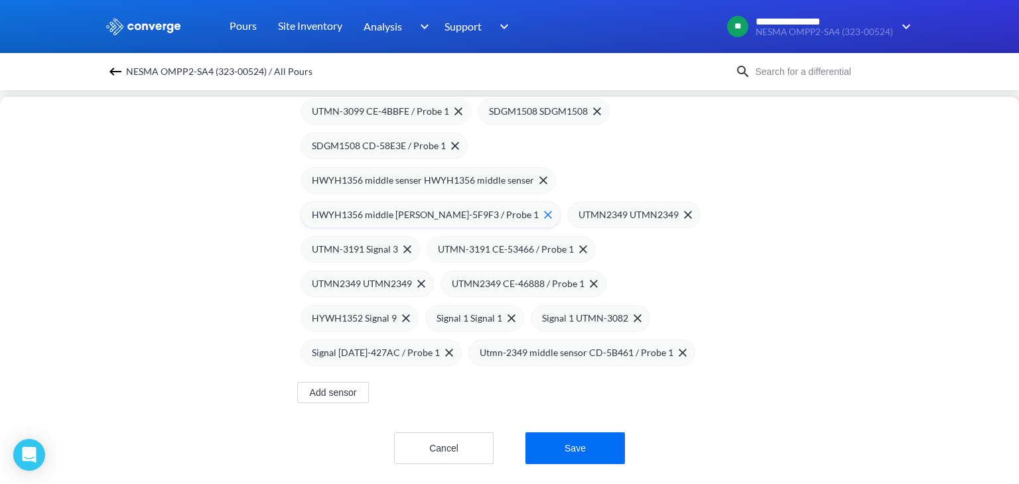
click at [544, 211] on img at bounding box center [548, 215] width 8 height 8
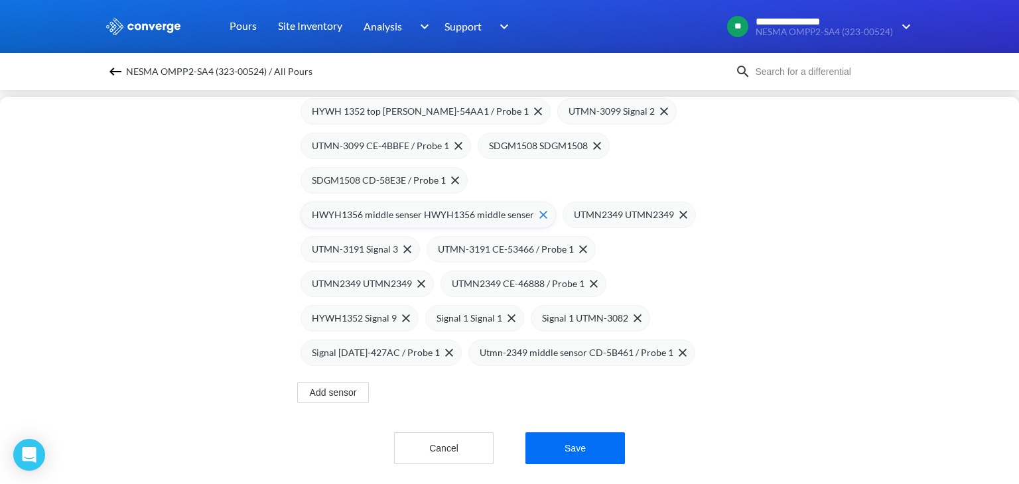
click at [539, 211] on img at bounding box center [543, 215] width 8 height 8
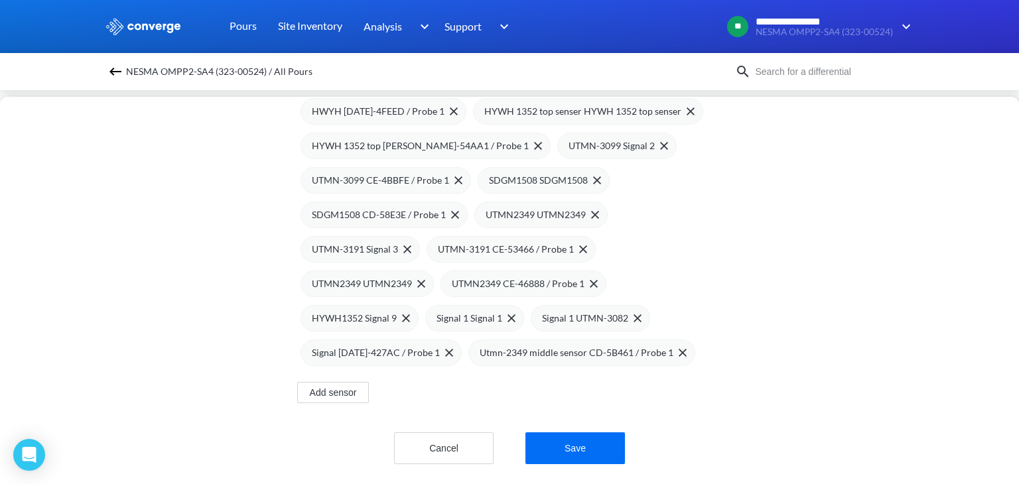
scroll to position [515, 0]
click at [586, 211] on span at bounding box center [592, 215] width 13 height 8
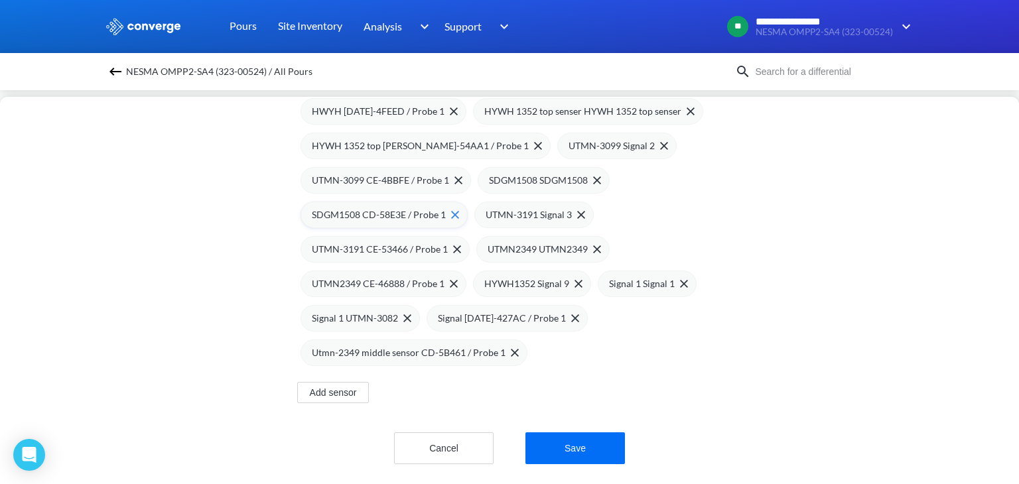
click at [451, 211] on img at bounding box center [455, 215] width 8 height 8
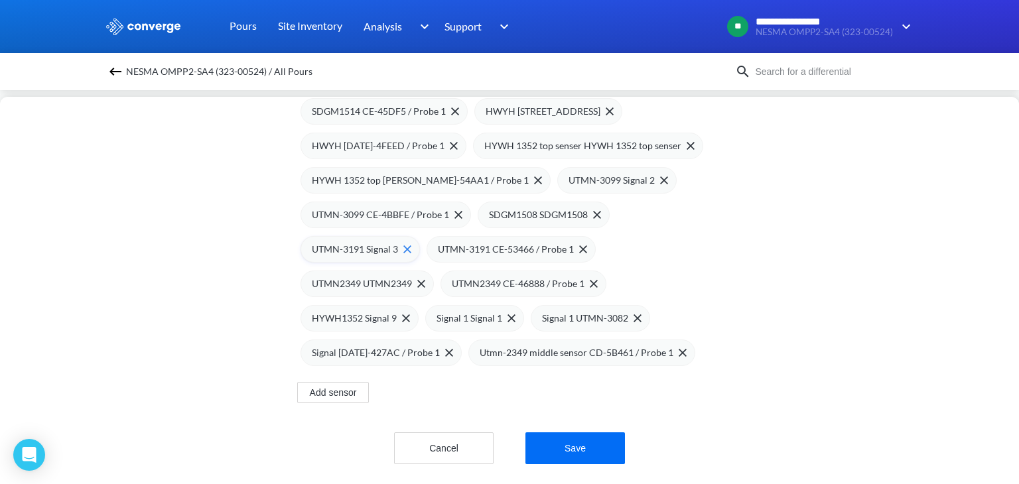
click at [403, 246] on img at bounding box center [407, 250] width 8 height 8
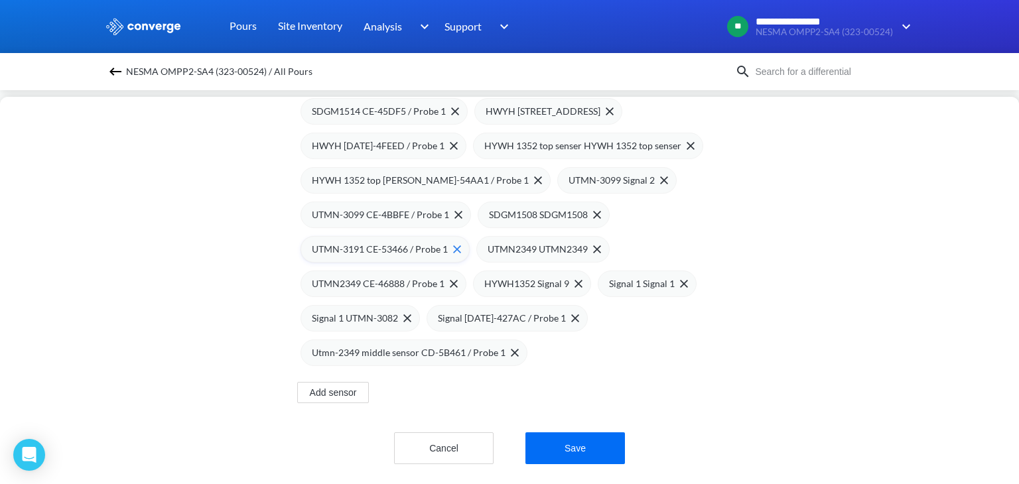
click at [448, 246] on span at bounding box center [454, 250] width 13 height 8
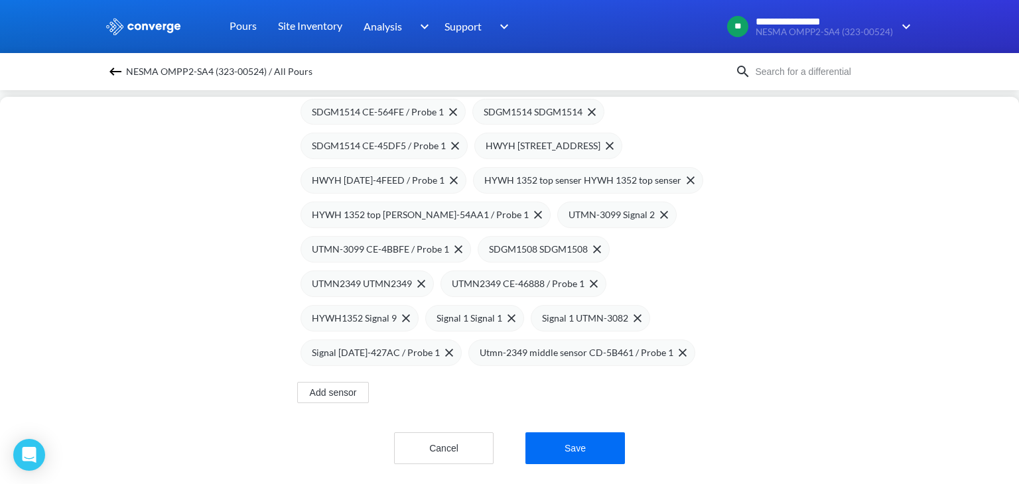
click at [0, 0] on span at bounding box center [0, 0] width 0 height 0
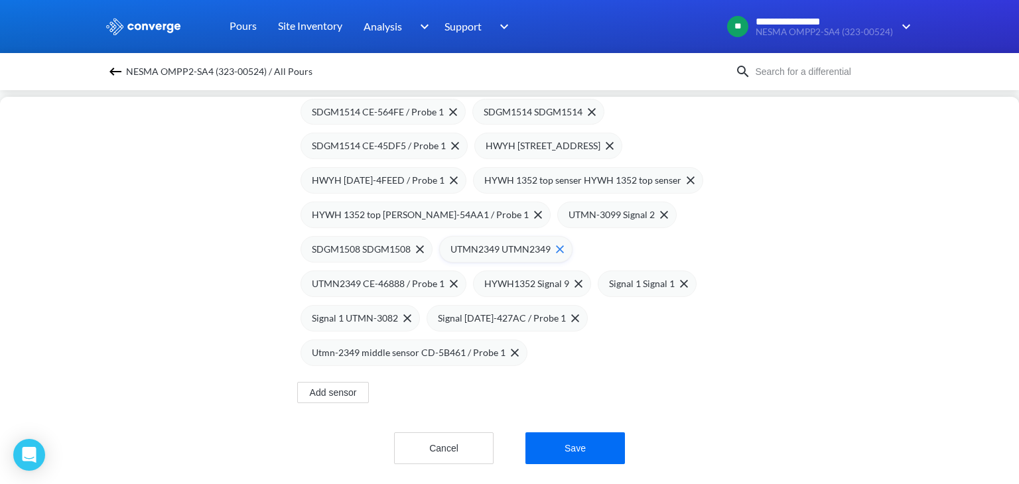
click at [556, 245] on div "UTMN2349 UTMN2349" at bounding box center [507, 249] width 113 height 15
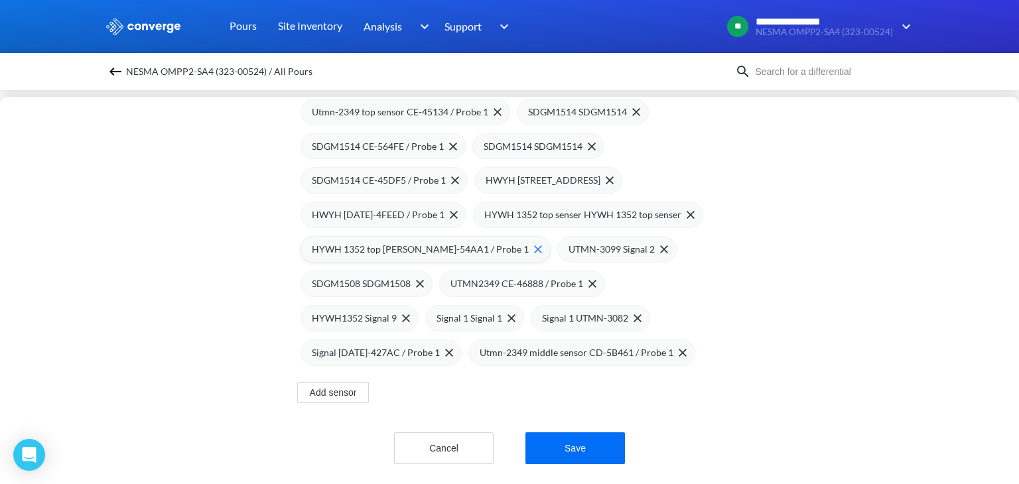
click at [534, 246] on img at bounding box center [538, 250] width 8 height 8
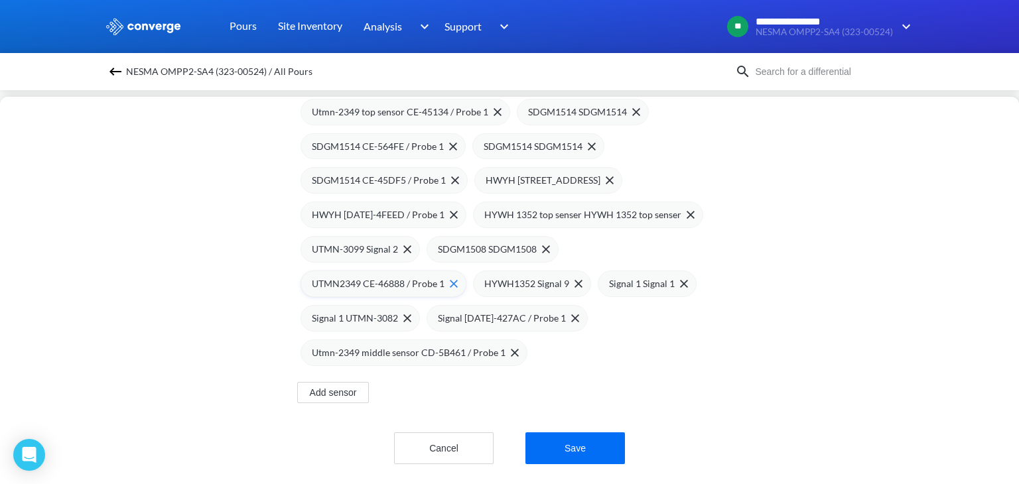
click at [450, 280] on img at bounding box center [454, 284] width 8 height 8
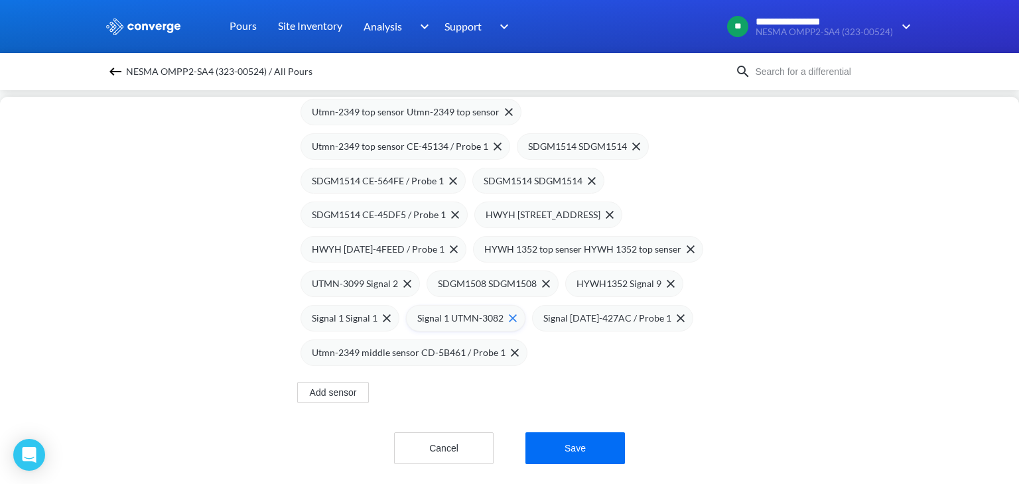
click at [509, 315] on img at bounding box center [513, 319] width 8 height 8
click at [542, 280] on img at bounding box center [546, 284] width 8 height 8
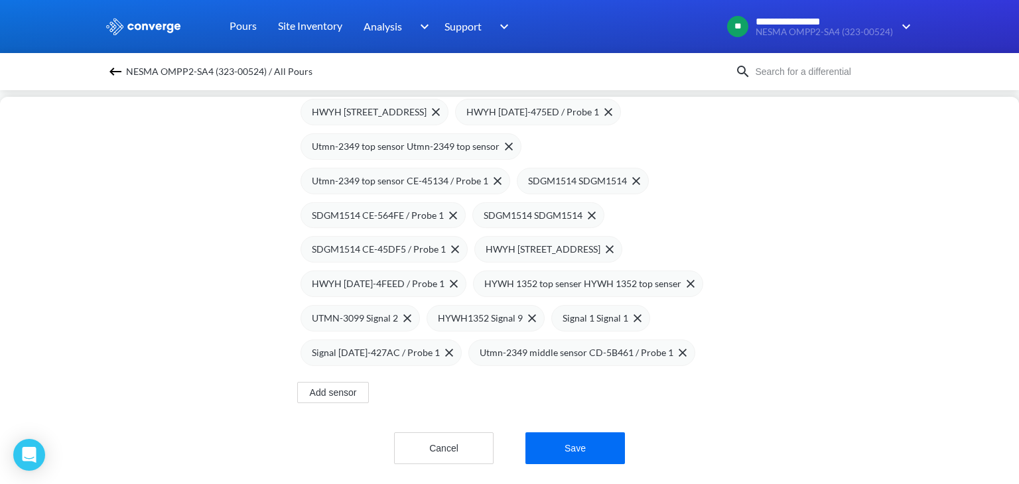
scroll to position [344, 0]
click at [591, 277] on span "HYWH 1352 top senser HYWH 1352 top senser" at bounding box center [582, 284] width 197 height 15
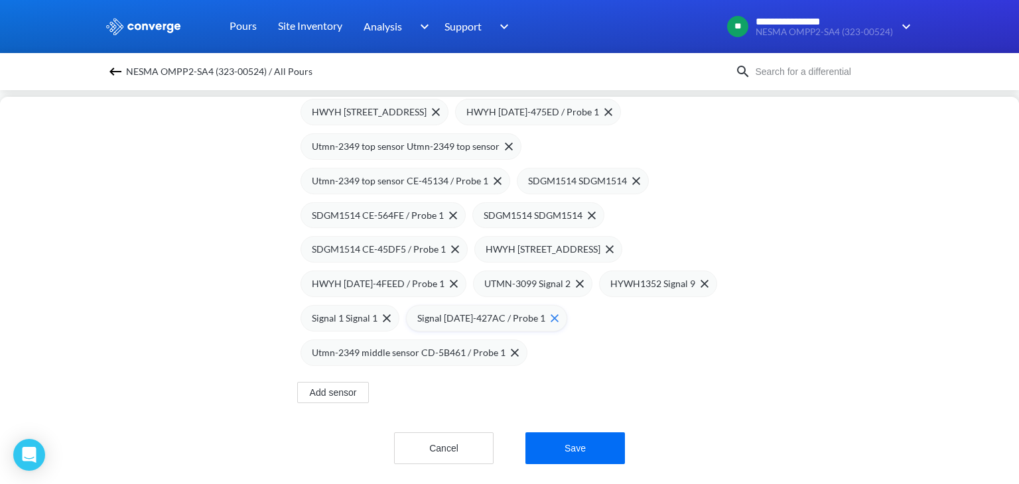
click at [524, 311] on span "Signal [DATE]-427AC / Probe 1" at bounding box center [481, 318] width 128 height 15
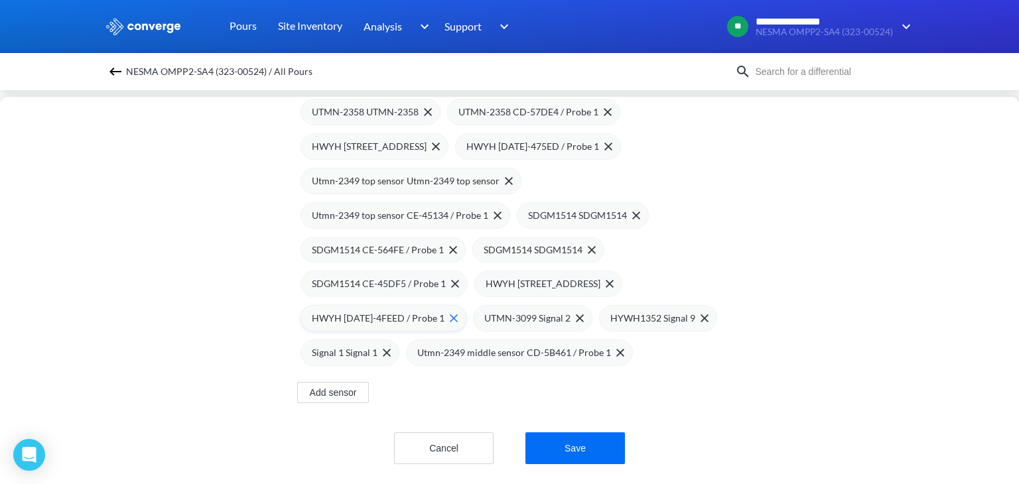
click at [374, 311] on span "HWYH [DATE]-4FEED / Probe 1" at bounding box center [378, 318] width 133 height 15
click at [374, 311] on span "UTMN-3099 Signal 2" at bounding box center [355, 318] width 86 height 15
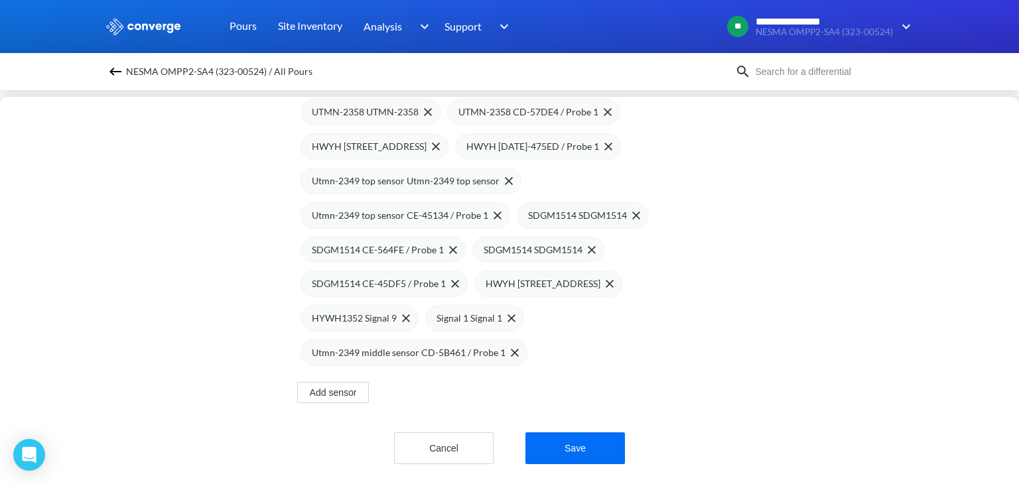
click at [374, 311] on span "HYWH1352 Signal 9" at bounding box center [354, 318] width 85 height 15
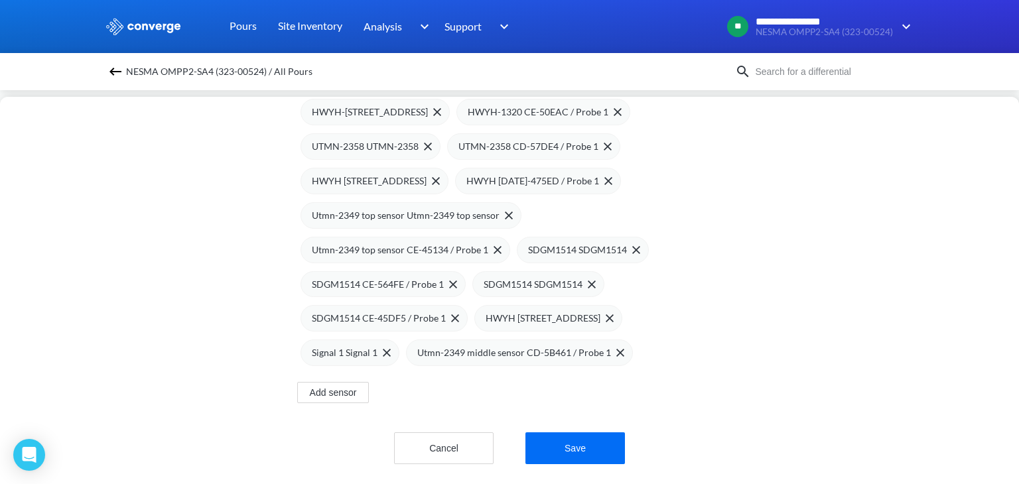
click at [374, 311] on span "SDGM1514 CE-45DF5 / Probe 1" at bounding box center [379, 318] width 134 height 15
click at [374, 311] on span "HWYH [STREET_ADDRESS]" at bounding box center [369, 318] width 115 height 15
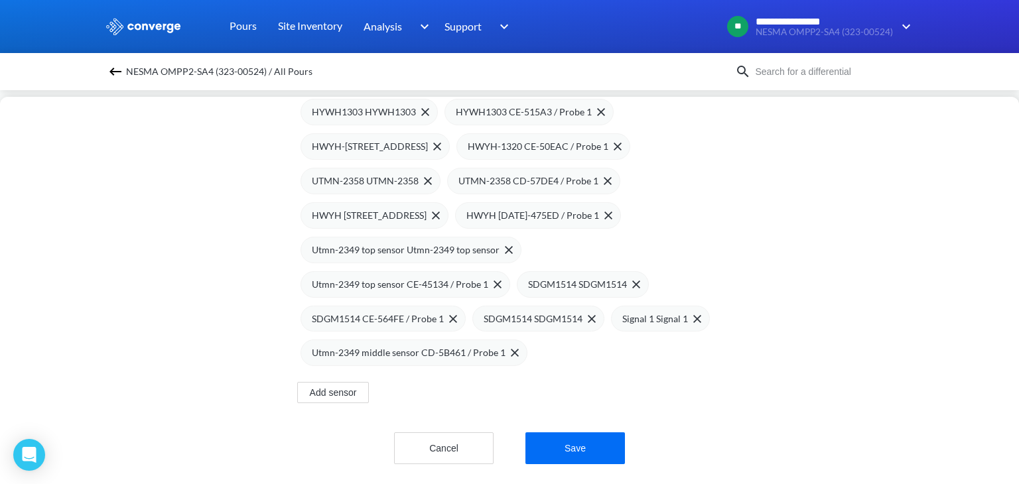
click at [374, 312] on span "SDGM1514 CE-564FE / Probe 1" at bounding box center [378, 319] width 132 height 15
click at [374, 312] on span "SDGM1514 SDGM1514" at bounding box center [361, 319] width 99 height 15
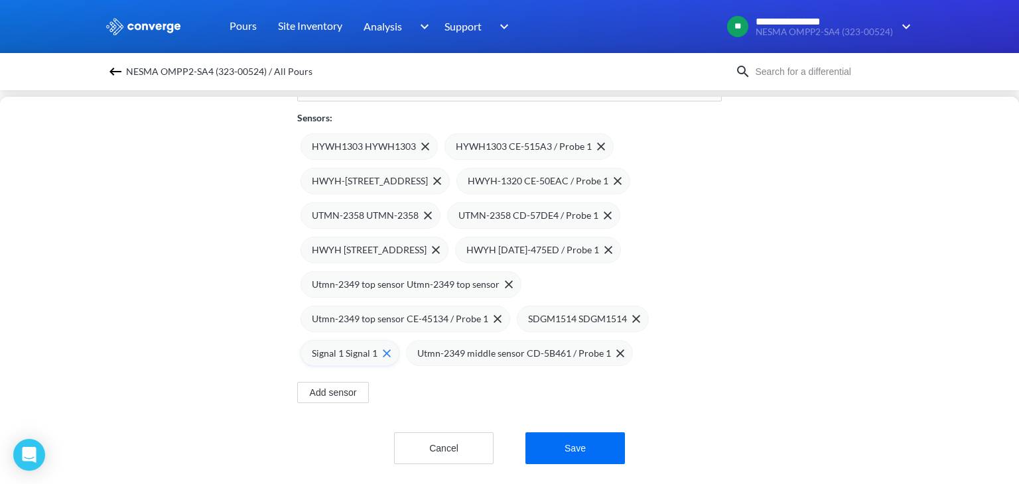
click at [340, 346] on span "Signal 1 Signal 1" at bounding box center [345, 353] width 66 height 15
click at [564, 312] on span "SDGM1514 SDGM1514" at bounding box center [577, 319] width 99 height 15
click at [423, 277] on span "Utmn-2349 top sensor Utmn-2349 top sensor" at bounding box center [406, 284] width 188 height 15
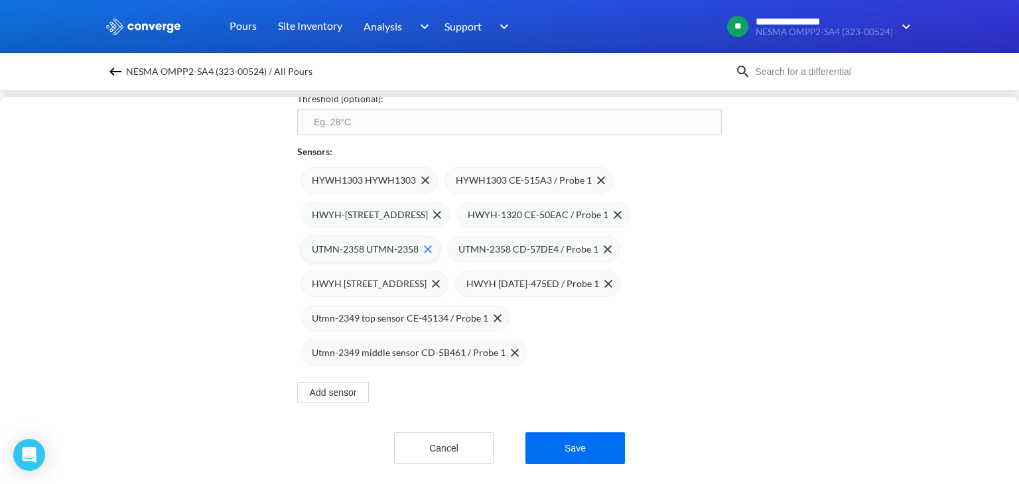
click at [384, 242] on span "UTMN-2358 UTMN-2358" at bounding box center [365, 249] width 107 height 15
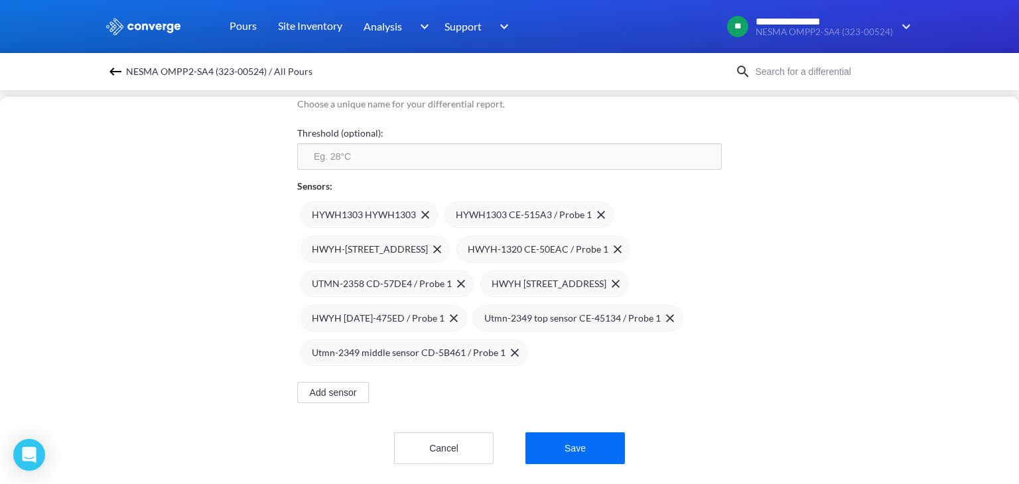
click at [384, 242] on span "HWYH-[STREET_ADDRESS]" at bounding box center [370, 249] width 116 height 15
click at [384, 242] on span "HWYH-1320 CE-50EAC / Probe 1" at bounding box center [382, 249] width 141 height 15
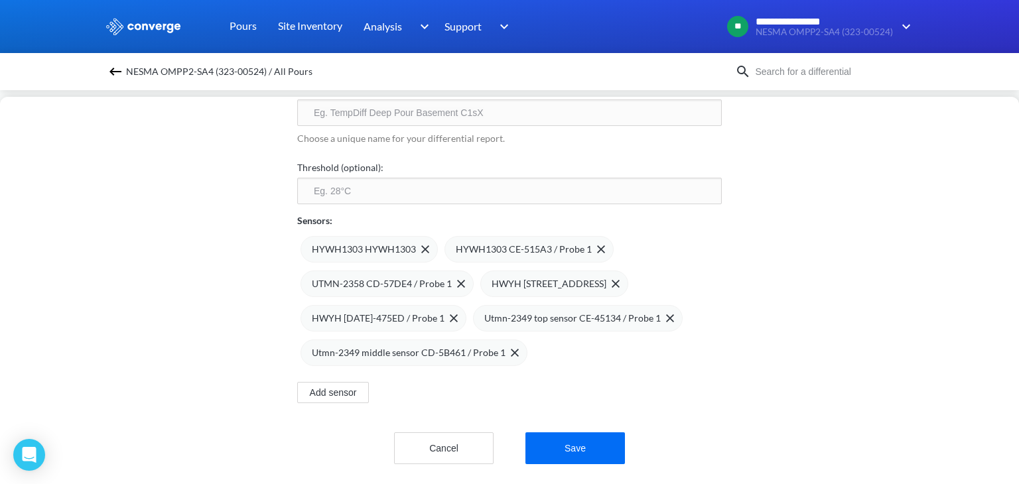
click at [384, 242] on span "HYWH1303 HYWH1303" at bounding box center [364, 249] width 104 height 15
click at [384, 242] on span "HYWH1303 CE-515A3 / Probe 1" at bounding box center [380, 249] width 136 height 15
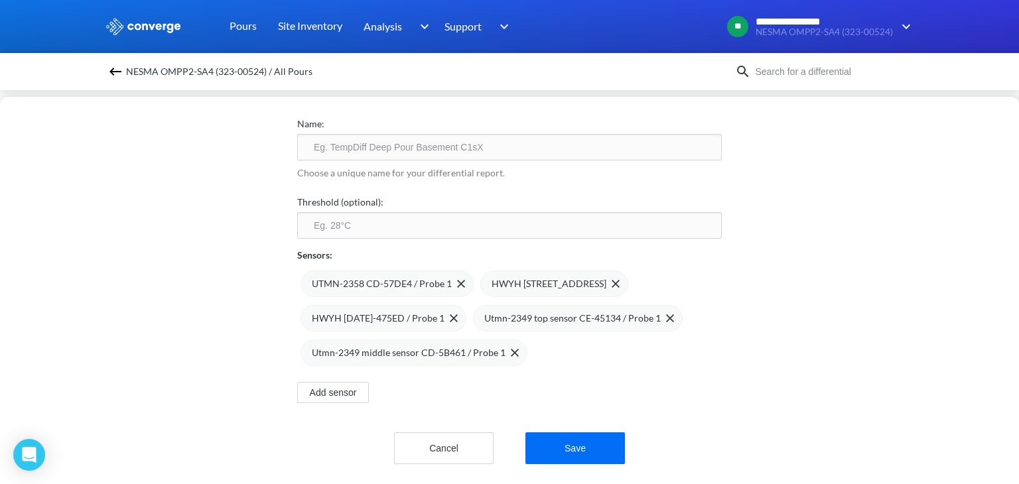
scroll to position [70, 0]
click at [380, 277] on span "UTMN-2358 CD-57DE4 / Probe 1" at bounding box center [382, 284] width 140 height 15
click at [380, 277] on span "HWYH [STREET_ADDRESS]" at bounding box center [369, 284] width 115 height 15
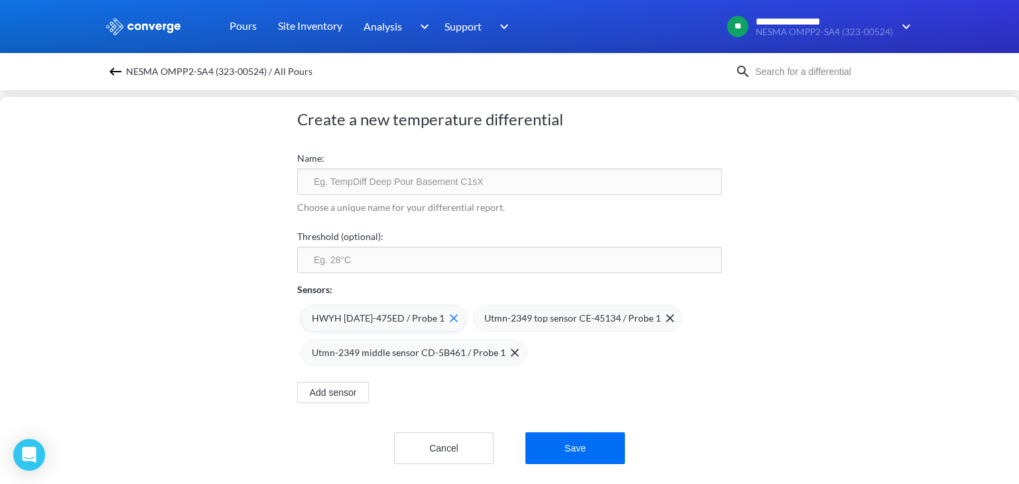
click at [388, 311] on span "HWYH [DATE]-475ED / Probe 1" at bounding box center [378, 318] width 133 height 15
click at [370, 176] on input "text" at bounding box center [509, 182] width 425 height 27
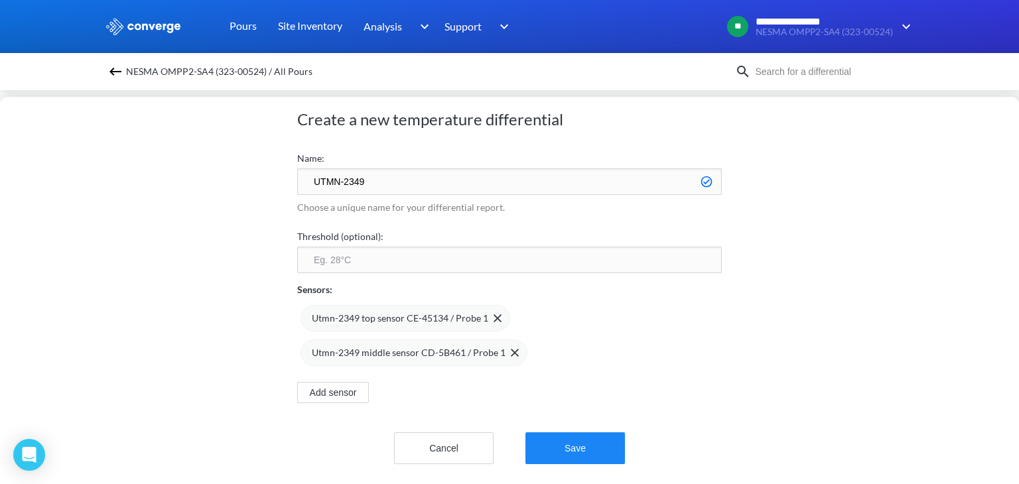
type input "UTMN-2349"
click at [579, 436] on button "Save" at bounding box center [576, 449] width 100 height 32
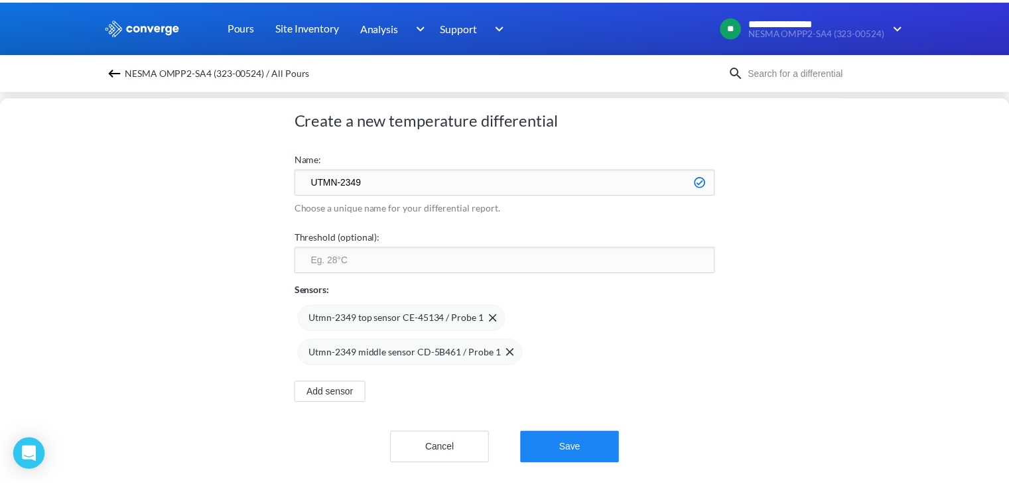
scroll to position [0, 0]
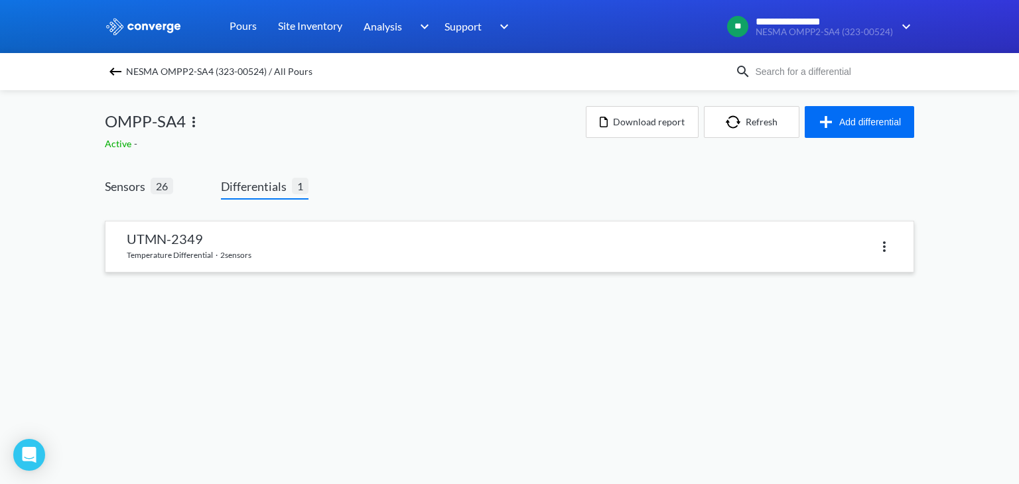
click at [532, 244] on div at bounding box center [701, 246] width 383 height 19
click at [402, 253] on link at bounding box center [510, 247] width 808 height 50
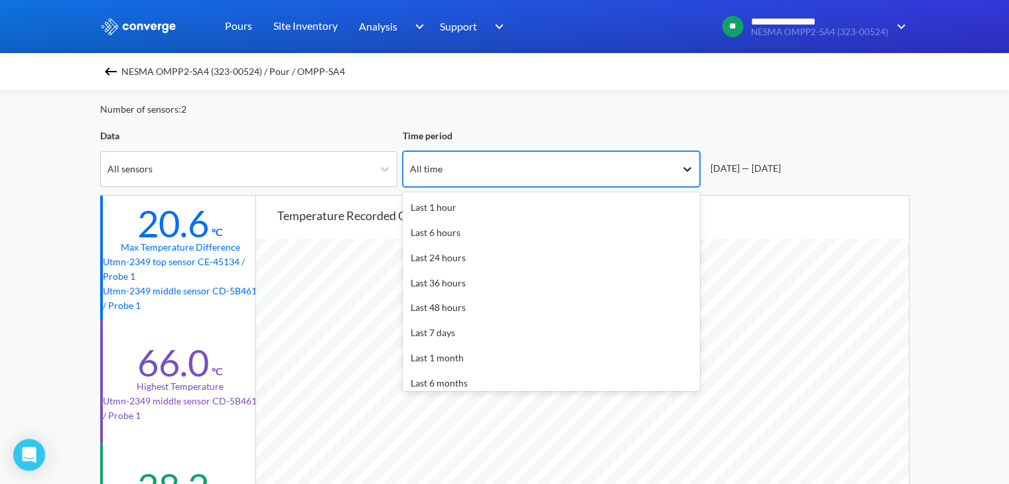
scroll to position [38, 0]
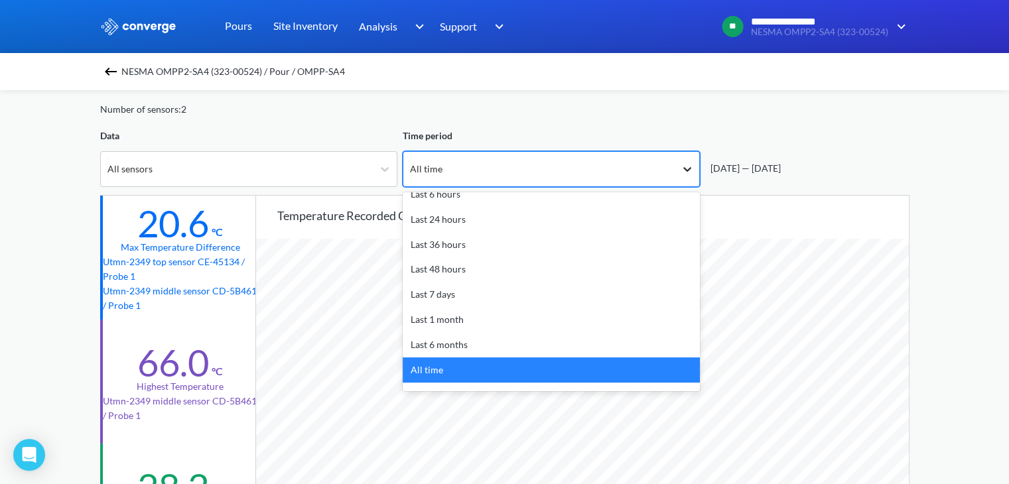
click at [685, 171] on icon at bounding box center [687, 169] width 13 height 13
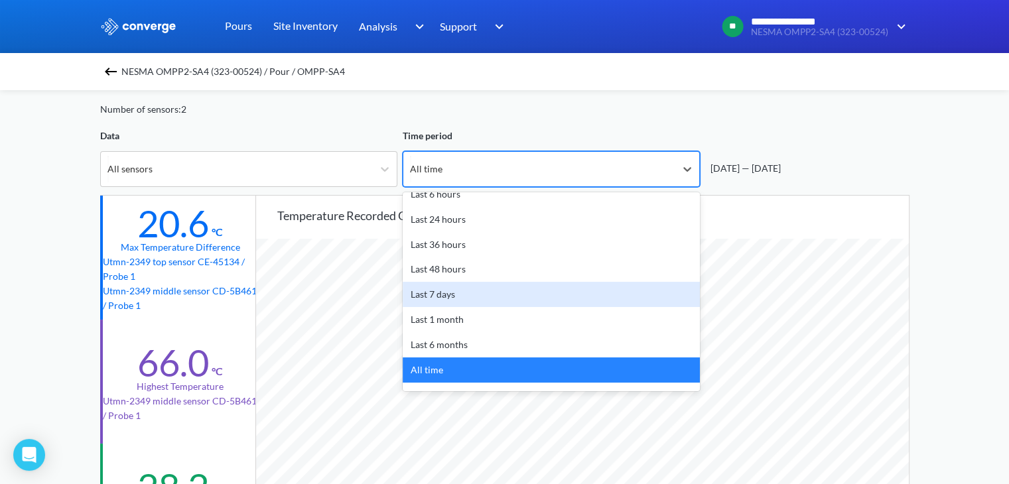
click at [555, 287] on div "Last 7 days" at bounding box center [551, 294] width 297 height 25
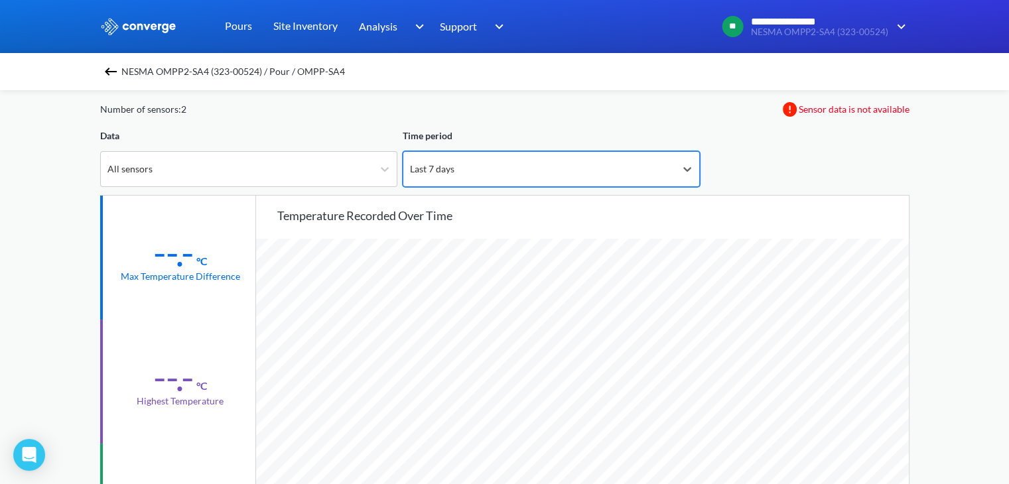
scroll to position [1111, 1009]
click at [689, 163] on icon at bounding box center [687, 169] width 13 height 13
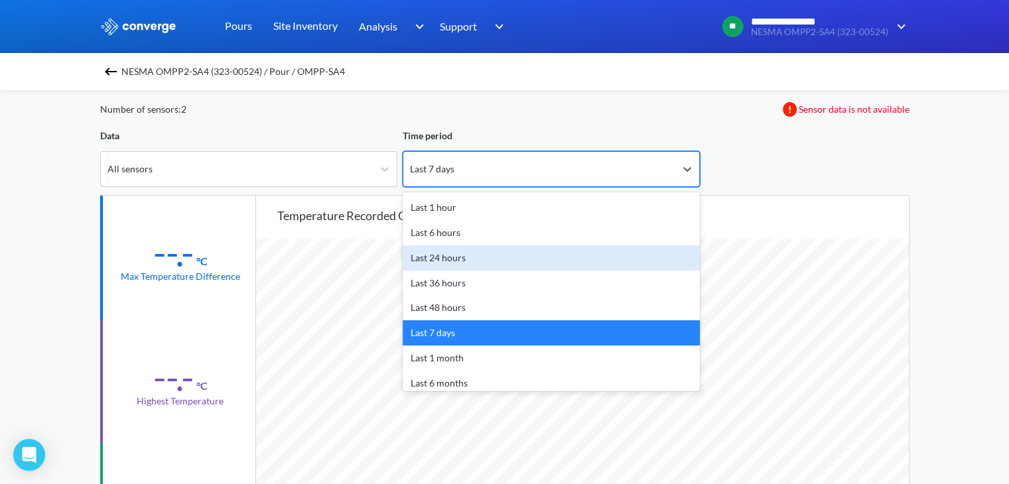
scroll to position [58, 0]
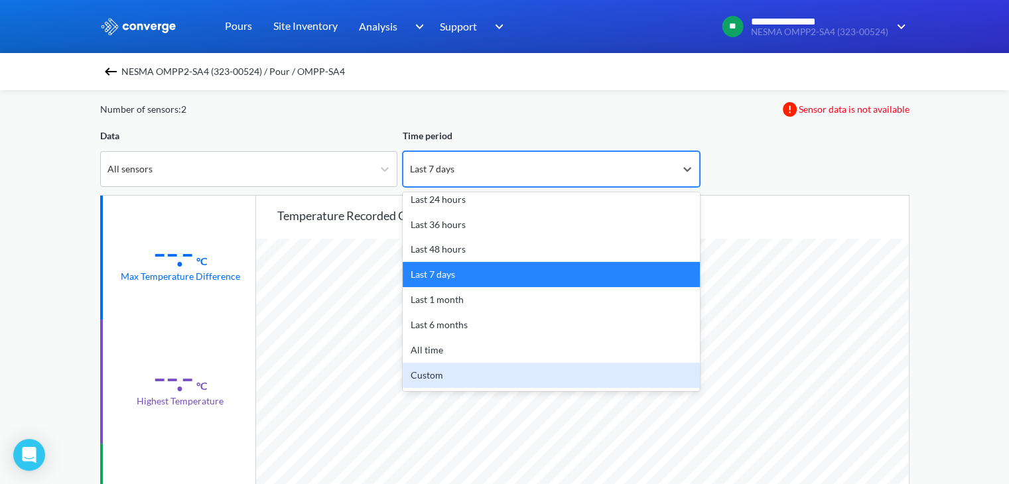
click at [492, 382] on div "Custom" at bounding box center [551, 375] width 297 height 25
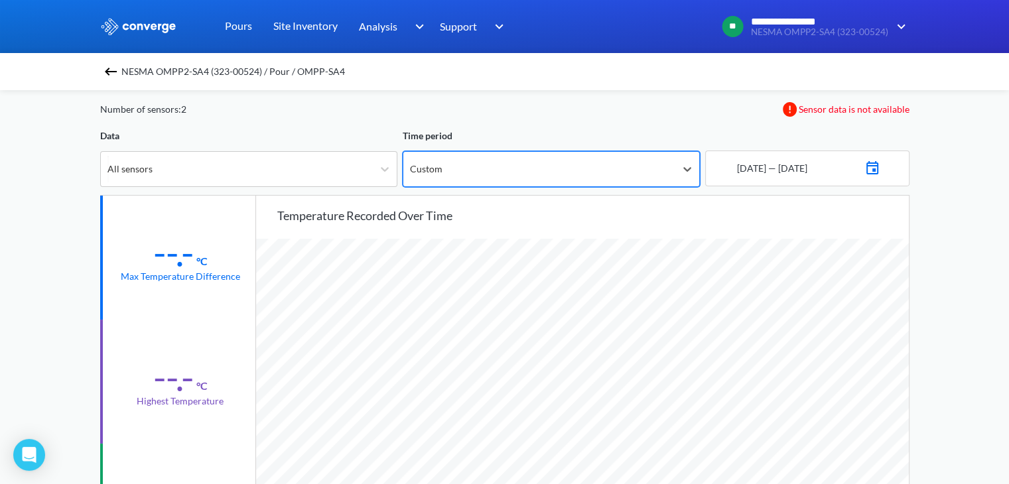
scroll to position [1111, 1009]
click at [881, 167] on img at bounding box center [873, 166] width 16 height 19
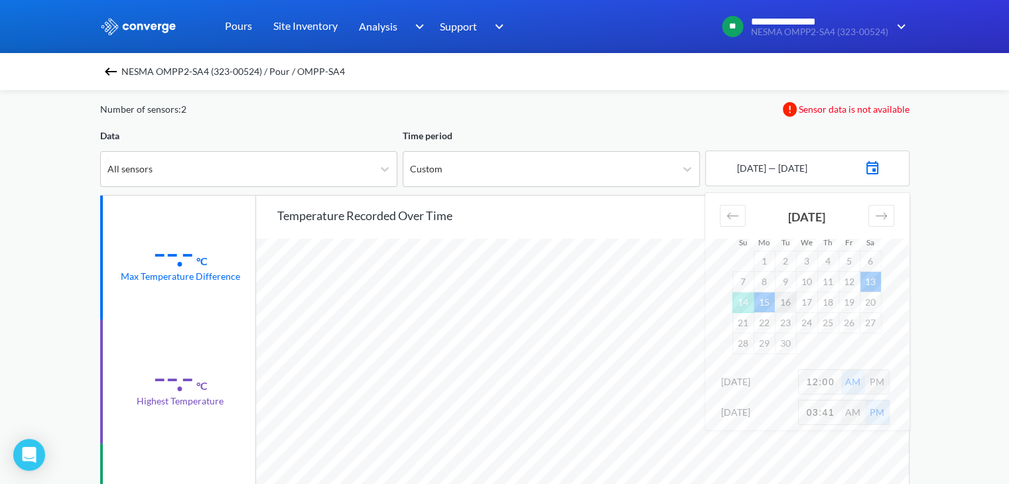
click at [790, 301] on td "16" at bounding box center [785, 302] width 21 height 21
click at [877, 283] on td "13" at bounding box center [870, 281] width 21 height 21
click at [853, 303] on td "19" at bounding box center [849, 302] width 21 height 21
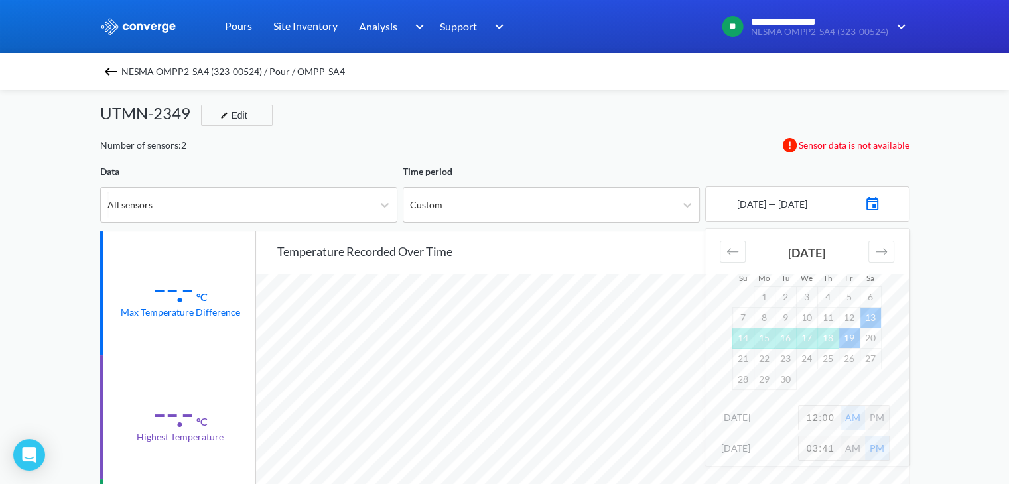
scroll to position [7, 0]
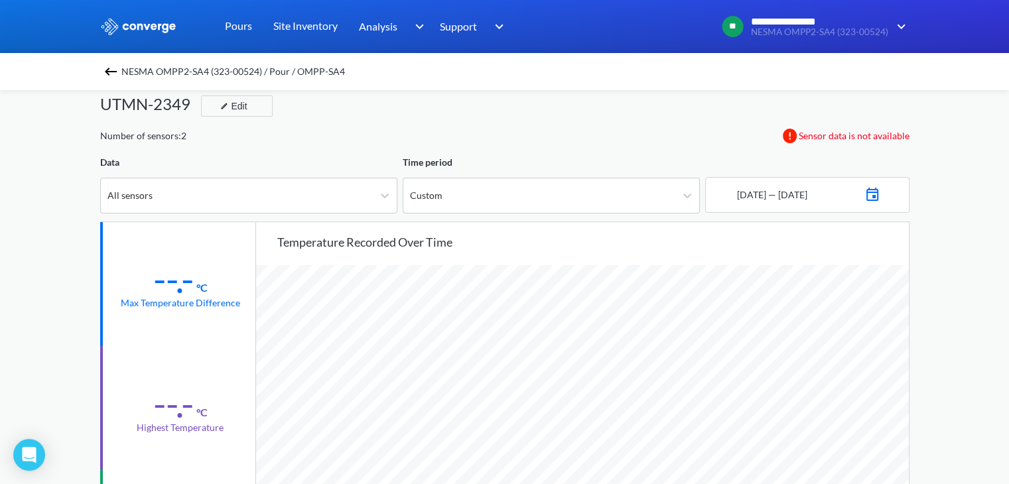
scroll to position [19, 0]
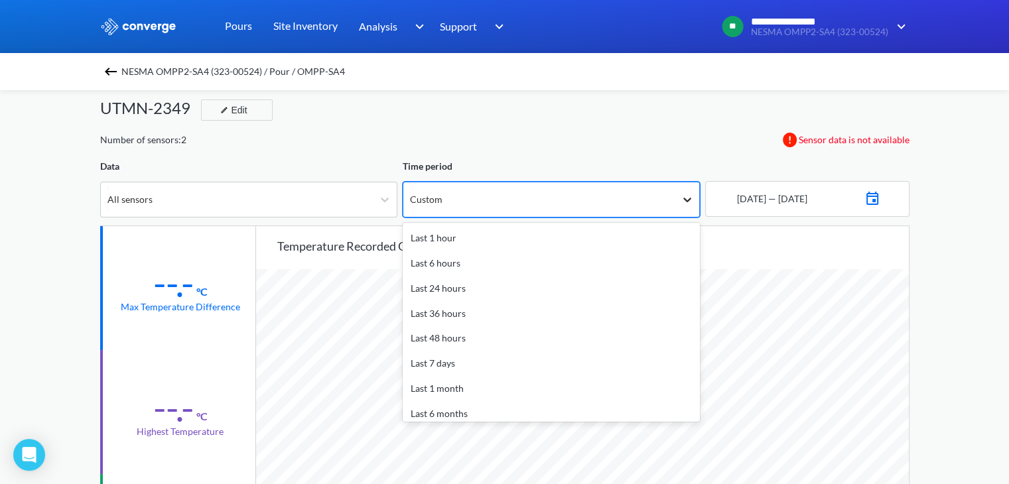
click at [687, 202] on icon at bounding box center [687, 199] width 13 height 13
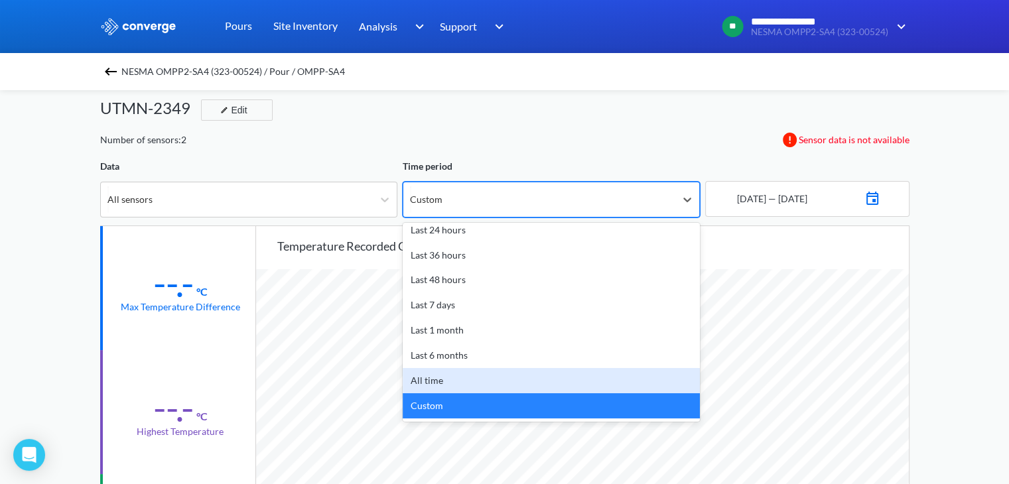
click at [536, 388] on div "All time" at bounding box center [551, 380] width 297 height 25
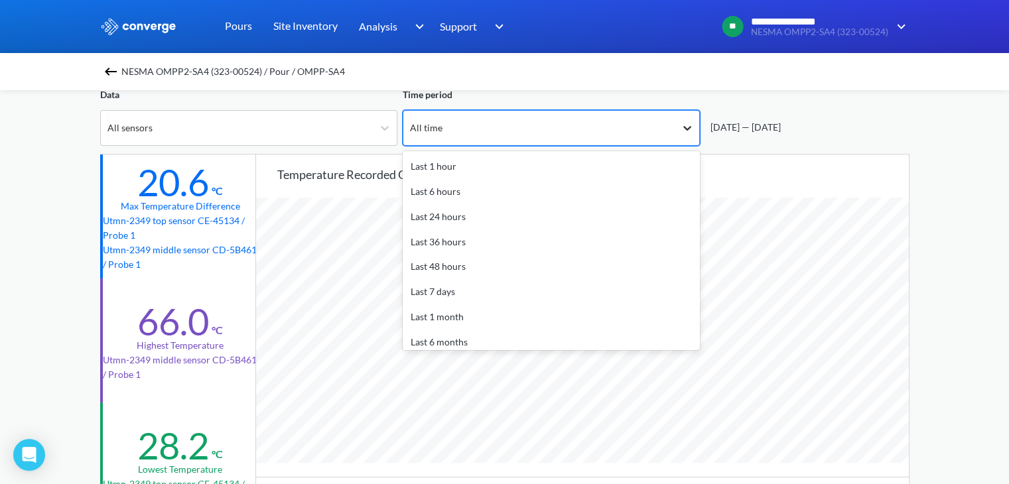
scroll to position [38, 0]
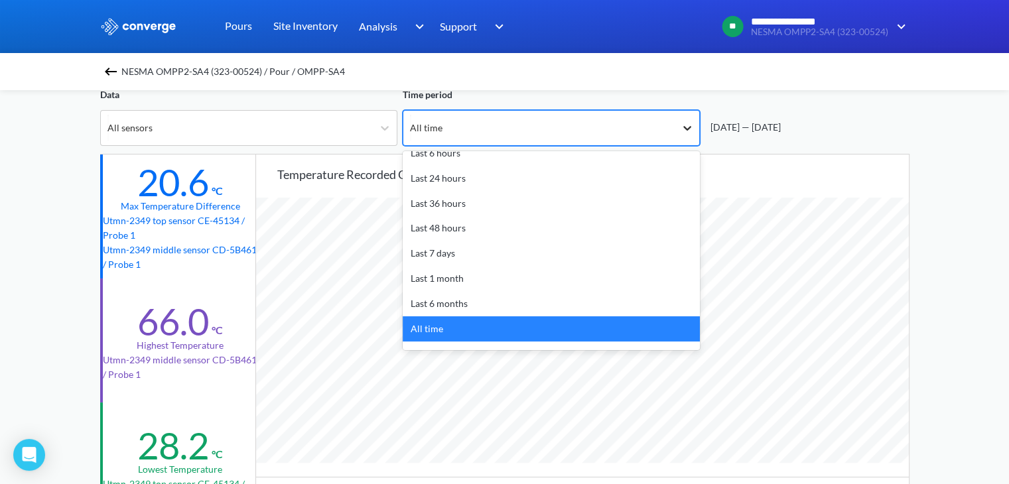
click at [689, 130] on icon at bounding box center [687, 127] width 13 height 13
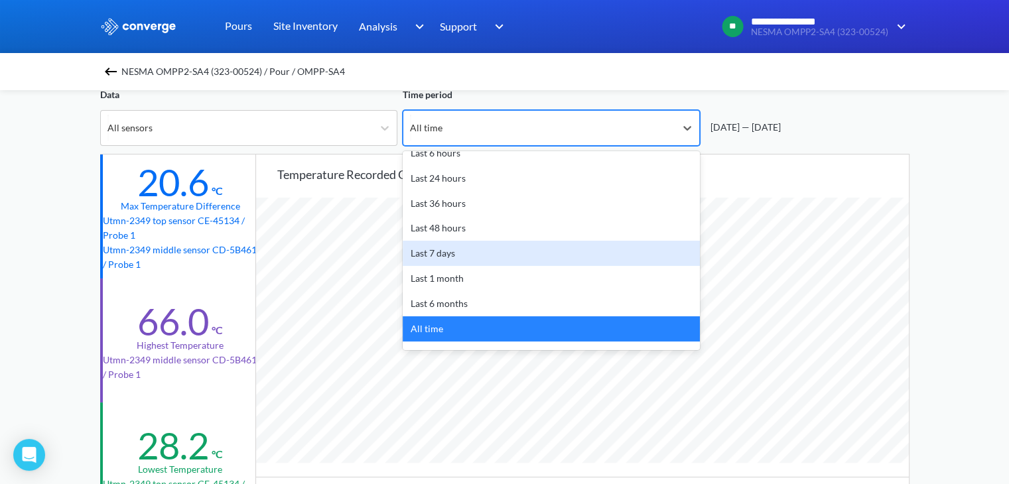
click at [524, 250] on div "Last 7 days" at bounding box center [551, 253] width 297 height 25
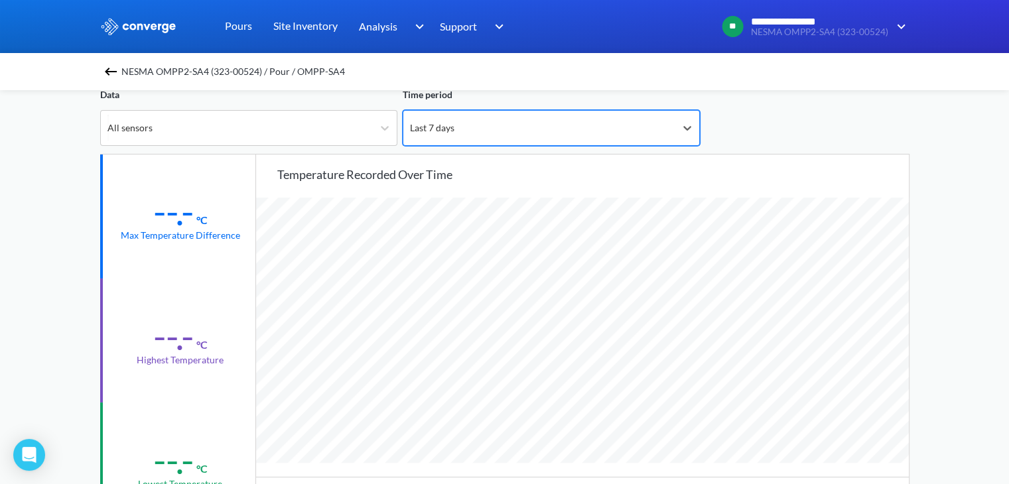
scroll to position [1111, 1009]
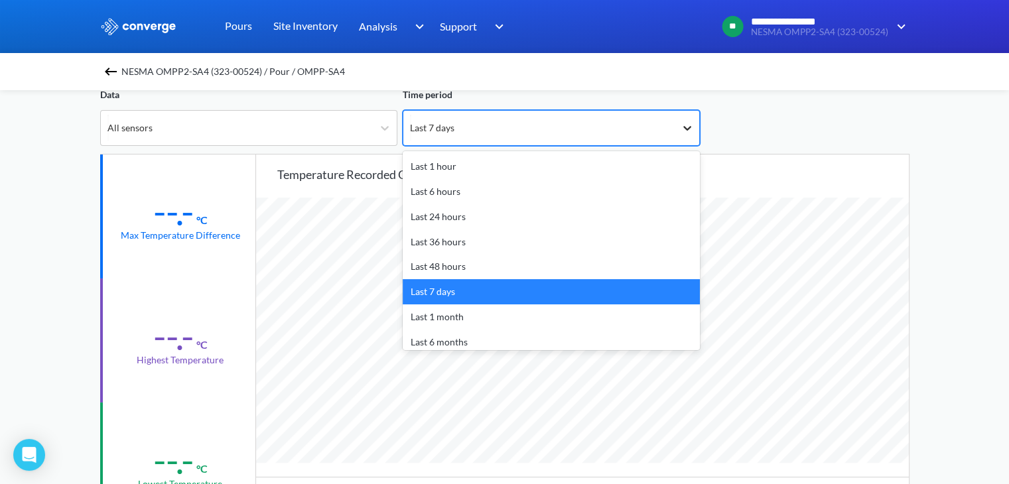
click at [682, 121] on icon at bounding box center [687, 127] width 13 height 13
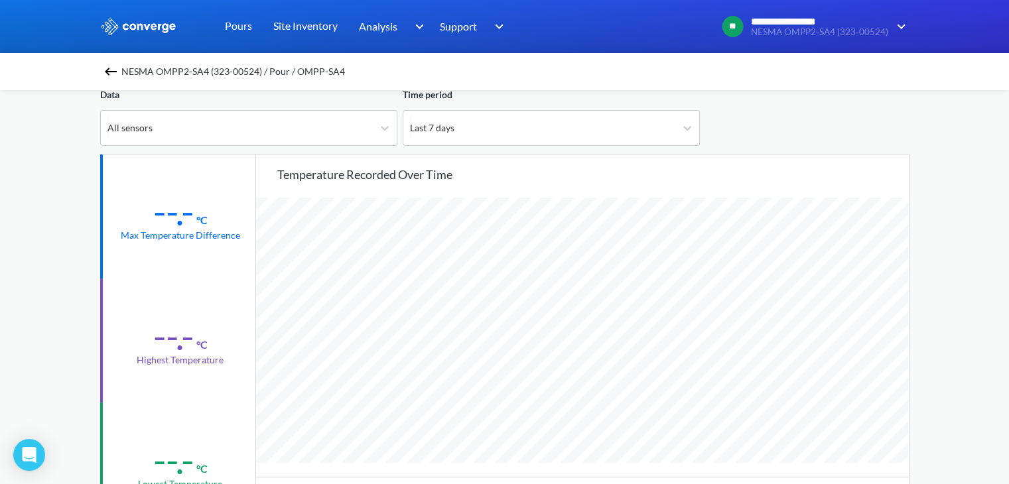
click at [744, 128] on div at bounding box center [805, 117] width 210 height 58
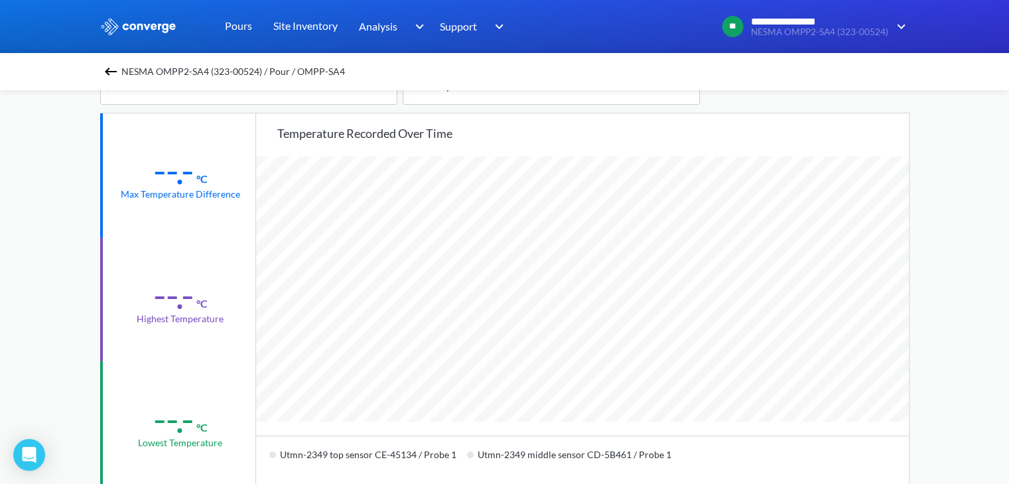
scroll to position [77, 0]
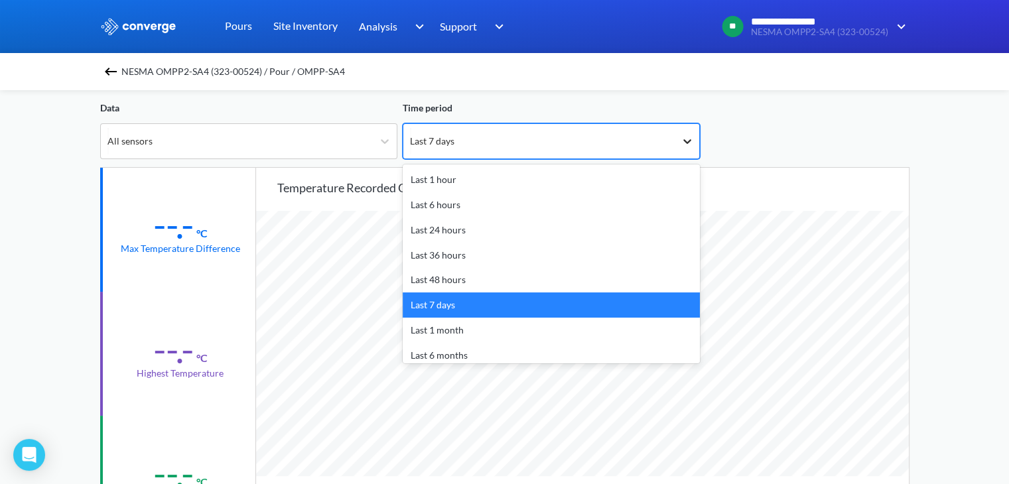
click at [686, 141] on icon at bounding box center [687, 141] width 8 height 5
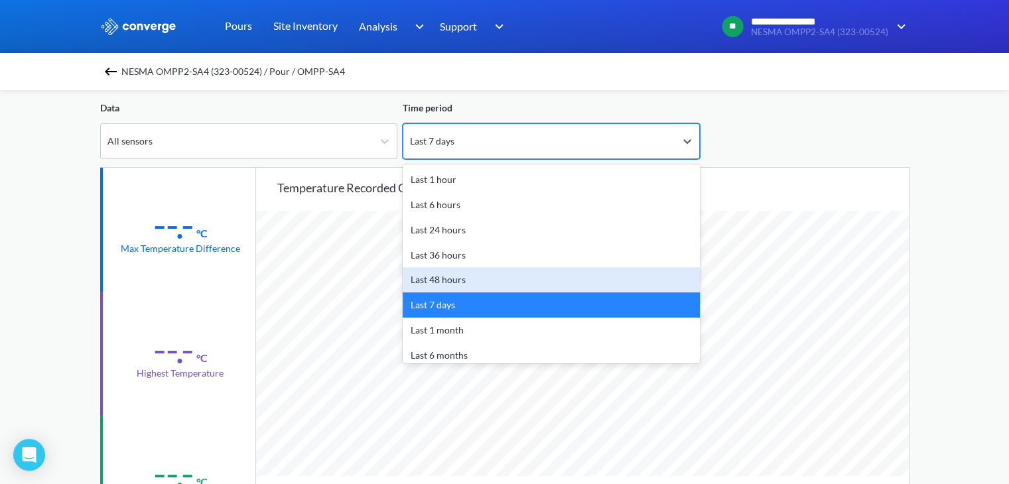
scroll to position [58, 0]
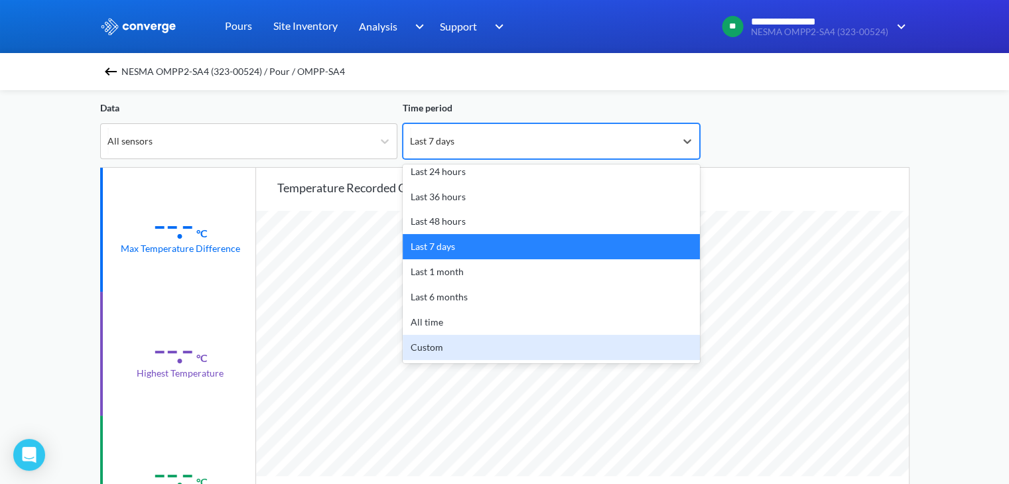
click at [502, 354] on div "Custom" at bounding box center [551, 347] width 297 height 25
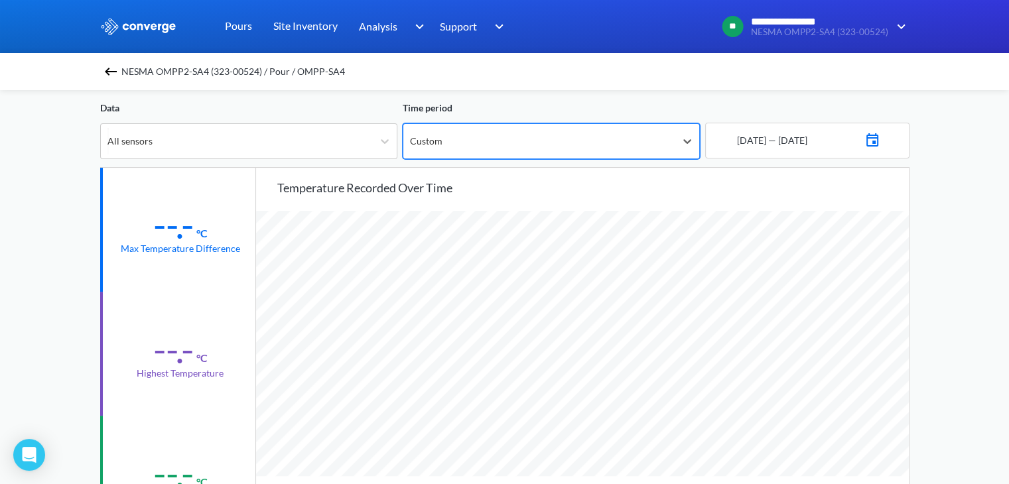
scroll to position [1111, 1009]
click at [881, 135] on img at bounding box center [873, 138] width 16 height 19
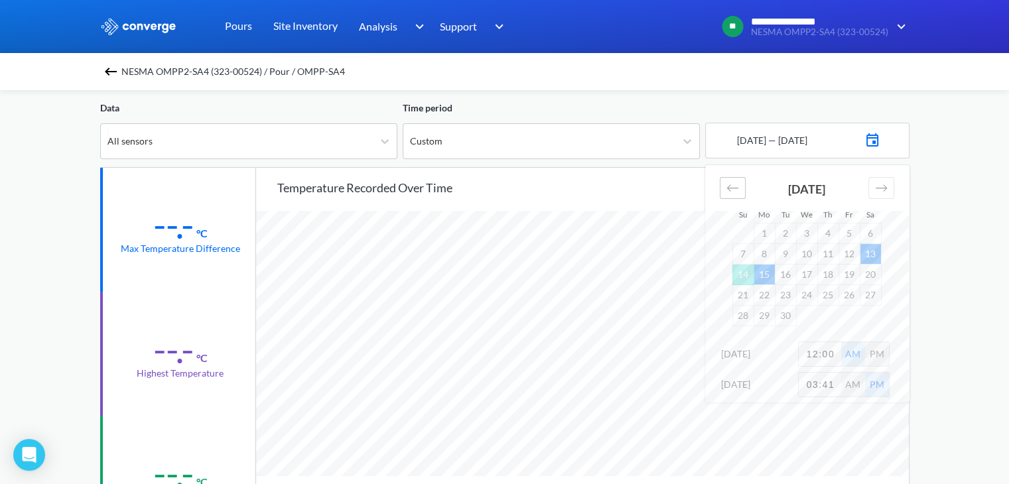
click at [729, 192] on icon "Move backward to switch to the previous month." at bounding box center [733, 188] width 13 height 13
click at [827, 317] on td "28" at bounding box center [827, 315] width 21 height 21
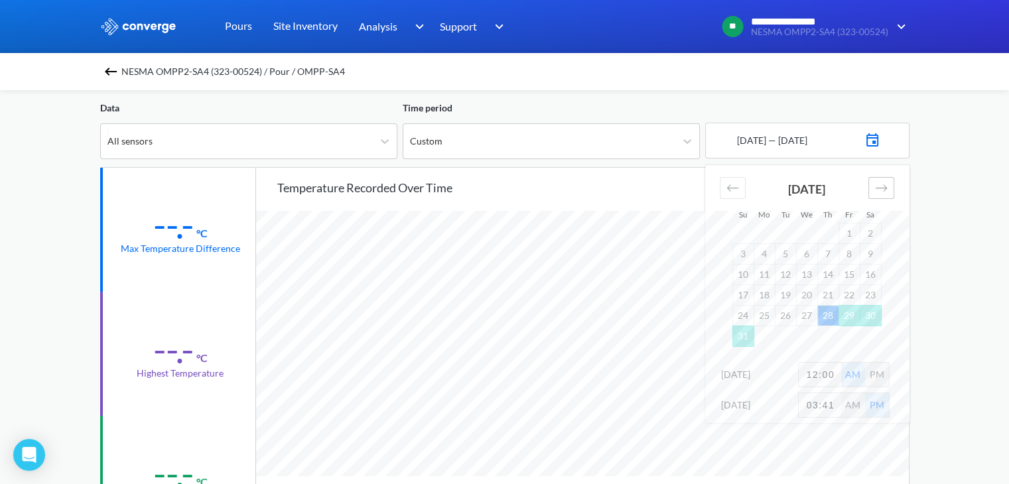
click at [886, 186] on icon "Move forward to switch to the next month." at bounding box center [881, 188] width 13 height 13
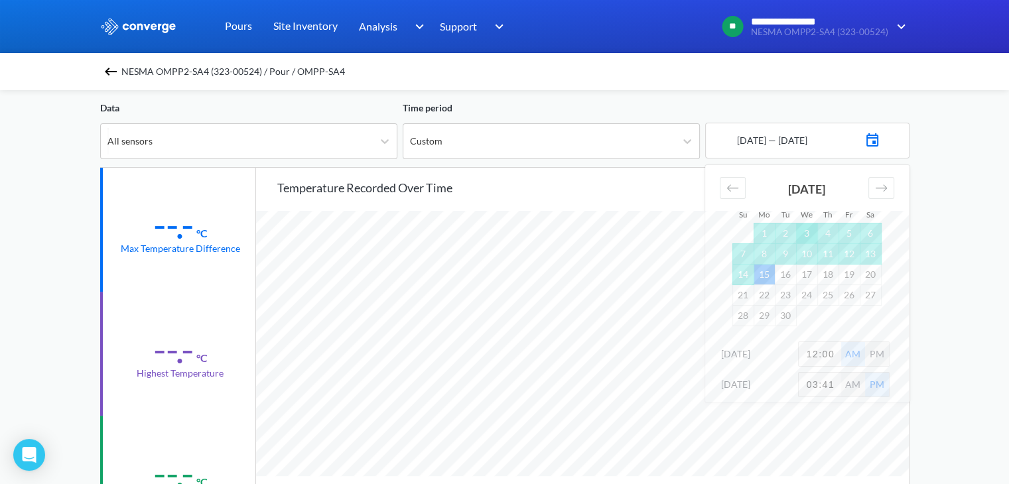
click at [812, 236] on td "3" at bounding box center [806, 233] width 21 height 21
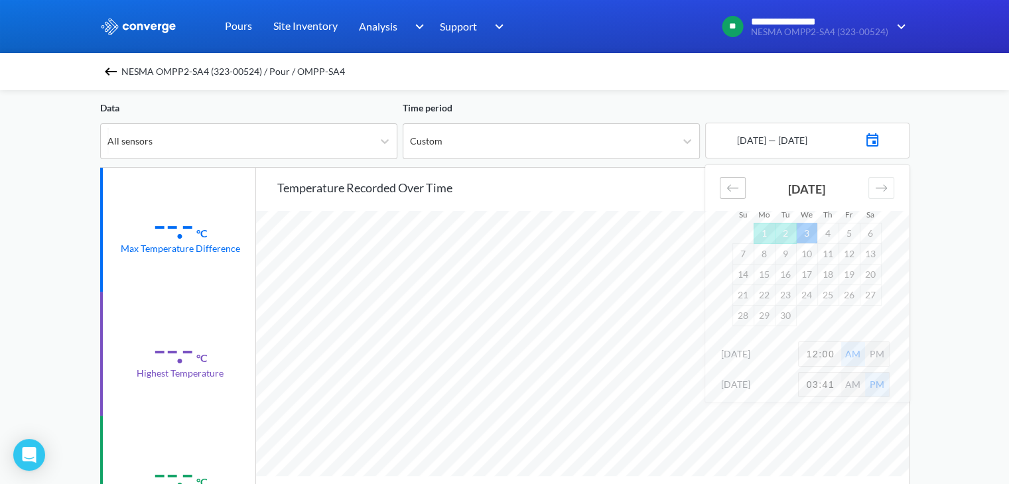
click at [743, 183] on div "Move backward to switch to the previous month." at bounding box center [733, 188] width 26 height 22
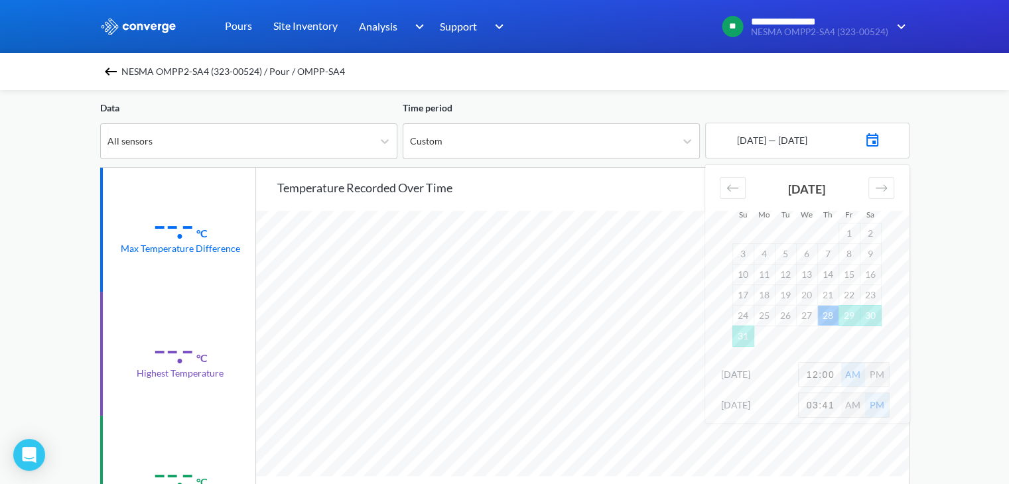
click at [948, 255] on div "**********" at bounding box center [504, 479] width 1009 height 1112
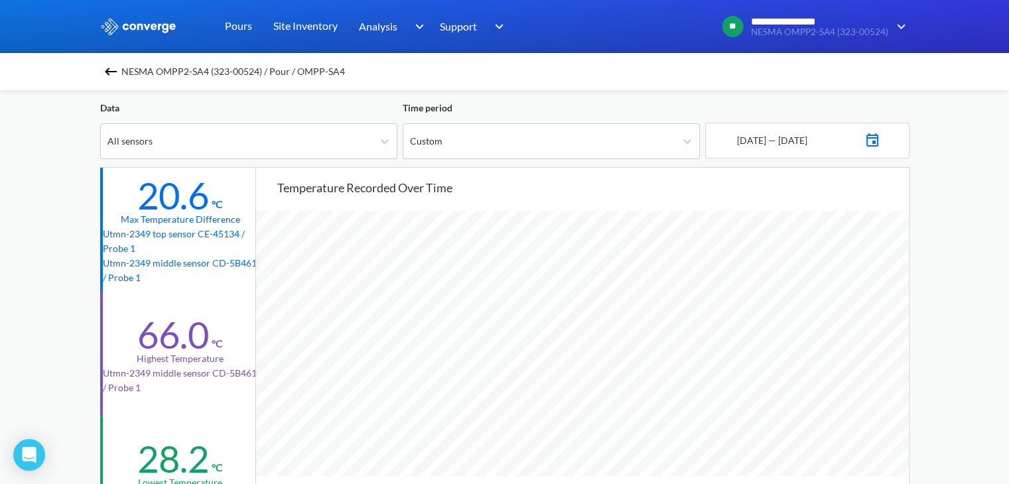
click at [894, 136] on div "28 - 08 - 2025 — 03 - 09 - 2025" at bounding box center [807, 141] width 204 height 36
click at [881, 139] on img at bounding box center [873, 138] width 16 height 19
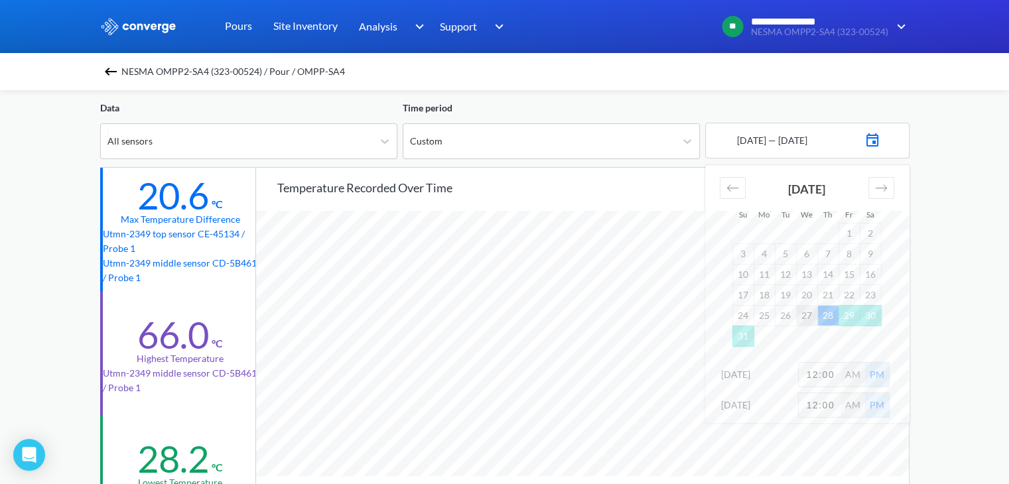
click at [806, 314] on td "27" at bounding box center [806, 315] width 21 height 21
click at [936, 150] on div "**********" at bounding box center [504, 479] width 1009 height 1112
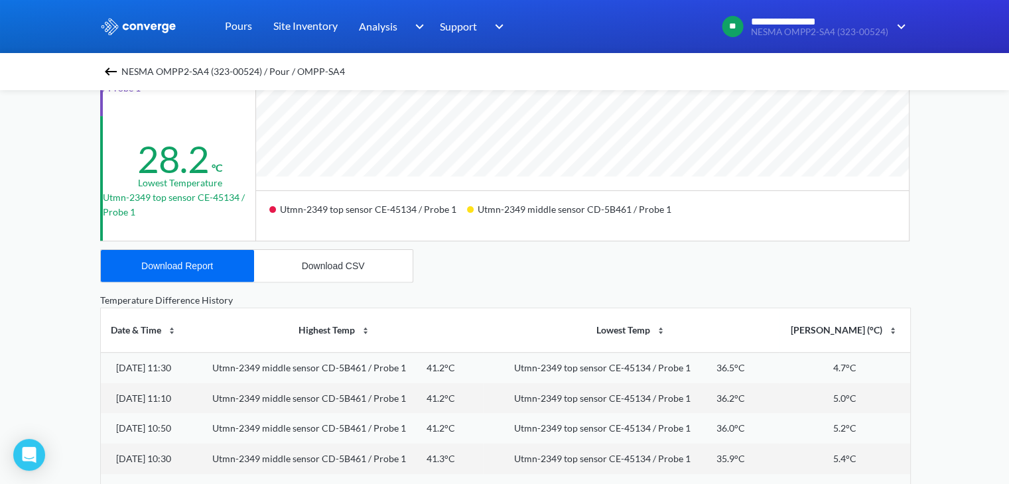
scroll to position [397, 0]
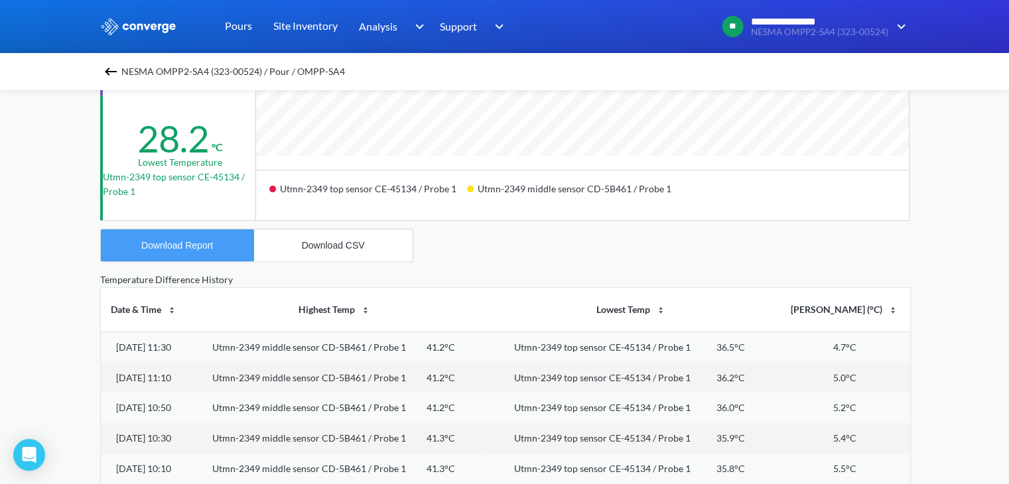
click at [204, 245] on div "Download Report" at bounding box center [177, 245] width 72 height 11
